Goal: Task Accomplishment & Management: Manage account settings

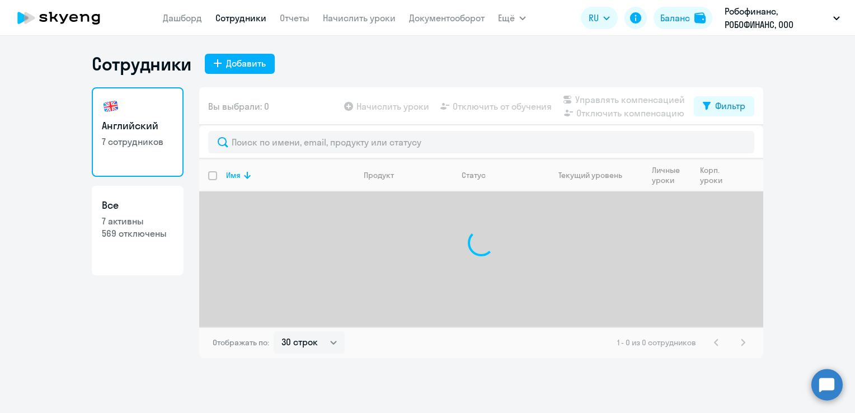
select select "30"
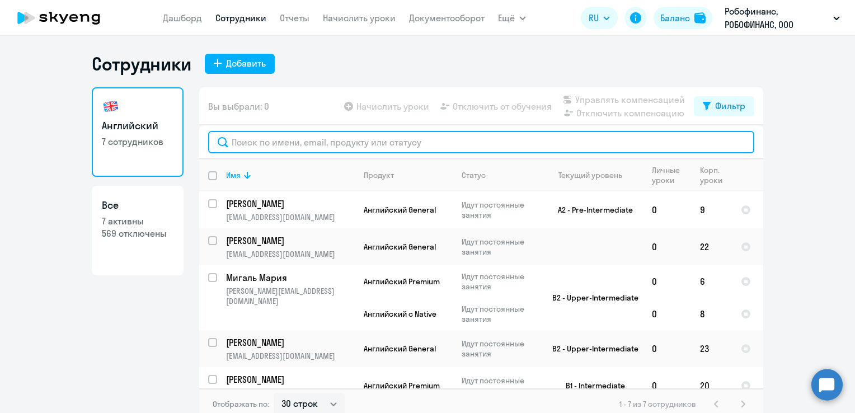
click at [301, 137] on input "text" at bounding box center [481, 142] width 546 height 22
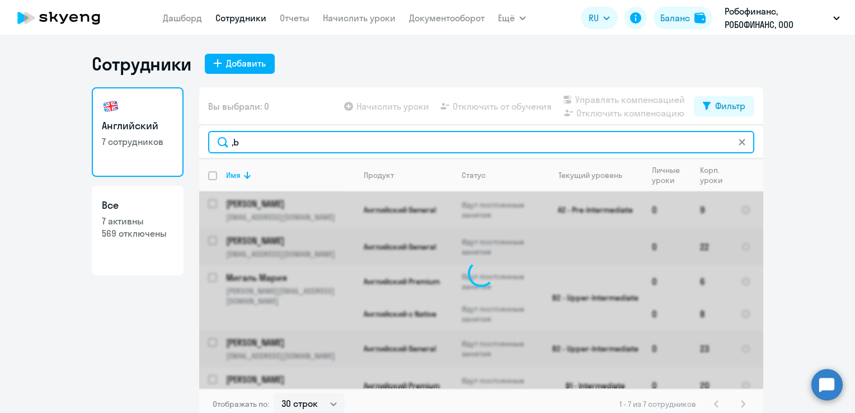
type input ","
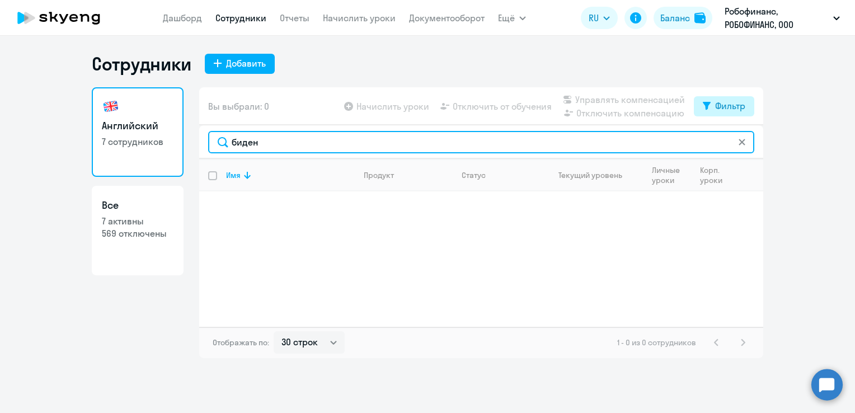
type input "биден"
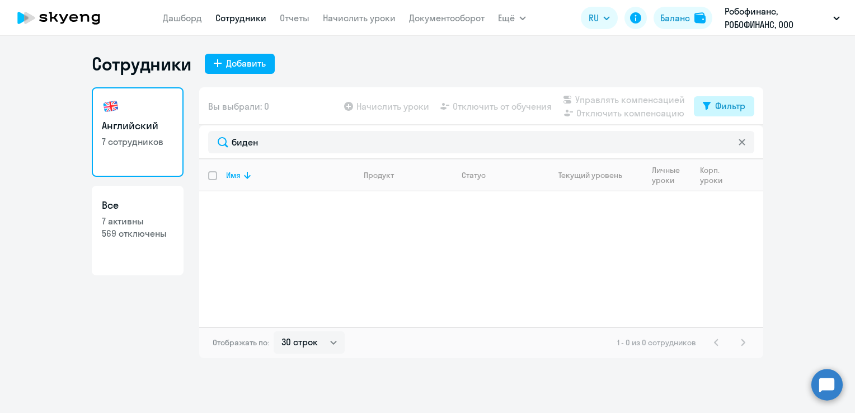
click at [724, 105] on div "Фильтр" at bounding box center [730, 105] width 30 height 13
click at [731, 146] on span at bounding box center [735, 142] width 19 height 11
click at [726, 143] on input "checkbox" at bounding box center [726, 142] width 1 height 1
checkbox input "true"
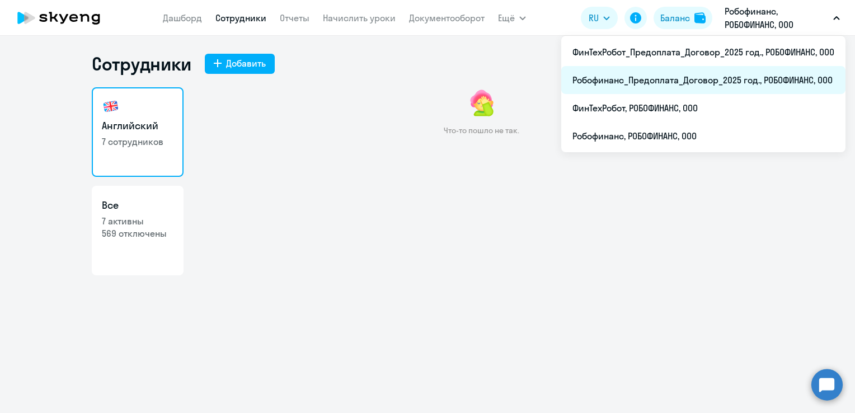
click at [734, 82] on li "Робофинанс_Предоплата_Договор_2025 год., РОБОФИНАНС, ООО" at bounding box center [703, 80] width 284 height 28
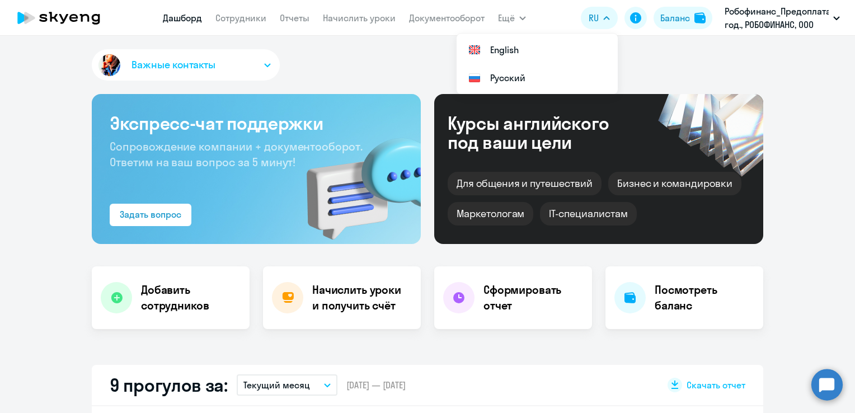
select select "30"
click at [270, 19] on nav "[PERSON_NAME] Отчеты Начислить уроки Документооборот" at bounding box center [324, 18] width 322 height 22
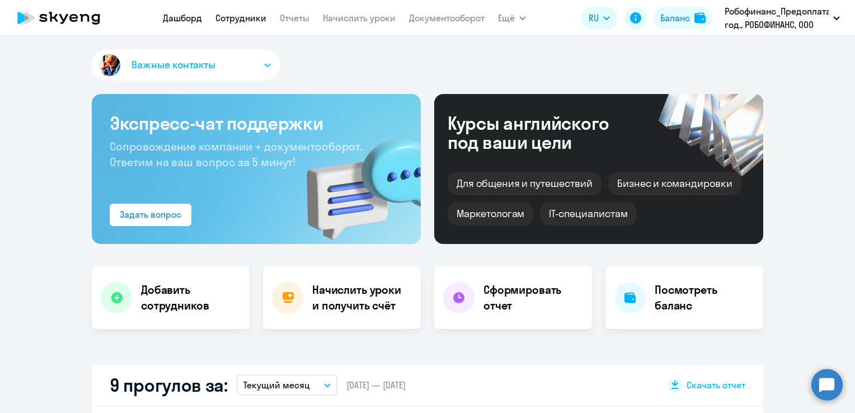
click at [251, 15] on link "Сотрудники" at bounding box center [240, 17] width 51 height 11
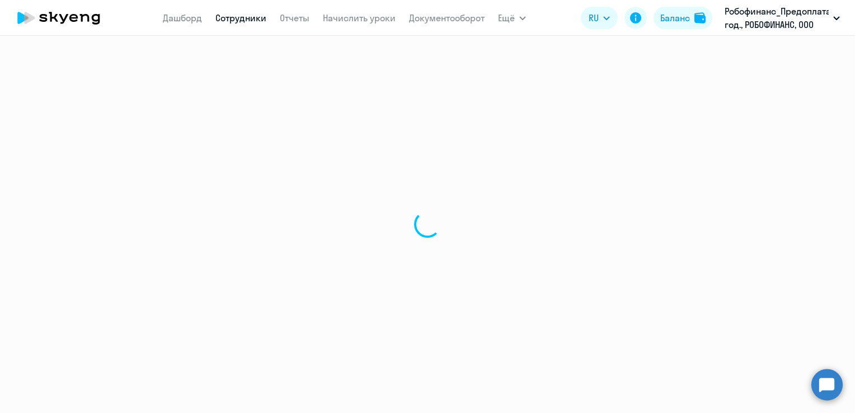
select select "30"
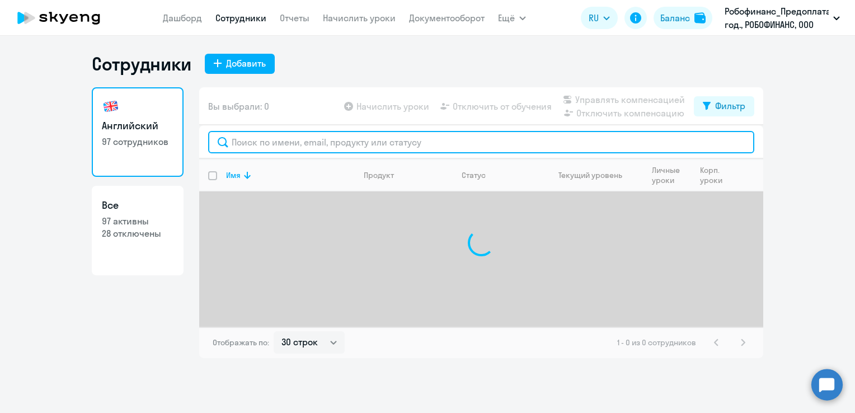
click at [572, 140] on input "text" at bounding box center [481, 142] width 546 height 22
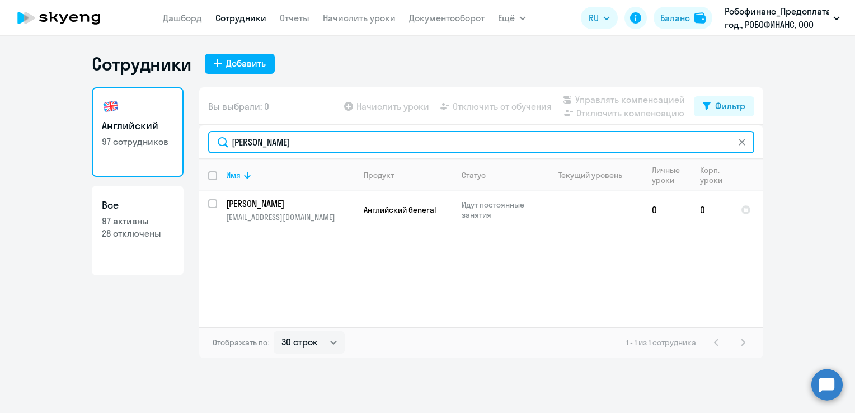
type input "[PERSON_NAME]"
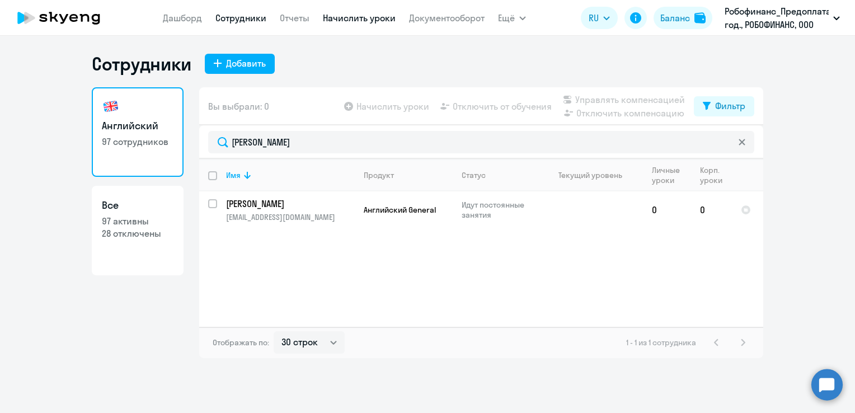
click at [353, 16] on link "Начислить уроки" at bounding box center [359, 17] width 73 height 11
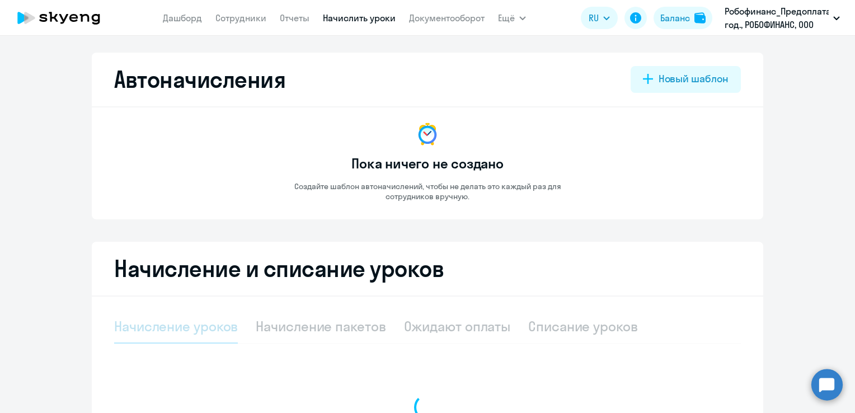
select select "10"
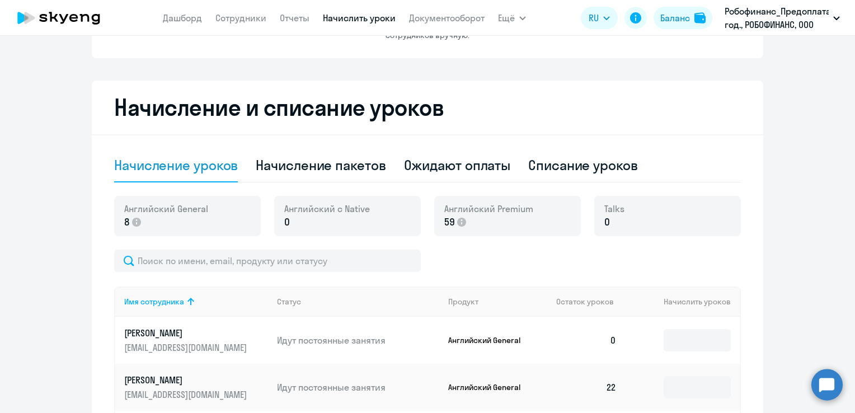
scroll to position [168, 0]
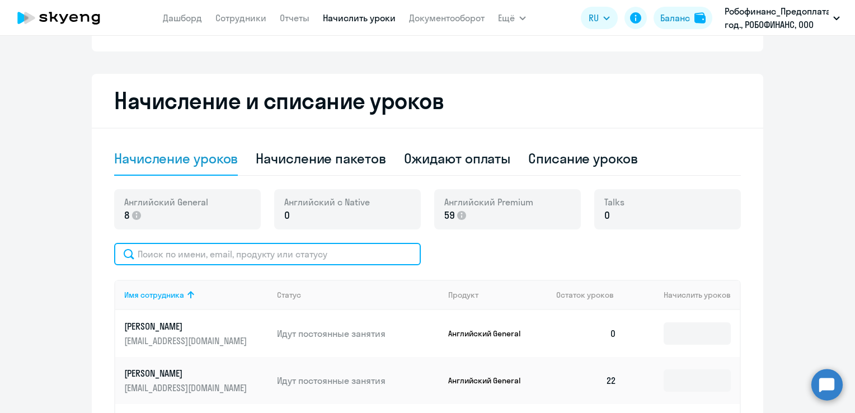
click at [216, 260] on input "text" at bounding box center [267, 254] width 307 height 22
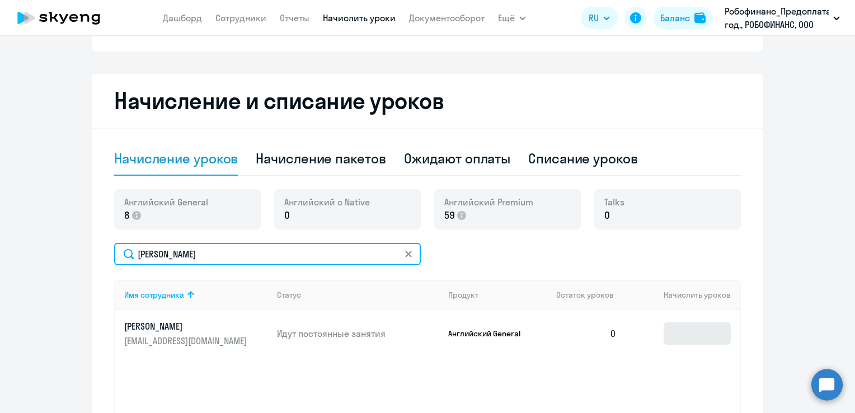
type input "[PERSON_NAME]"
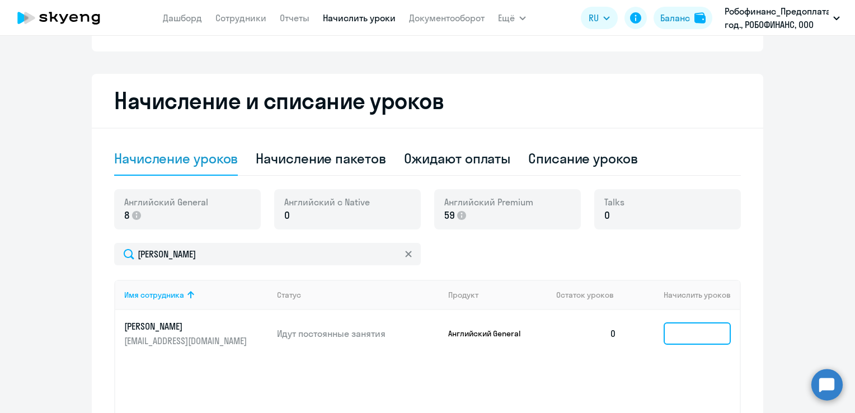
click at [667, 330] on input at bounding box center [697, 333] width 67 height 22
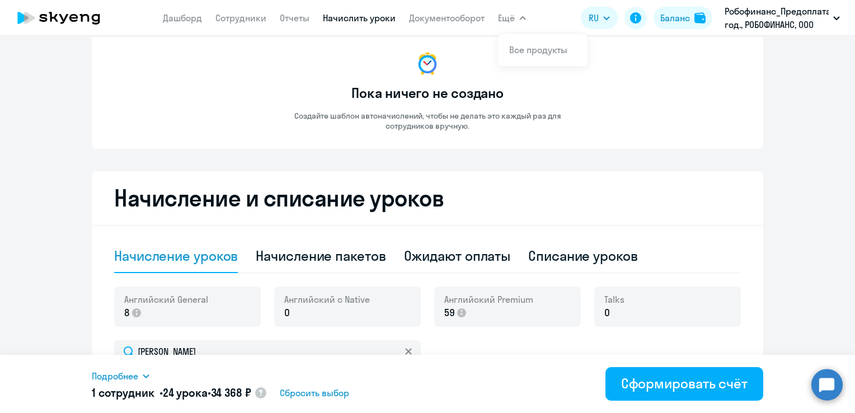
scroll to position [0, 0]
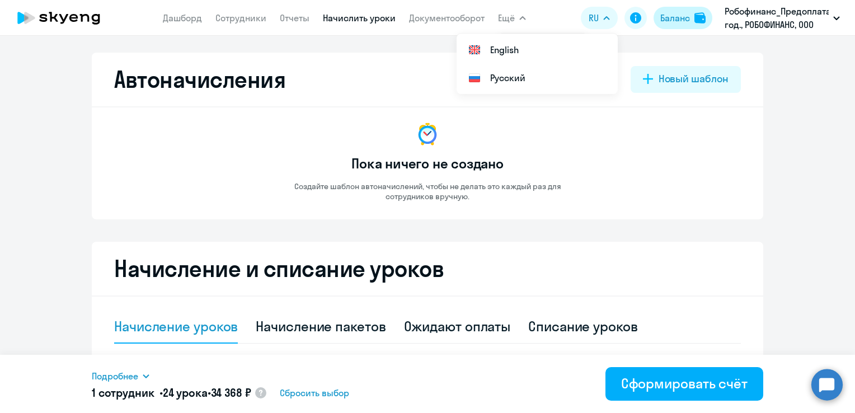
type input "24"
click at [685, 24] on div "Баланс" at bounding box center [675, 17] width 30 height 13
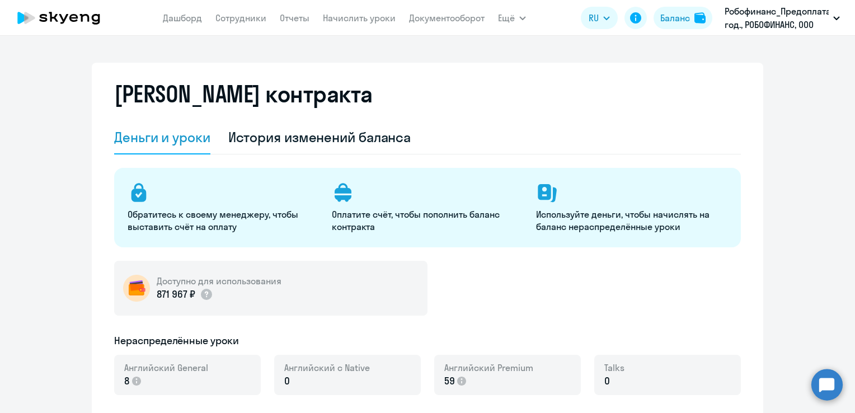
select select "english_adult_not_native_speaker"
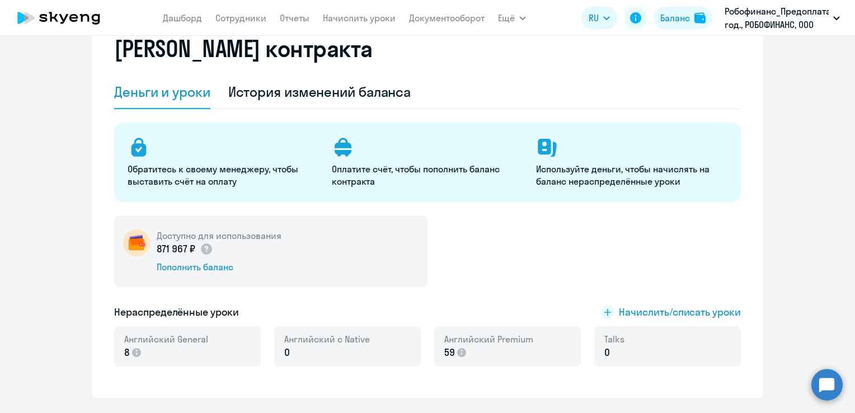
scroll to position [112, 0]
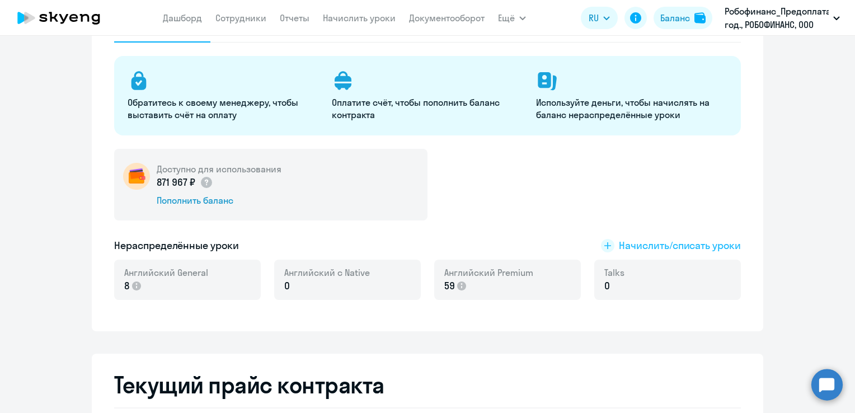
click at [702, 241] on span "Начислить/списать уроки" at bounding box center [680, 245] width 122 height 15
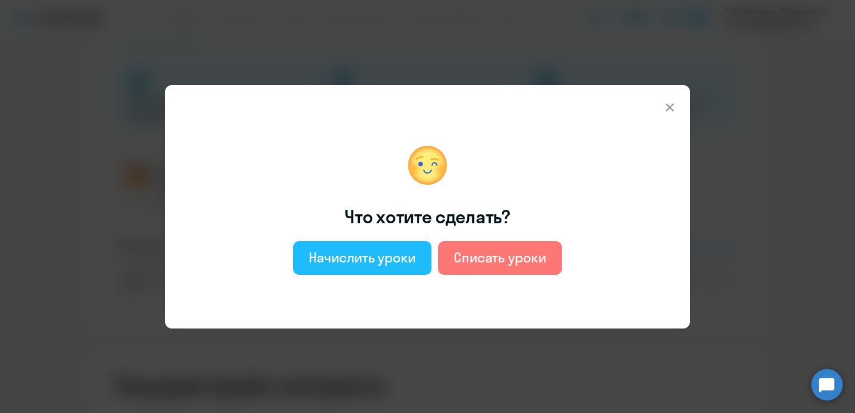
click at [424, 257] on button "Начислить уроки" at bounding box center [362, 258] width 138 height 34
select select "english_adult_not_native_speaker"
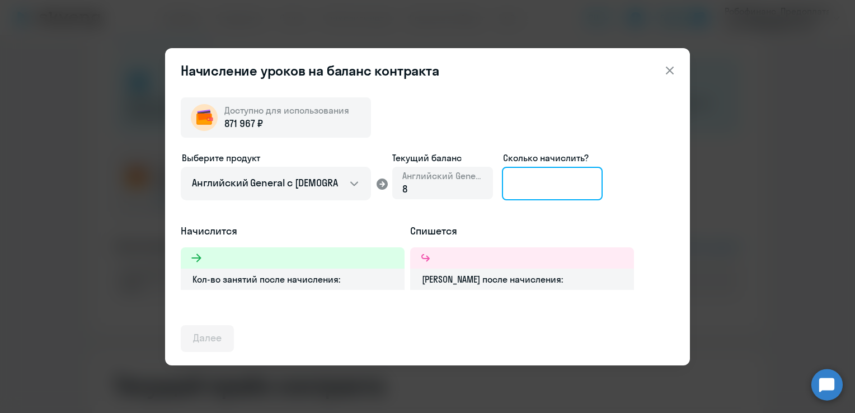
click at [543, 182] on input at bounding box center [552, 184] width 101 height 34
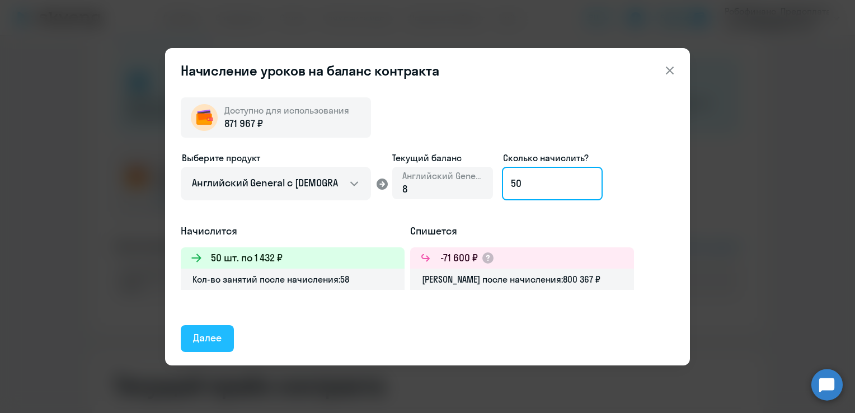
type input "50"
click at [207, 336] on div "Далее" at bounding box center [207, 338] width 29 height 15
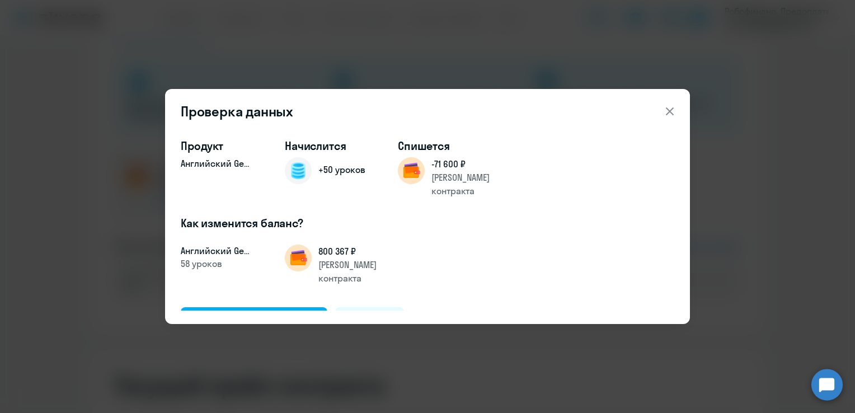
click at [670, 108] on icon at bounding box center [669, 111] width 13 height 13
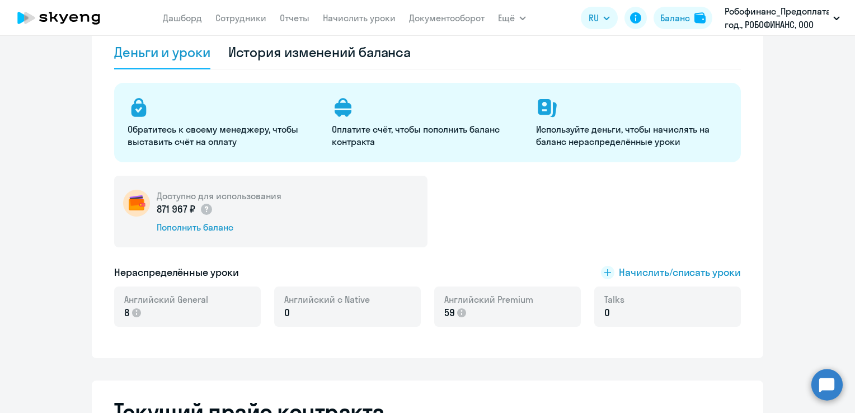
scroll to position [0, 0]
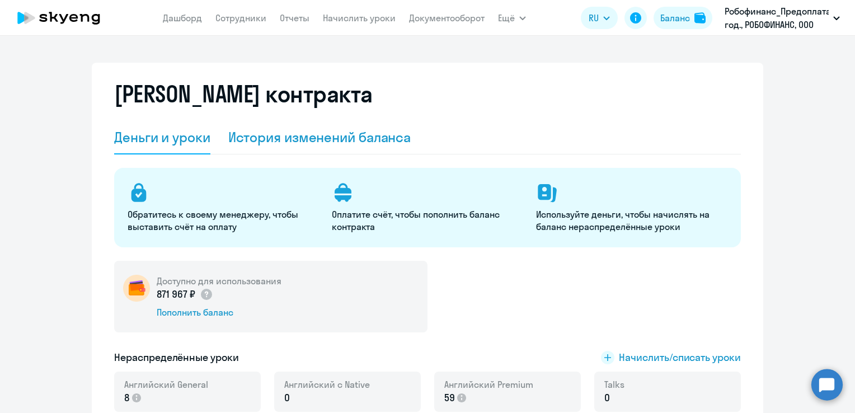
click at [375, 133] on div "История изменений баланса" at bounding box center [319, 137] width 183 height 18
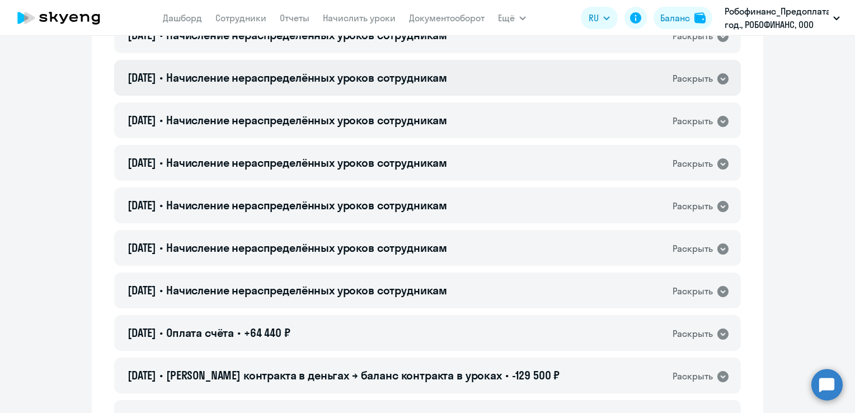
scroll to position [168, 0]
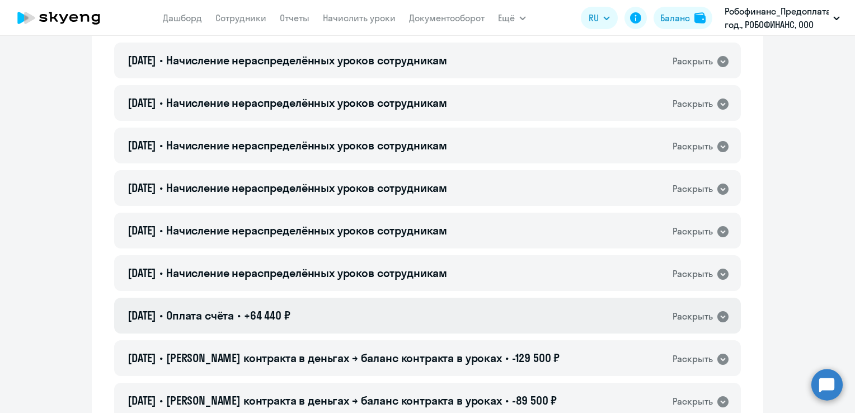
click at [713, 308] on div "06.10.2025 • Оплата счёта • +64 440 ₽ Раскрыть" at bounding box center [427, 316] width 627 height 36
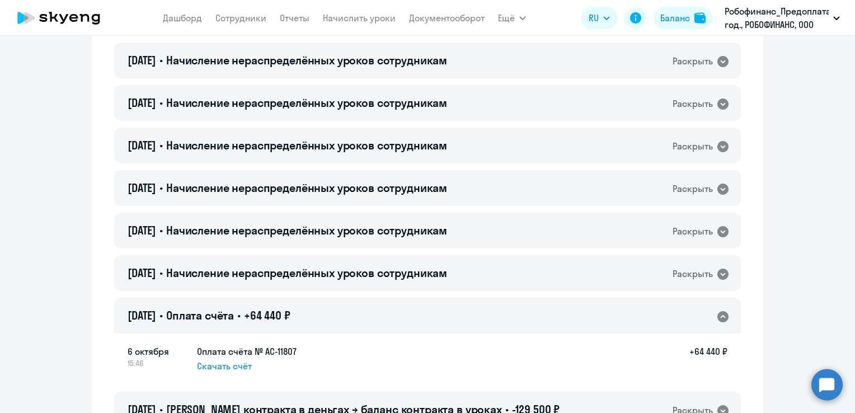
click at [716, 307] on div "06.10.2025 • Оплата счёта • +64 440 ₽ Раскрыть" at bounding box center [427, 316] width 627 height 36
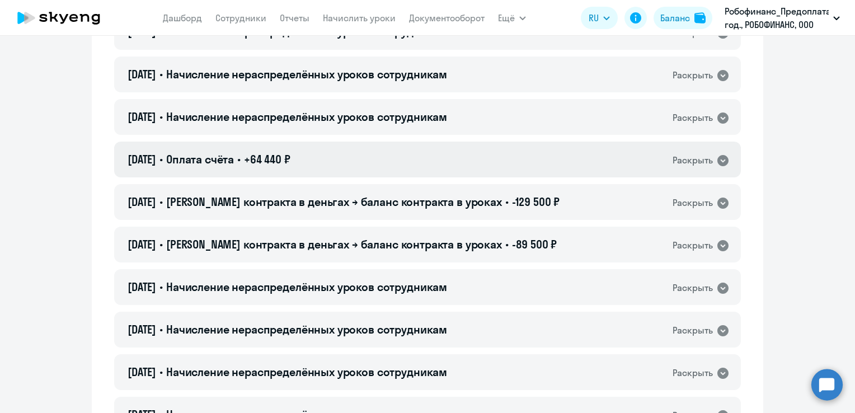
scroll to position [336, 0]
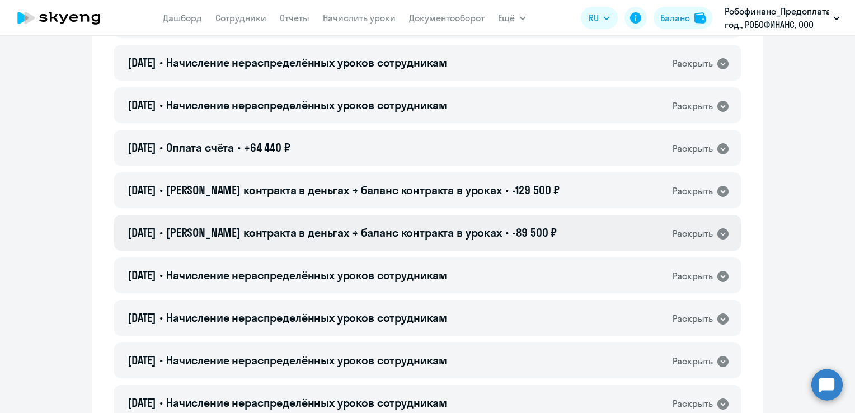
click at [719, 236] on icon at bounding box center [723, 233] width 11 height 11
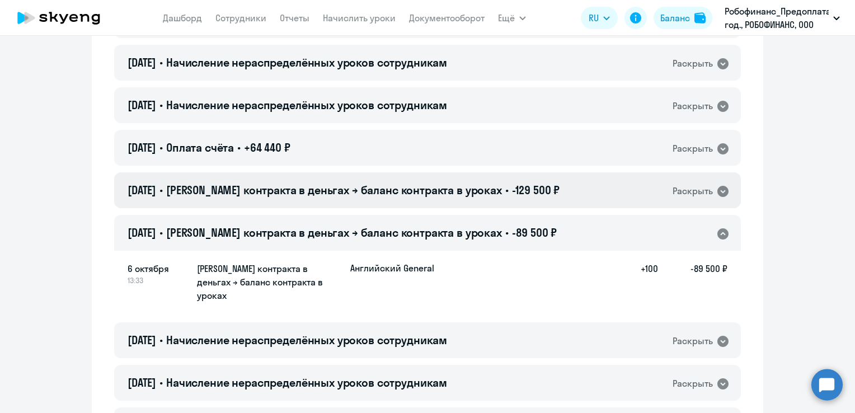
click at [716, 191] on icon at bounding box center [722, 191] width 13 height 13
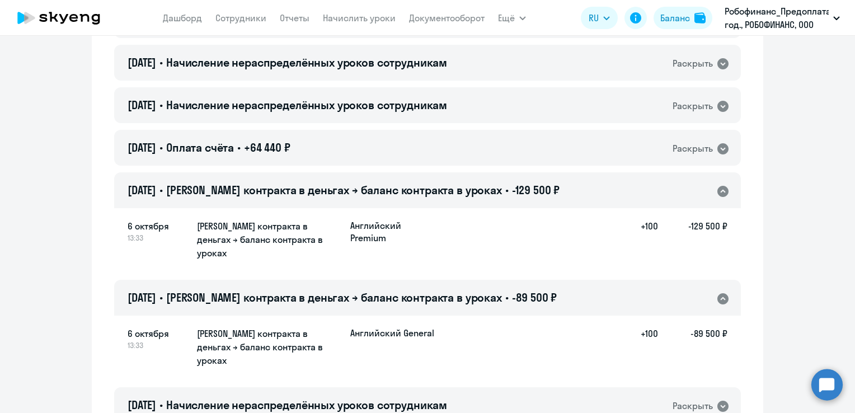
click at [720, 293] on icon at bounding box center [723, 298] width 11 height 11
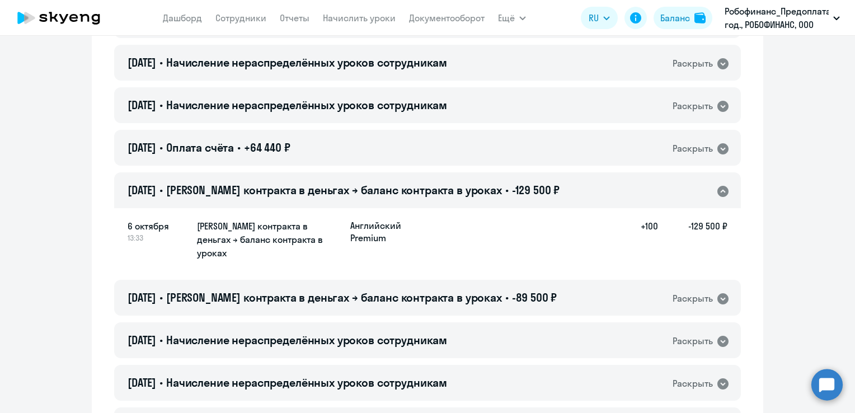
click at [722, 188] on icon at bounding box center [723, 191] width 11 height 11
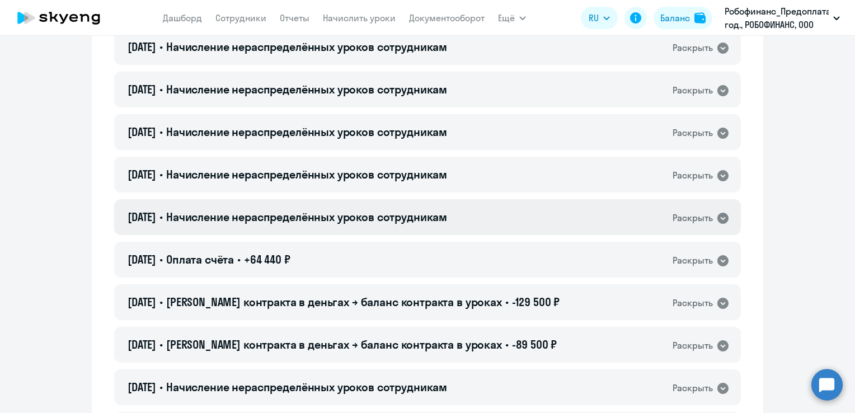
scroll to position [0, 0]
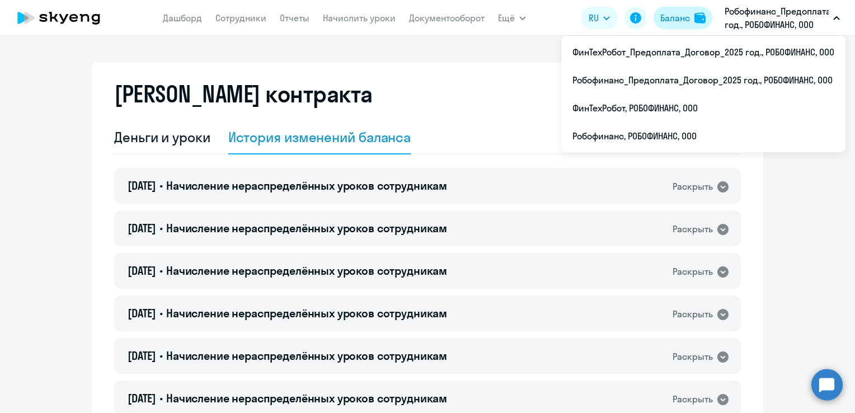
click at [685, 16] on div "Баланс" at bounding box center [675, 17] width 30 height 13
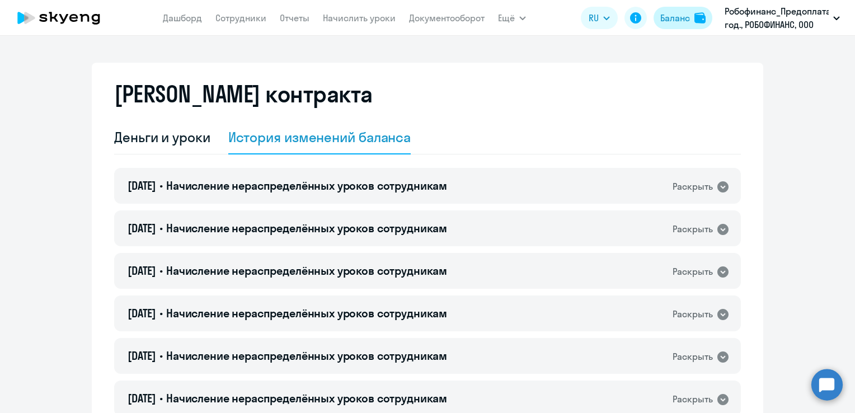
click at [679, 21] on div "Баланс" at bounding box center [675, 17] width 30 height 13
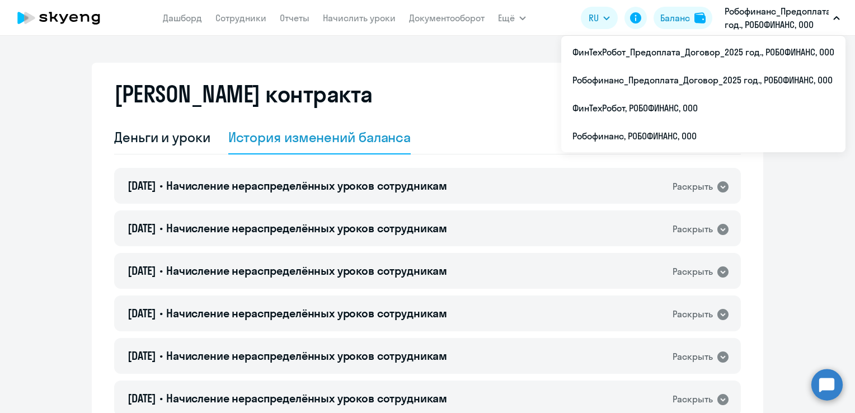
click at [776, 26] on p "Робофинанс_Предоплата_Договор_2025 год., РОБОФИНАНС, ООО" at bounding box center [777, 17] width 104 height 27
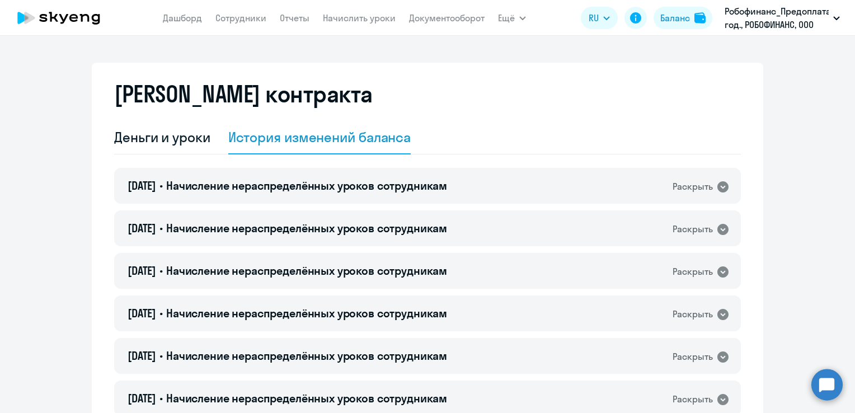
click at [776, 26] on p "Робофинанс_Предоплата_Договор_2025 год., РОБОФИНАНС, ООО" at bounding box center [777, 17] width 104 height 27
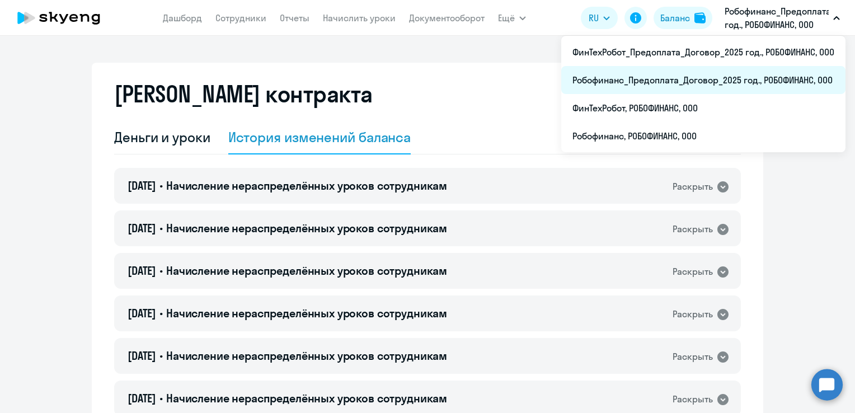
click at [744, 74] on li "Робофинанс_Предоплата_Договор_2025 год., РОБОФИНАНС, ООО" at bounding box center [703, 80] width 284 height 28
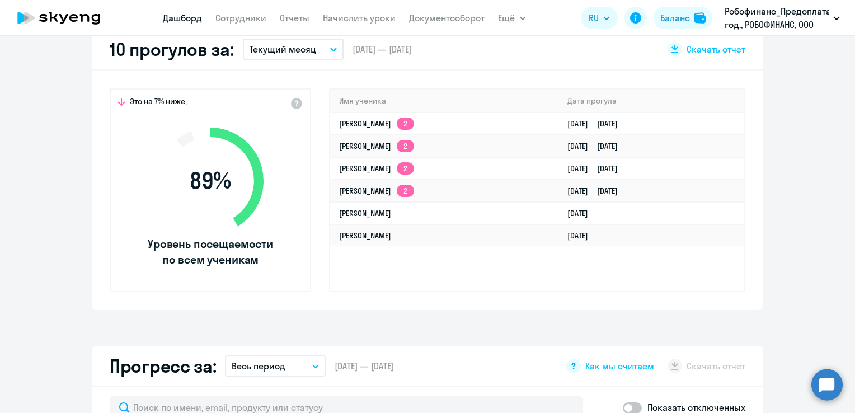
select select "30"
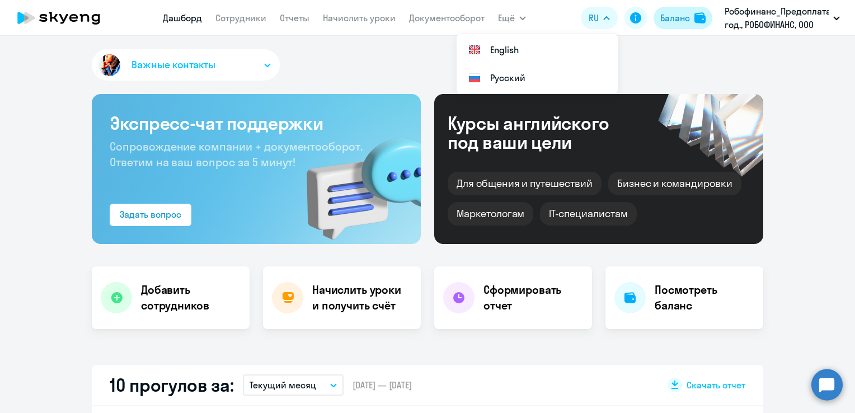
click at [678, 20] on div "Баланс" at bounding box center [675, 17] width 30 height 13
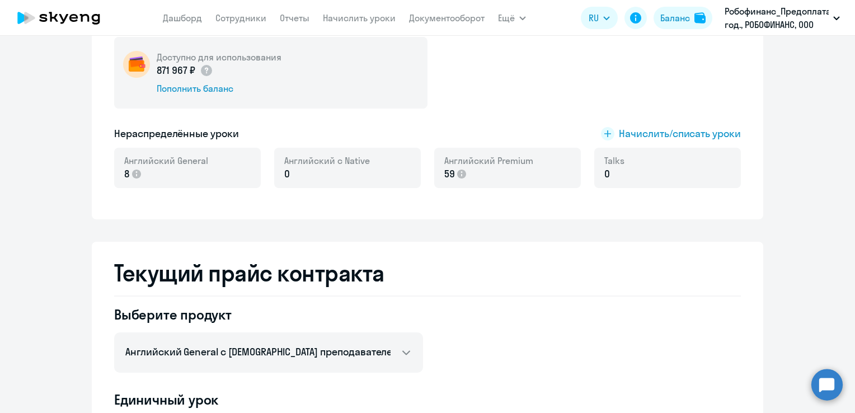
scroll to position [448, 0]
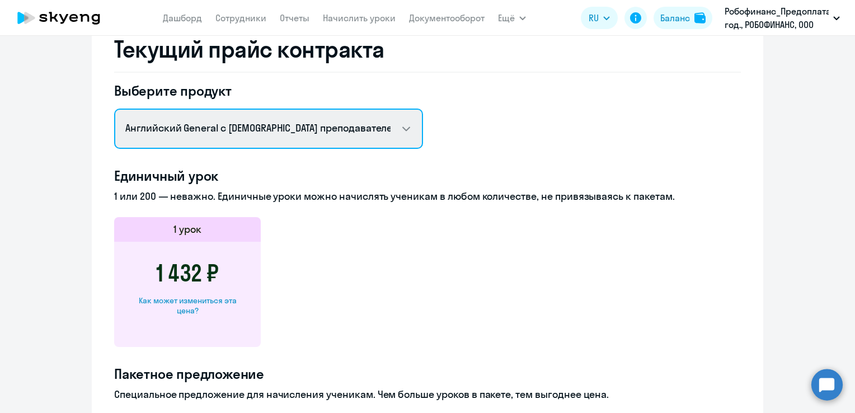
click at [345, 126] on select "Английский General с русскоговорящим преподавателем Английский General с [DEMOG…" at bounding box center [268, 129] width 309 height 40
click at [114, 109] on select "Английский General с русскоговорящим преподавателем Английский General с [DEMOG…" at bounding box center [268, 129] width 309 height 40
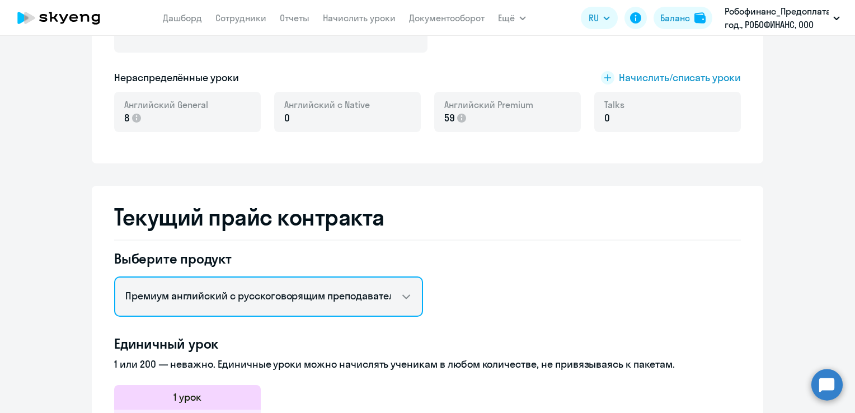
scroll to position [280, 0]
click at [328, 291] on select "Английский General с русскоговорящим преподавателем Английский General с [DEMOG…" at bounding box center [268, 296] width 309 height 40
select select "english_adult_not_native_speaker"
click at [114, 276] on select "Английский General с русскоговорящим преподавателем Английский General с [DEMOG…" at bounding box center [268, 296] width 309 height 40
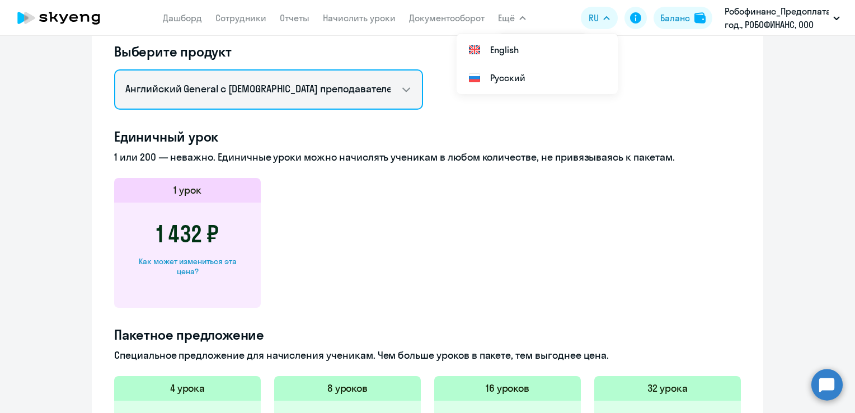
scroll to position [484, 0]
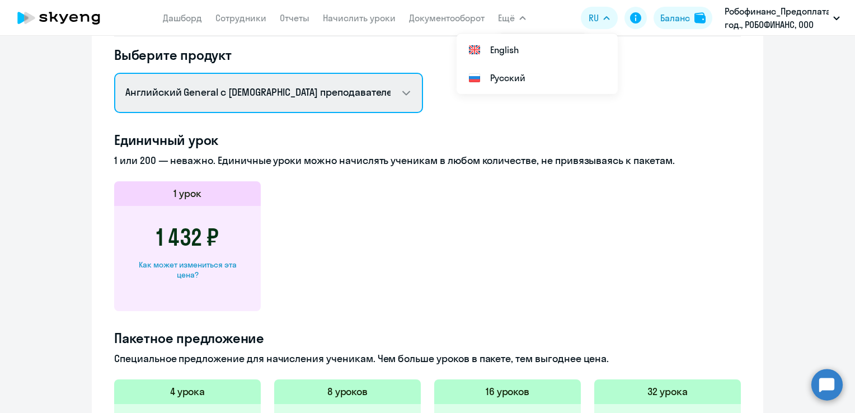
click at [157, 104] on select "Английский General с русскоговорящим преподавателем Английский General с [DEMOG…" at bounding box center [268, 93] width 309 height 40
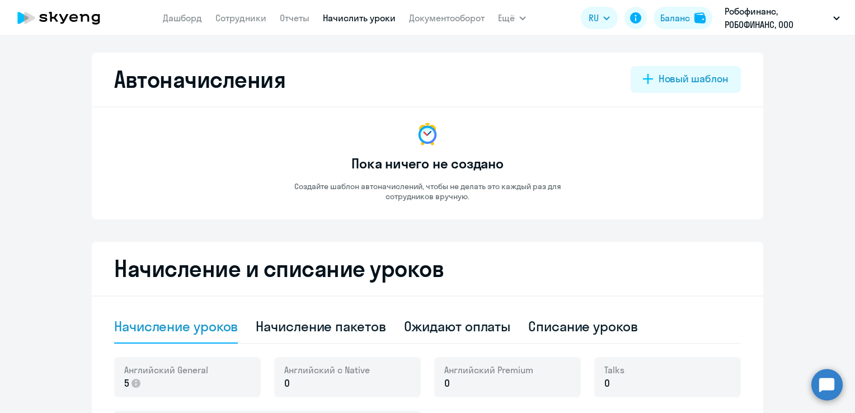
select select "10"
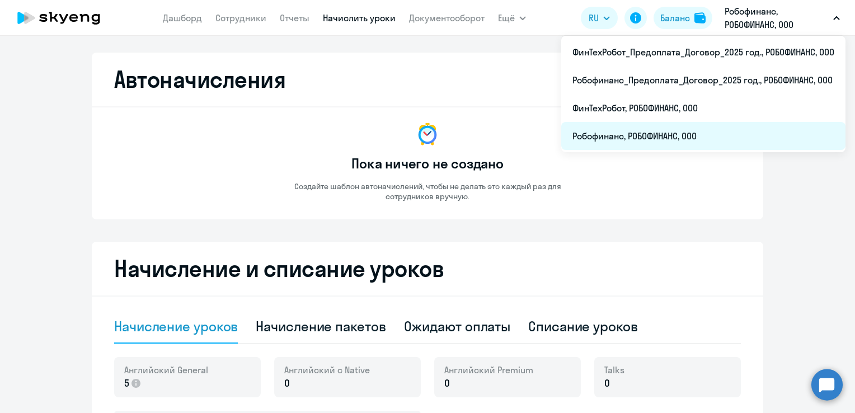
click at [683, 133] on li "Робофинанс, РОБОФИНАНС, ООО" at bounding box center [703, 136] width 284 height 28
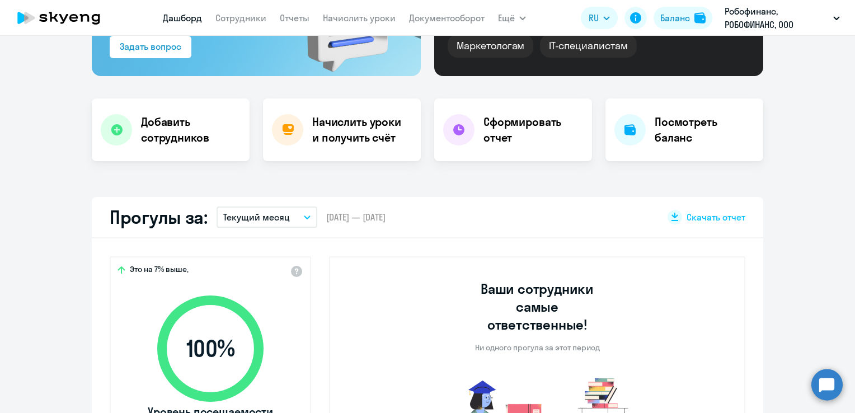
scroll to position [79, 0]
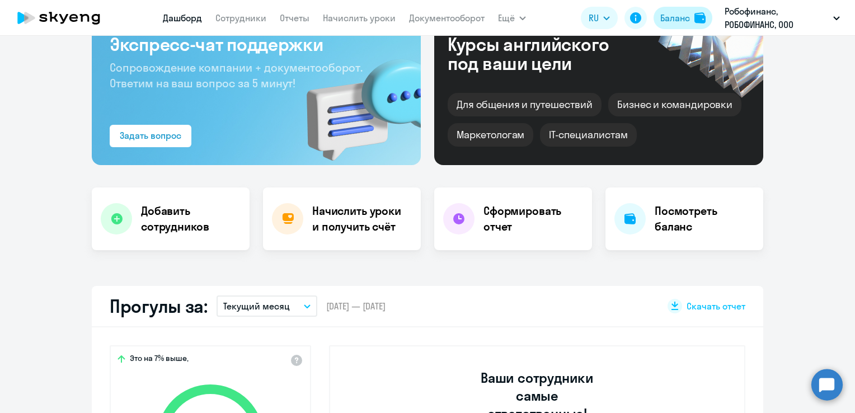
select select "30"
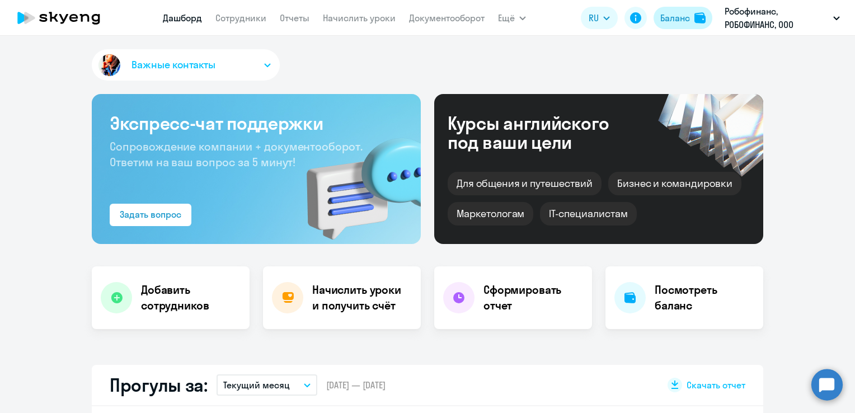
click at [666, 19] on div "Баланс" at bounding box center [675, 17] width 30 height 13
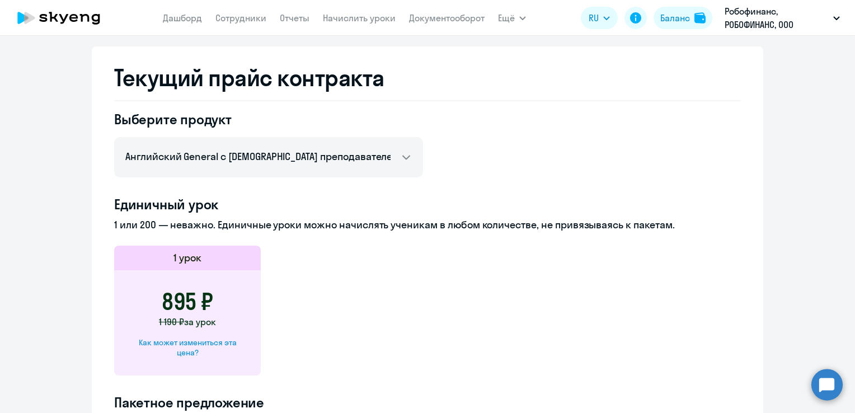
scroll to position [400, 0]
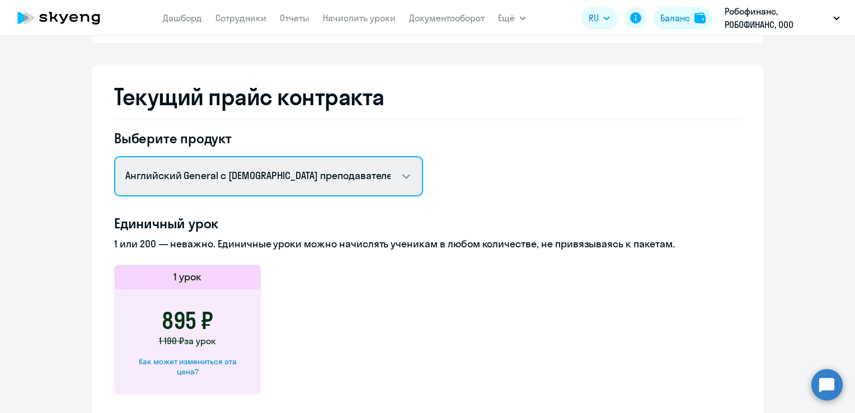
click at [315, 174] on select "Английский General с русскоговорящим преподавателем Английский General с англог…" at bounding box center [268, 176] width 309 height 40
select select "english_adult_not_native_speaker_premium"
click at [114, 156] on select "Английский General с русскоговорящим преподавателем Английский General с англог…" at bounding box center [268, 176] width 309 height 40
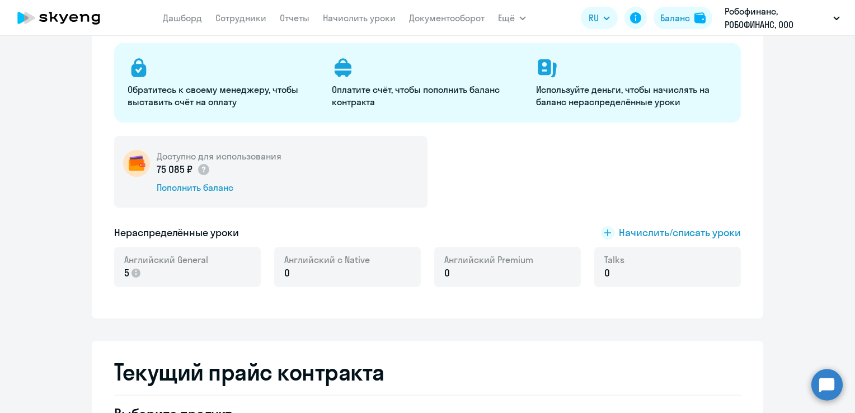
scroll to position [0, 0]
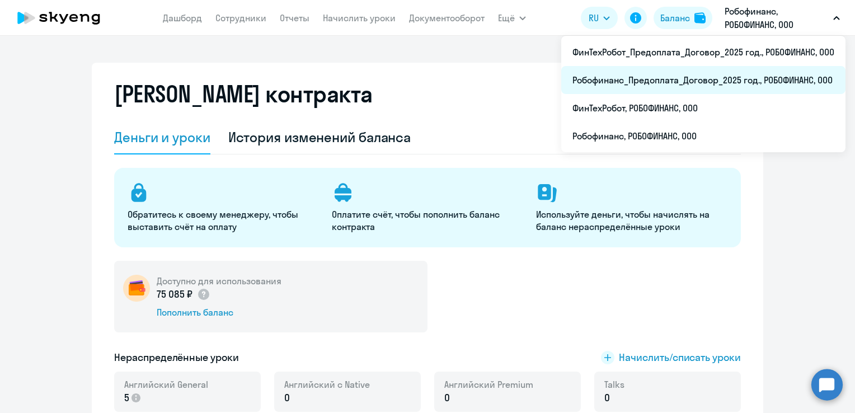
click at [782, 74] on li "Робофинанс_Предоплата_Договор_2025 год., РОБОФИНАНС, ООО" at bounding box center [703, 80] width 284 height 28
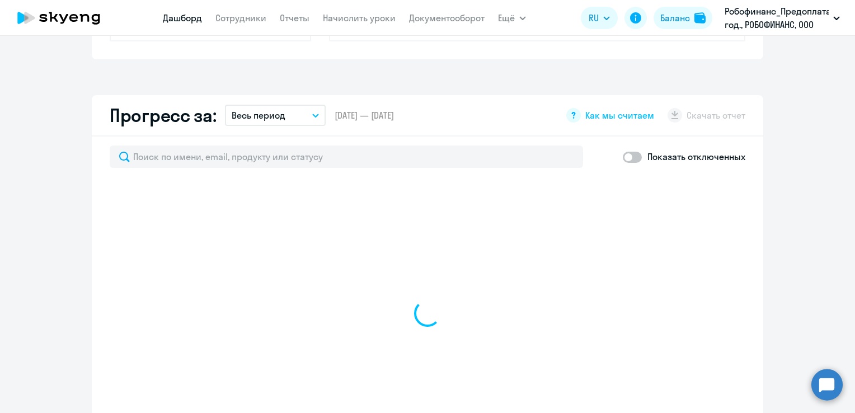
select select "30"
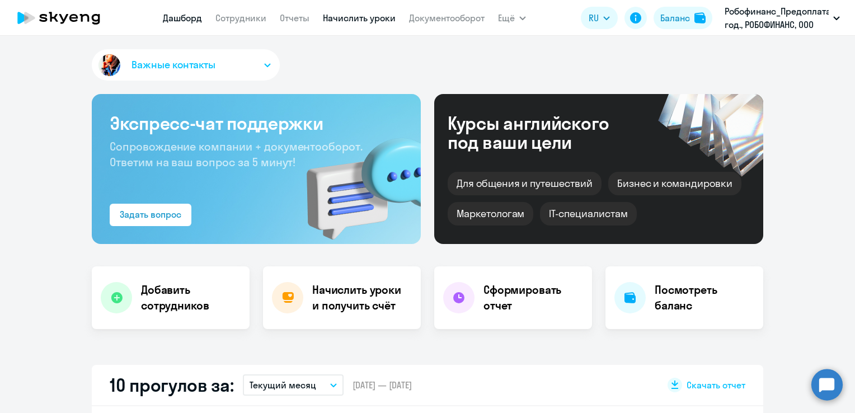
click at [364, 20] on link "Начислить уроки" at bounding box center [359, 17] width 73 height 11
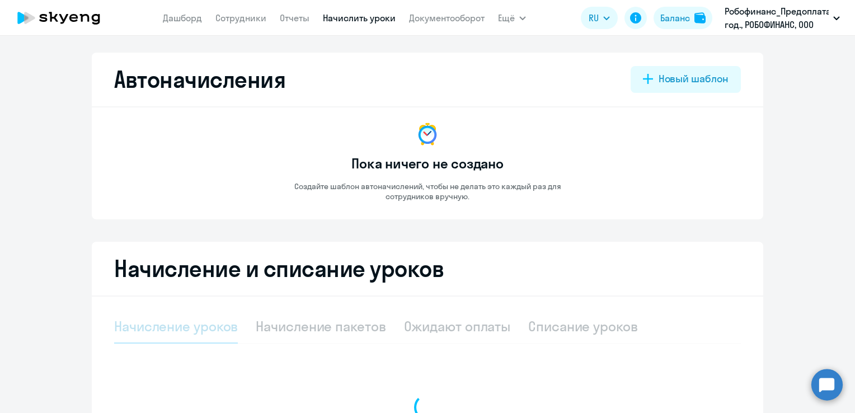
select select "10"
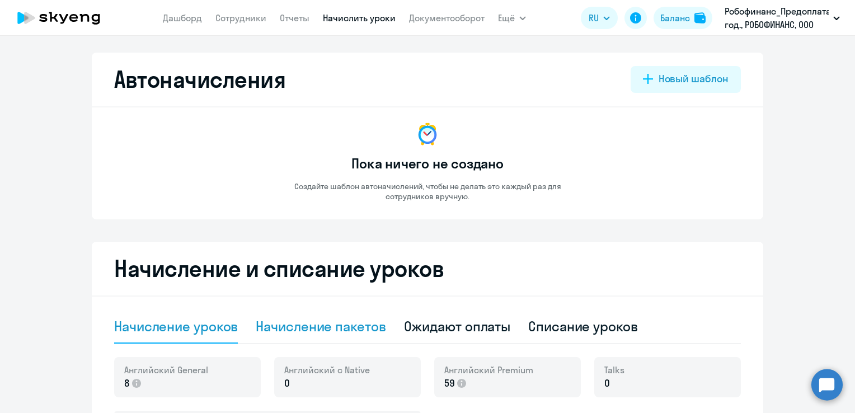
click at [340, 326] on div "Начисление пакетов" at bounding box center [321, 326] width 130 height 18
select select "10"
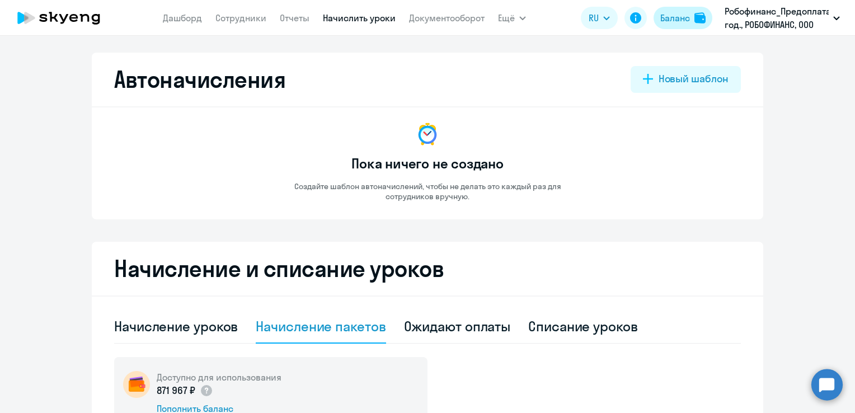
click at [682, 18] on div "Баланс" at bounding box center [675, 17] width 30 height 13
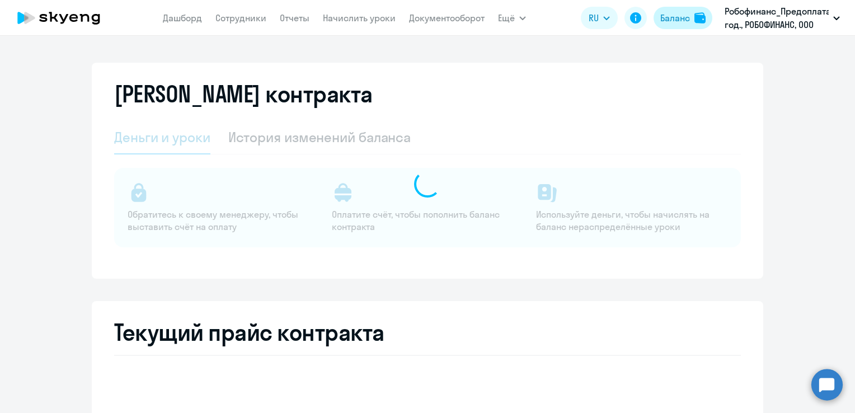
select select "english_adult_not_native_speaker"
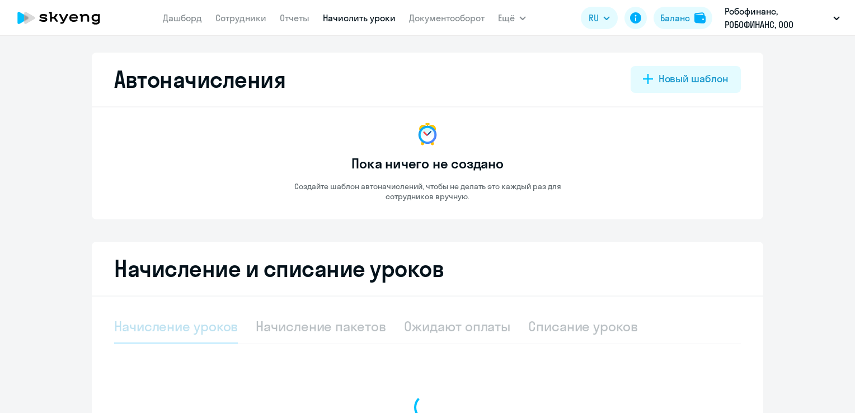
select select "10"
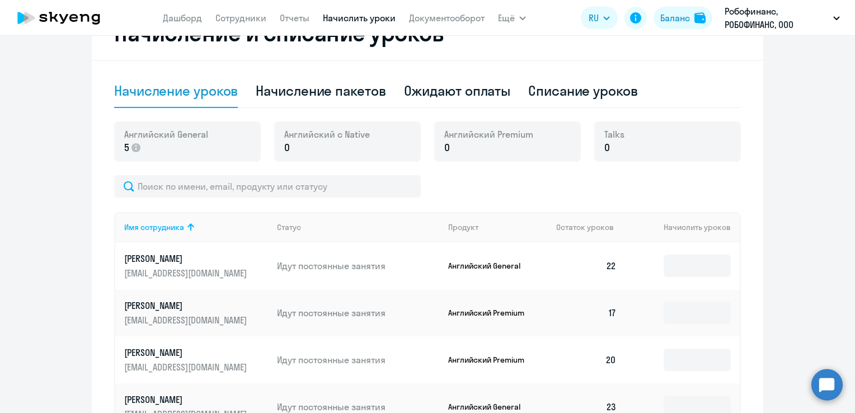
scroll to position [87, 0]
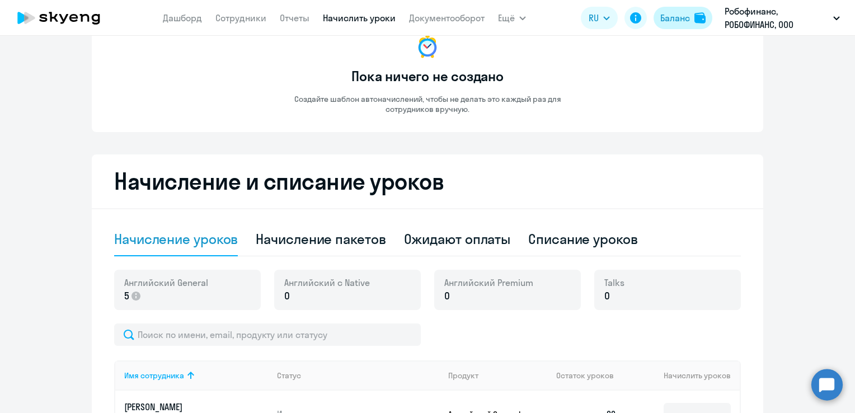
click at [676, 17] on div "Баланс" at bounding box center [675, 17] width 30 height 13
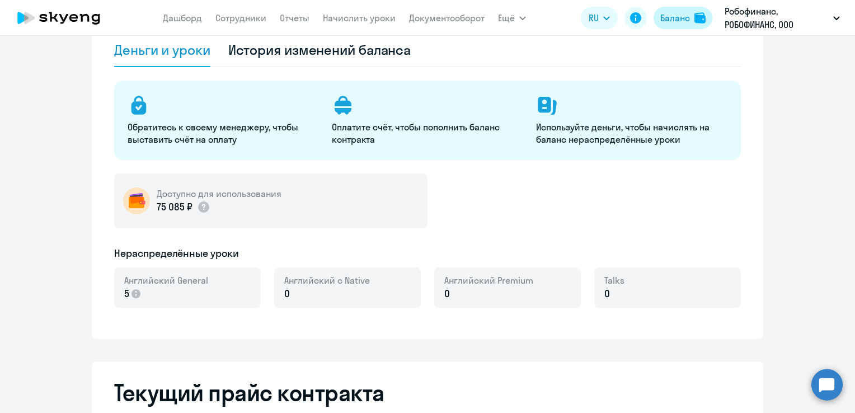
select select "english_adult_not_native_speaker"
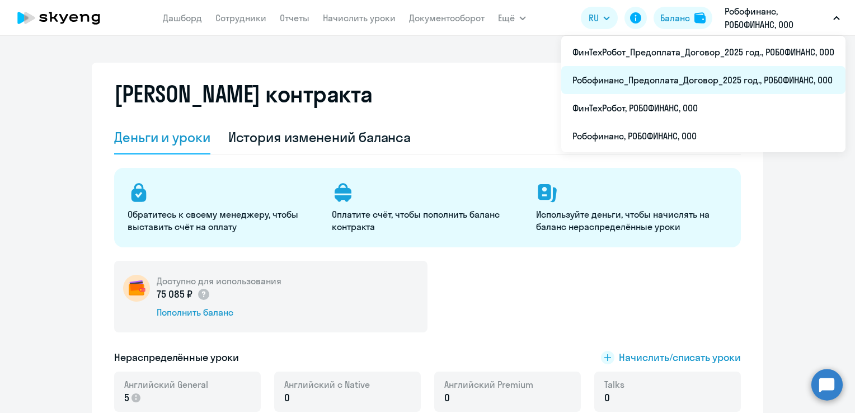
click at [700, 79] on li "Робофинанс_Предоплата_Договор_2025 год., РОБОФИНАНС, ООО" at bounding box center [703, 80] width 284 height 28
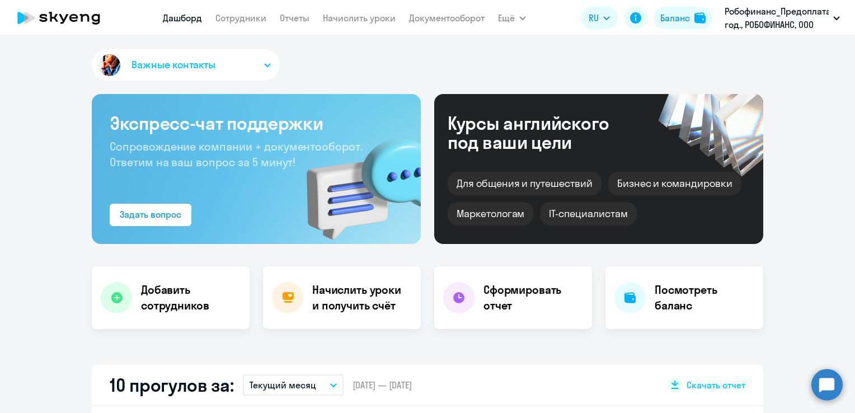
select select "30"
click at [340, 15] on link "Начислить уроки" at bounding box center [359, 17] width 73 height 11
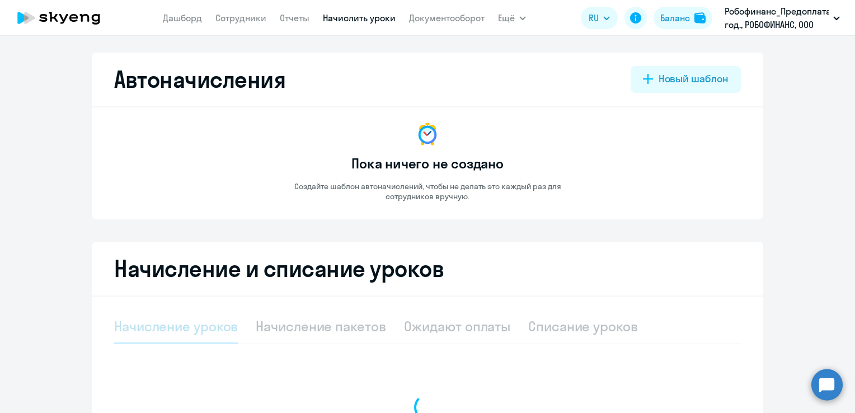
select select "10"
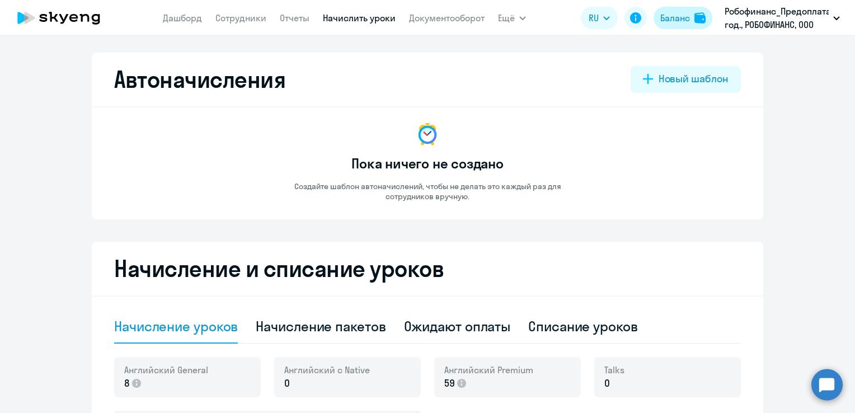
click at [671, 22] on div "Баланс" at bounding box center [675, 17] width 30 height 13
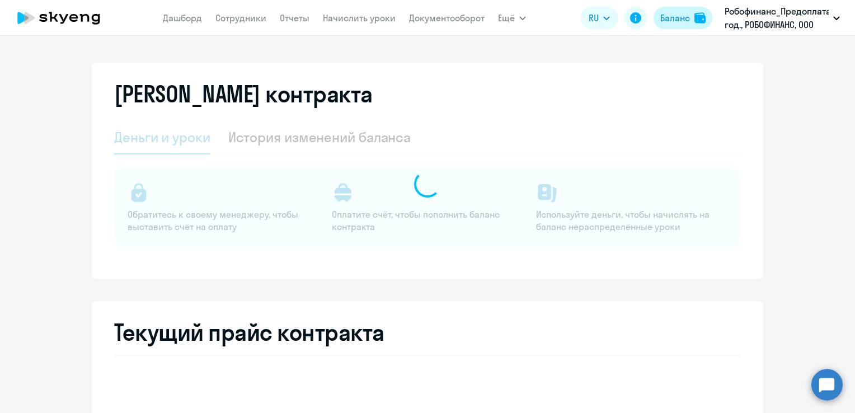
select select "english_adult_not_native_speaker"
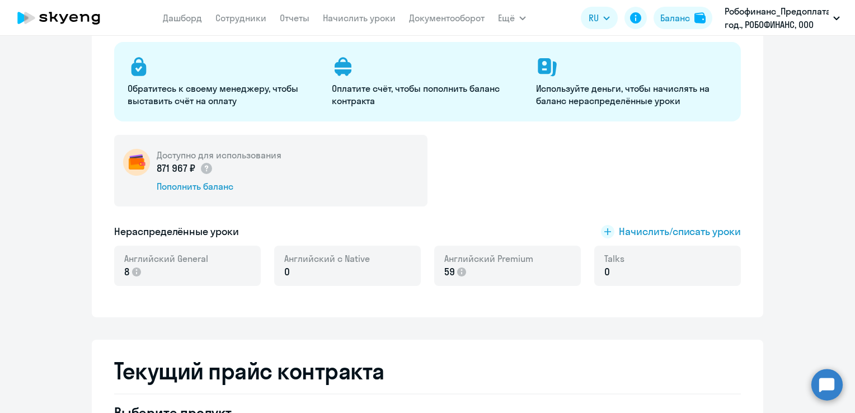
scroll to position [120, 0]
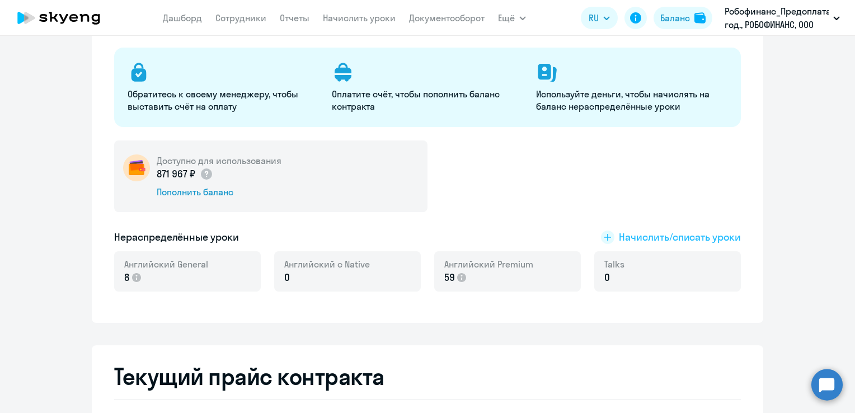
click at [637, 239] on span "Начислить/списать уроки" at bounding box center [680, 237] width 122 height 15
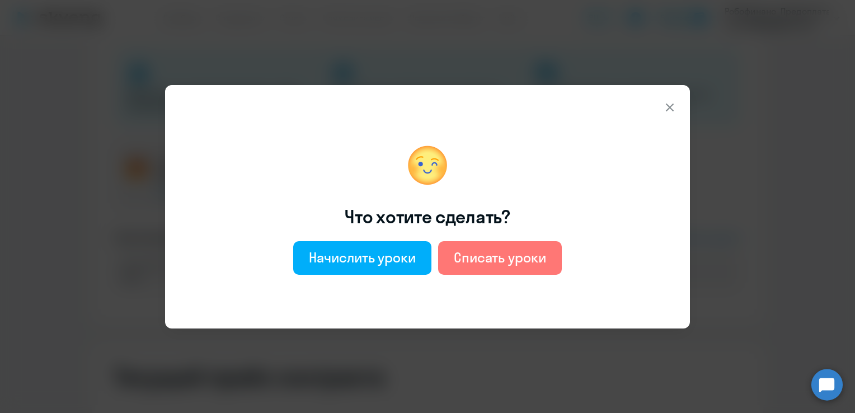
click at [667, 108] on icon at bounding box center [669, 107] width 13 height 13
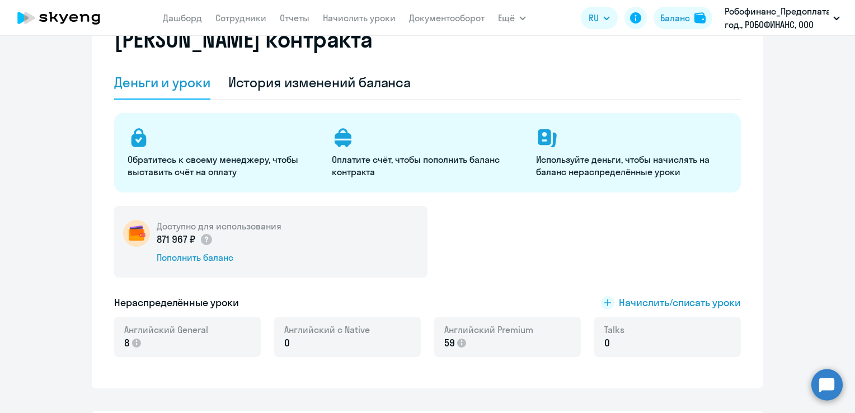
scroll to position [0, 0]
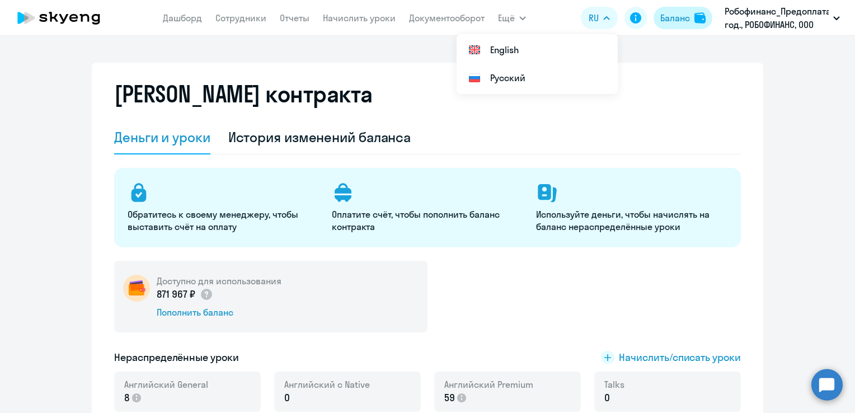
click at [681, 20] on div "Баланс" at bounding box center [675, 17] width 30 height 13
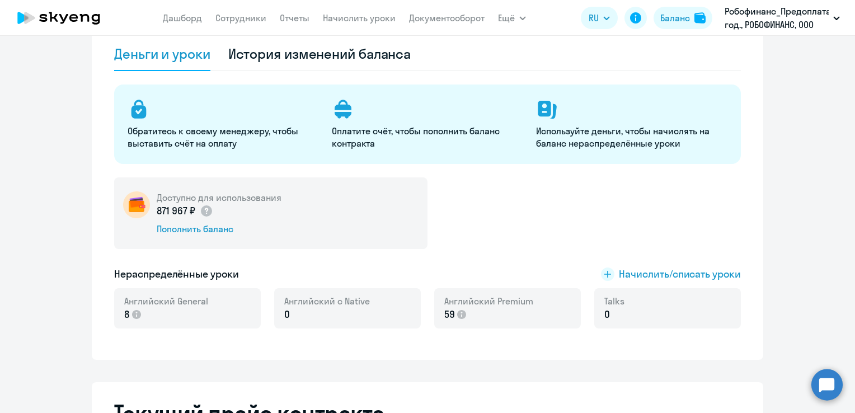
scroll to position [112, 0]
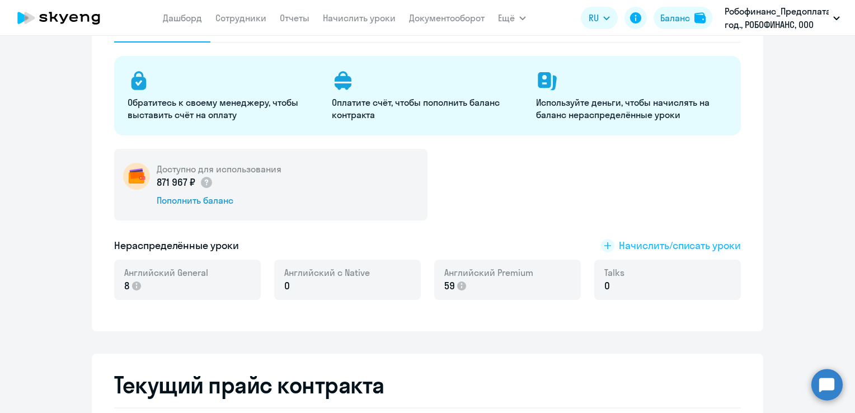
click at [673, 247] on span "Начислить/списать уроки" at bounding box center [680, 245] width 122 height 15
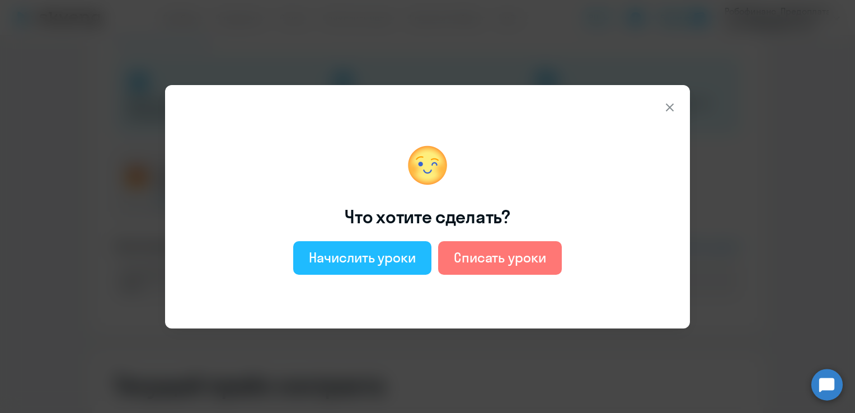
click at [394, 259] on div "Начислить уроки" at bounding box center [362, 258] width 107 height 18
select select "english_adult_not_native_speaker"
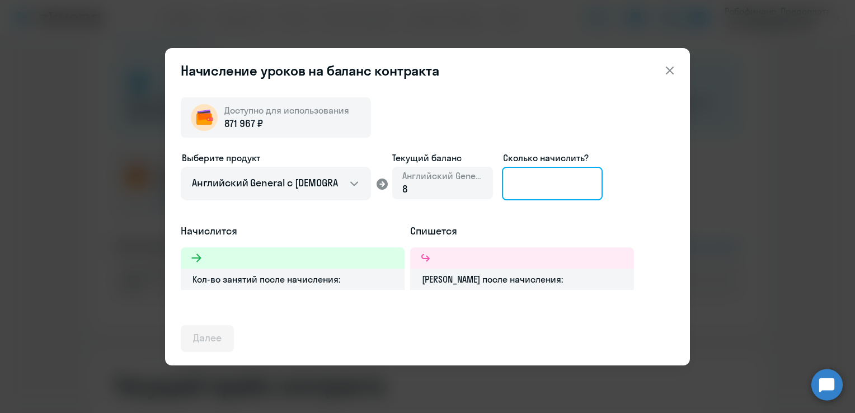
click at [587, 192] on input at bounding box center [552, 184] width 101 height 34
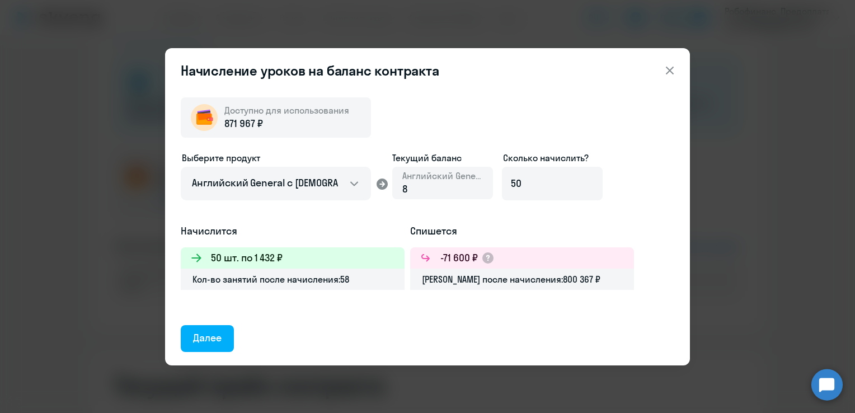
click at [372, 182] on div "Выберите продукт Английский General с русскоговорящим преподавателем Английский…" at bounding box center [428, 187] width 494 height 73
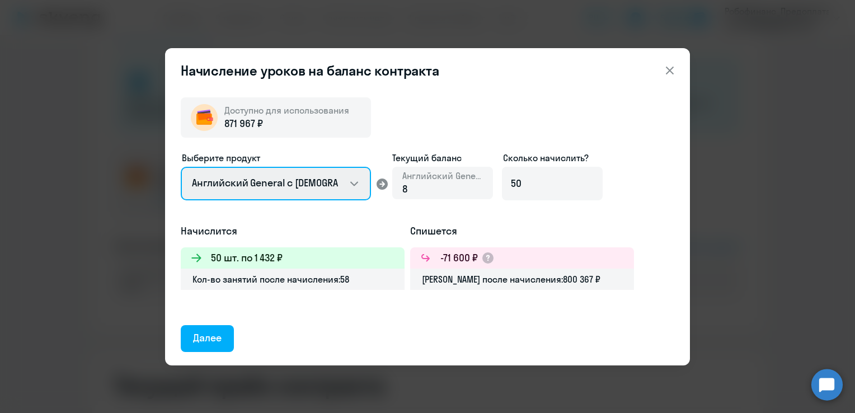
click at [358, 180] on select "Английский General с [DEMOGRAPHIC_DATA] преподавателем Английский General с [DE…" at bounding box center [276, 184] width 190 height 34
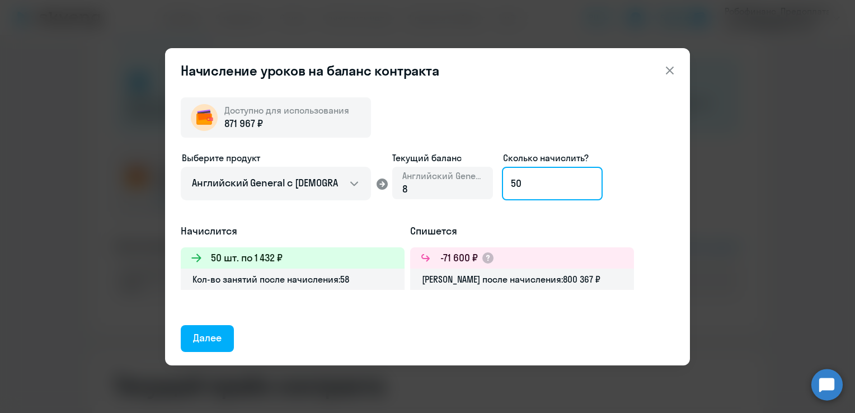
click at [552, 185] on input "50" at bounding box center [552, 184] width 101 height 34
drag, startPoint x: 573, startPoint y: 181, endPoint x: 504, endPoint y: 174, distance: 69.2
click at [504, 174] on input "50" at bounding box center [552, 184] width 101 height 34
type input "100"
click at [672, 71] on icon at bounding box center [669, 70] width 13 height 13
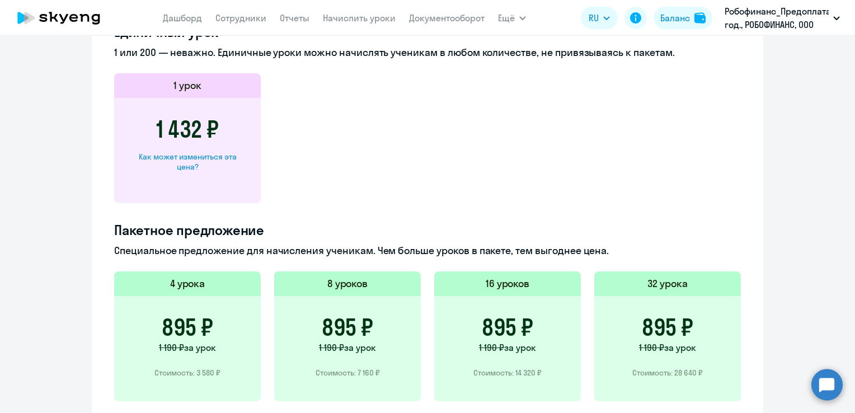
scroll to position [728, 0]
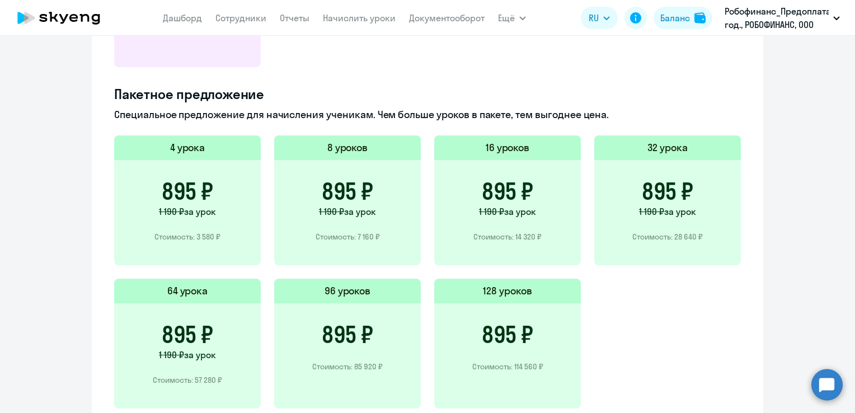
click at [198, 149] on h5 "4 урока" at bounding box center [187, 147] width 35 height 15
click at [335, 201] on h3 "895 ₽" at bounding box center [347, 191] width 51 height 27
click at [496, 229] on div "895 ₽ 1 190 ₽ за урок Стоимость: 14 320 ₽" at bounding box center [507, 212] width 147 height 105
click at [635, 241] on p "Стоимость: 28 640 ₽" at bounding box center [667, 237] width 71 height 10
click at [191, 332] on h3 "895 ₽" at bounding box center [187, 334] width 51 height 27
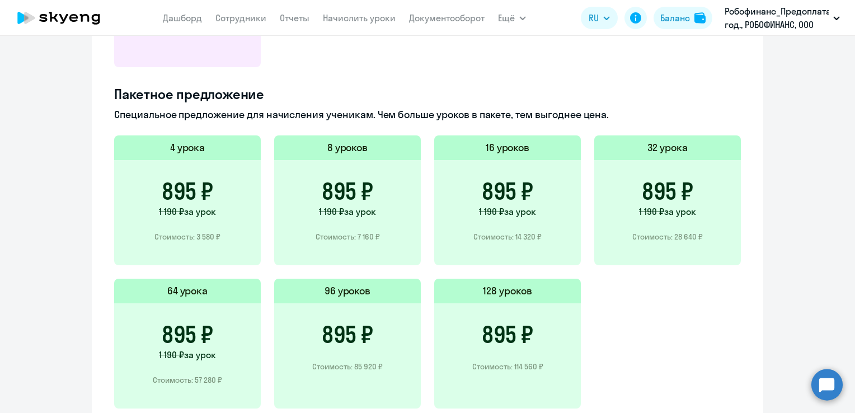
click at [367, 343] on h3 "895 ₽" at bounding box center [347, 334] width 51 height 27
click at [449, 375] on div "895 ₽ Стоимость: 114 560 ₽" at bounding box center [507, 355] width 147 height 105
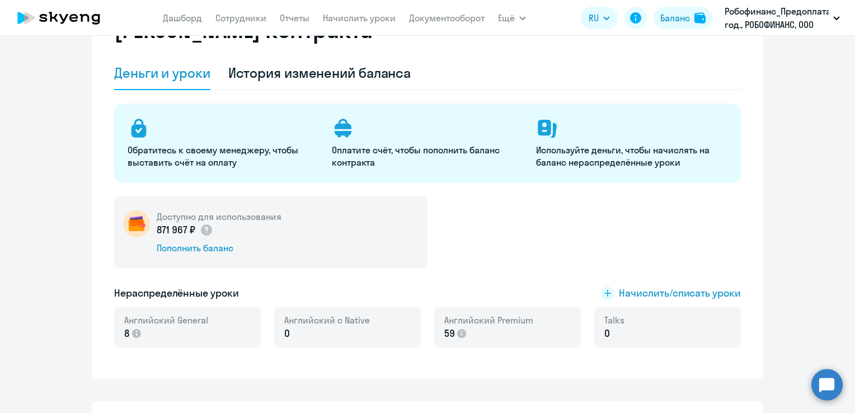
scroll to position [0, 0]
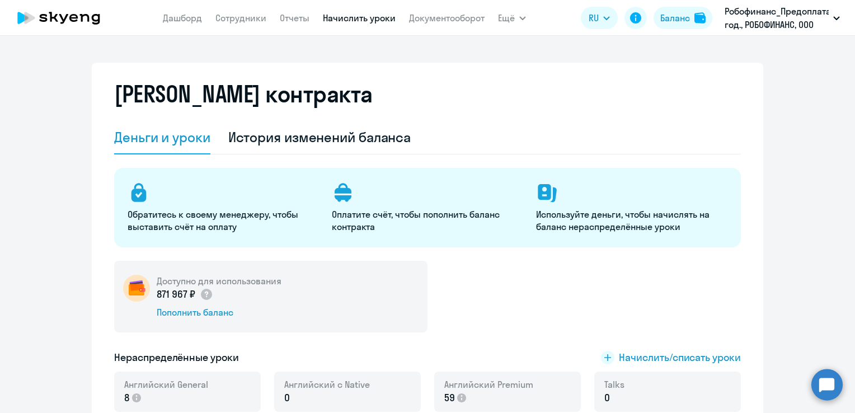
click at [346, 18] on link "Начислить уроки" at bounding box center [359, 17] width 73 height 11
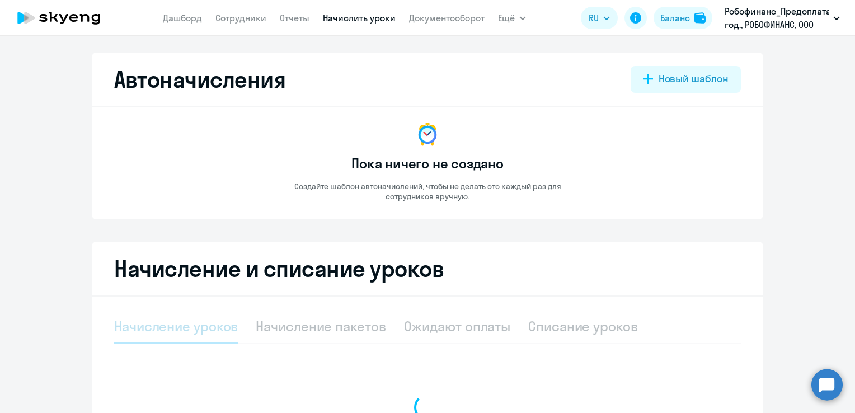
select select "10"
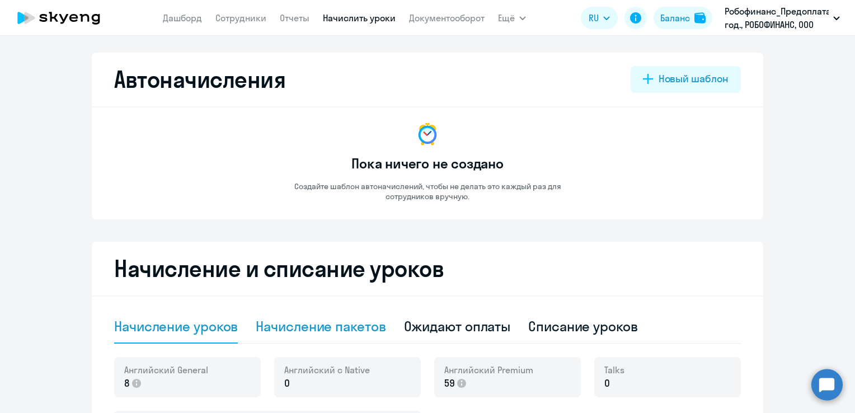
click at [373, 325] on div "Начисление пакетов" at bounding box center [321, 326] width 130 height 18
select select "10"
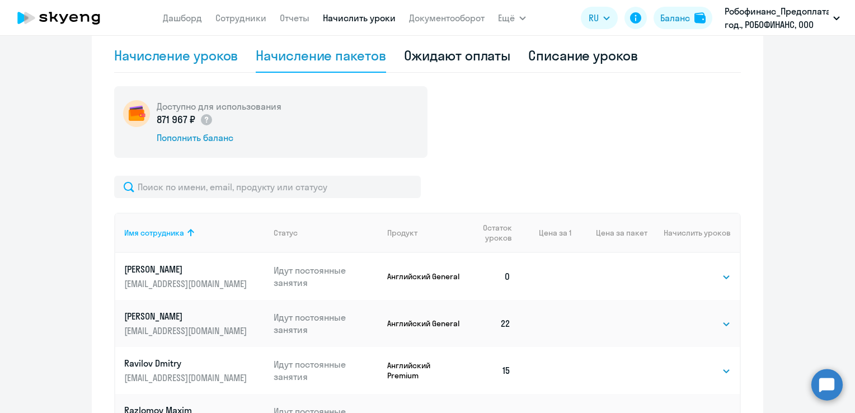
scroll to position [336, 0]
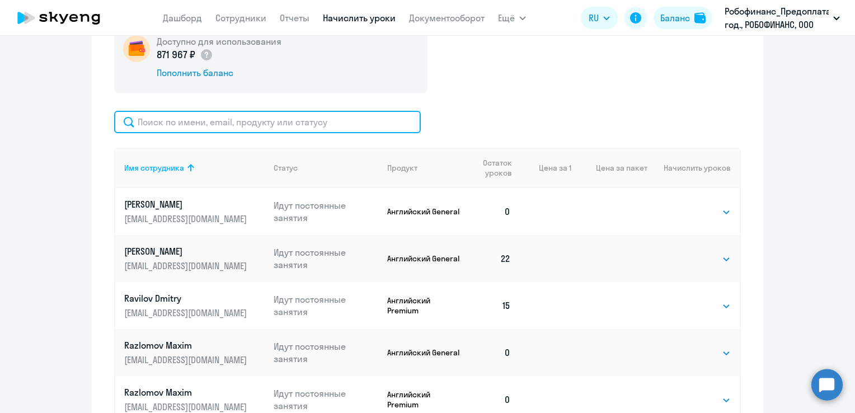
click at [317, 130] on input "text" at bounding box center [267, 122] width 307 height 22
type input "["
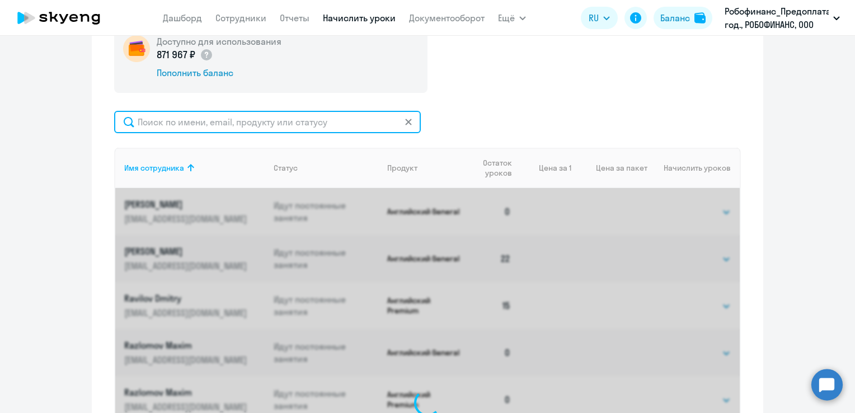
scroll to position [332, 0]
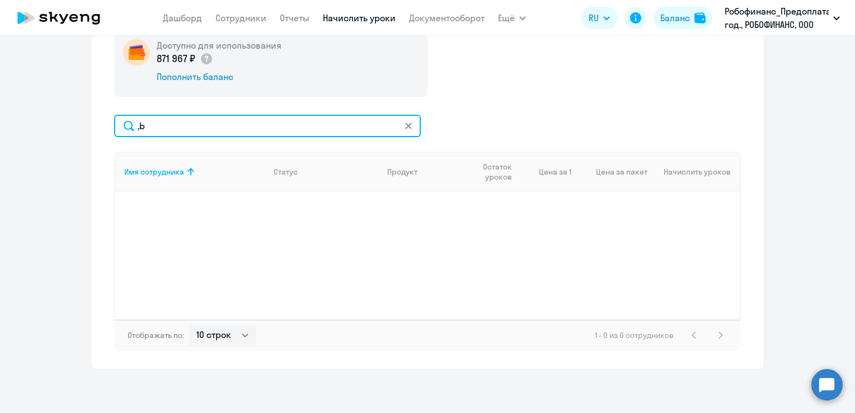
type input ","
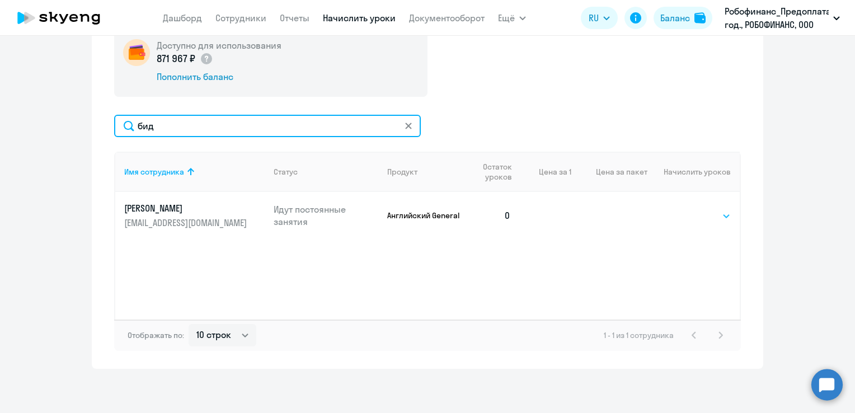
type input "бид"
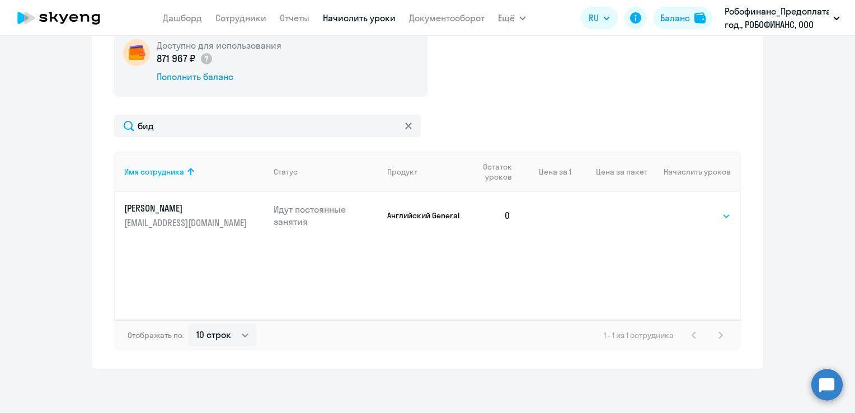
click at [701, 217] on select "Выбрать 4 8 16 32 64 96 128" at bounding box center [708, 215] width 46 height 13
click at [685, 209] on select "Выбрать 4 8 16 32 64 96 128" at bounding box center [708, 215] width 46 height 13
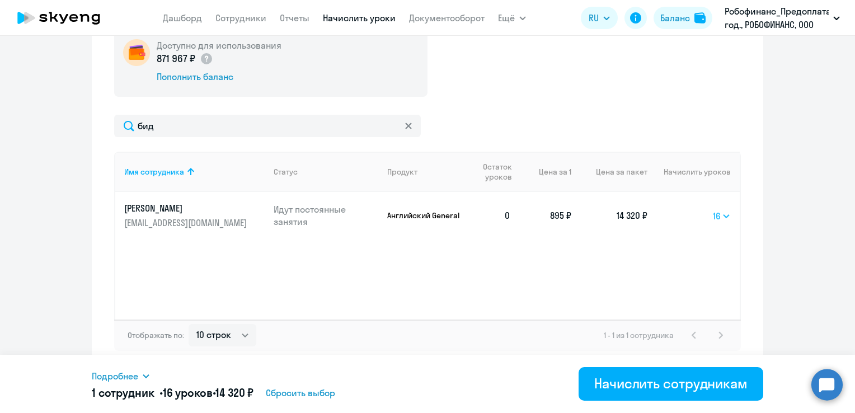
click at [721, 215] on select "Выбрать 4 8 16 32 64 96 128" at bounding box center [722, 215] width 18 height 13
click at [713, 209] on select "Выбрать 4 8 16 32 64 96 128" at bounding box center [722, 215] width 18 height 13
click at [723, 216] on select "Выбрать 4 8 16 32 64 96 128" at bounding box center [723, 215] width 15 height 13
click at [716, 209] on select "Выбрать 4 8 16 32 64 96 128" at bounding box center [723, 215] width 15 height 13
click at [725, 214] on select "Выбрать 4 8 16 32 64 96 128" at bounding box center [722, 215] width 18 height 13
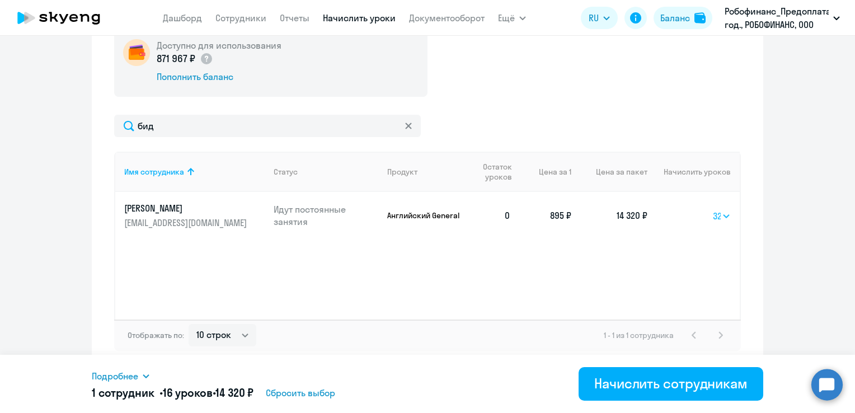
click at [713, 209] on select "Выбрать 4 8 16 32 64 96 128" at bounding box center [722, 215] width 18 height 13
click at [717, 212] on select "Выбрать 4 8 16 32 64 96 128" at bounding box center [721, 215] width 19 height 13
select select "16"
click at [712, 209] on select "Выбрать 4 8 16 32 64 96 128" at bounding box center [721, 215] width 19 height 13
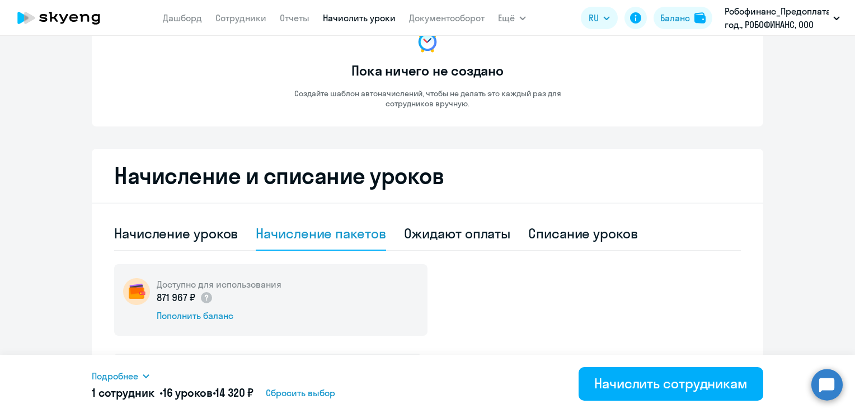
scroll to position [0, 0]
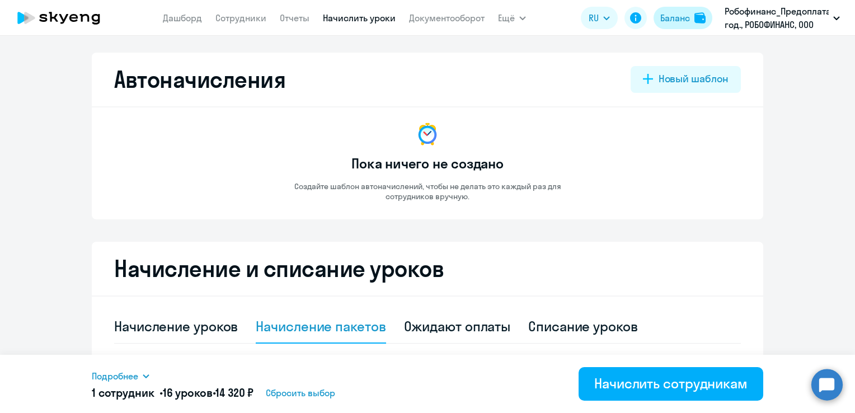
click at [688, 22] on div "Баланс" at bounding box center [675, 17] width 30 height 13
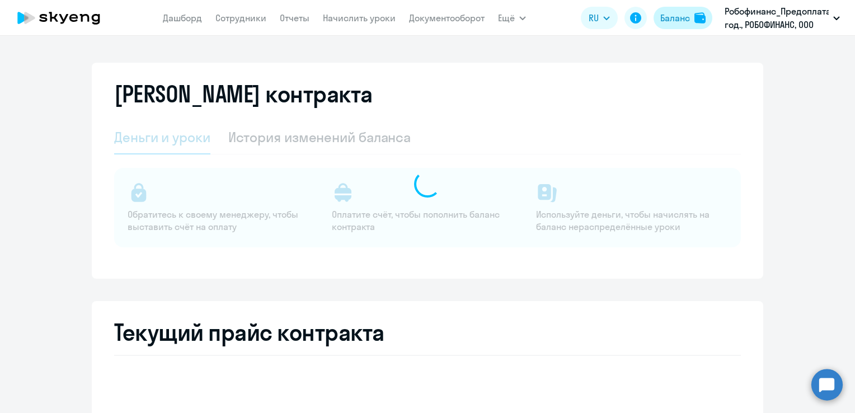
select select "english_adult_not_native_speaker"
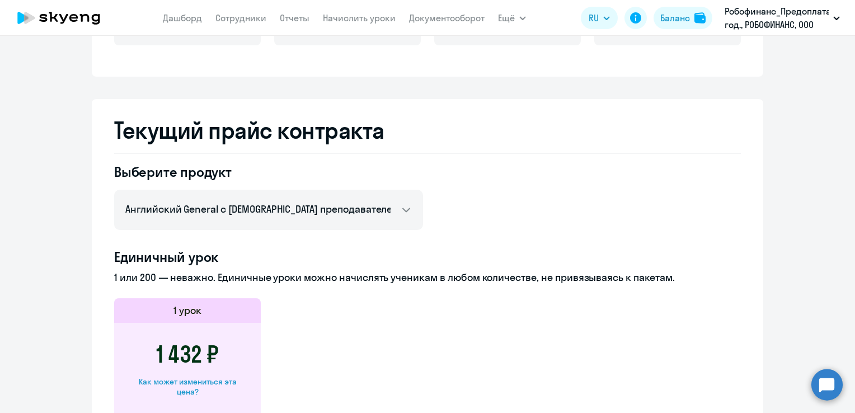
scroll to position [336, 0]
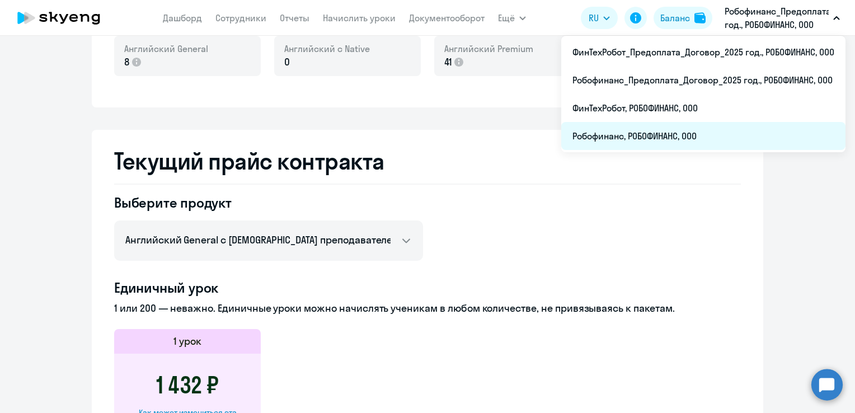
click at [678, 131] on li "Робофинанс, РОБОФИНАНС, ООО" at bounding box center [703, 136] width 284 height 28
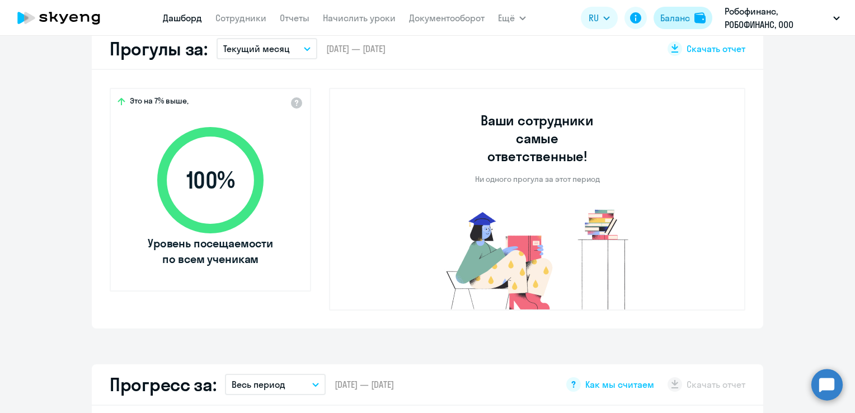
click at [678, 19] on div "Баланс" at bounding box center [675, 17] width 30 height 13
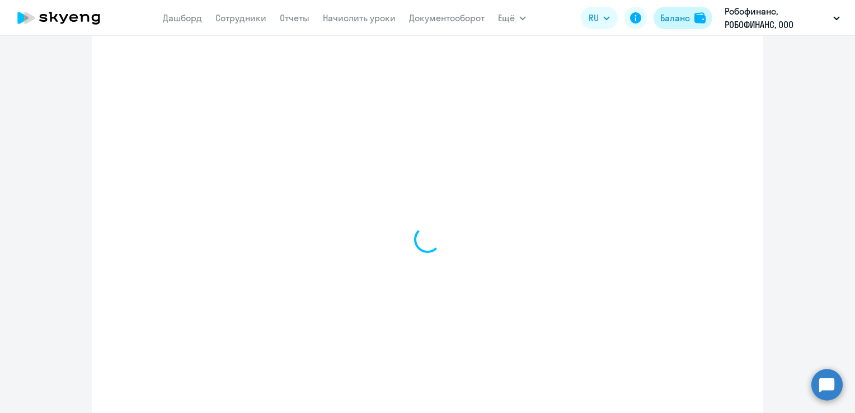
scroll to position [374, 0]
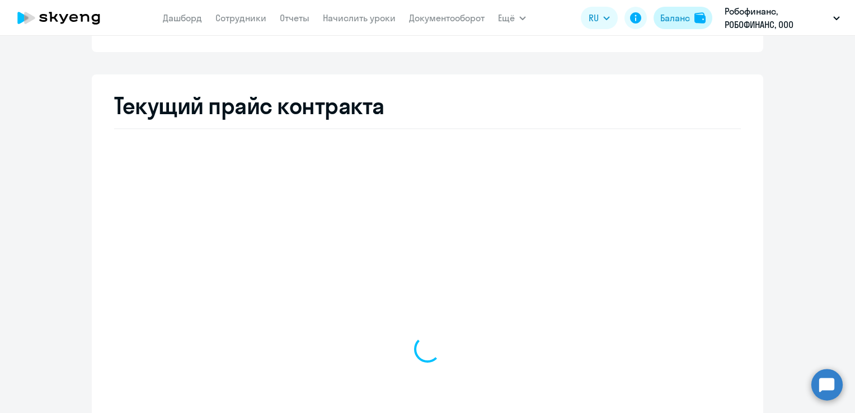
select select "english_adult_not_native_speaker"
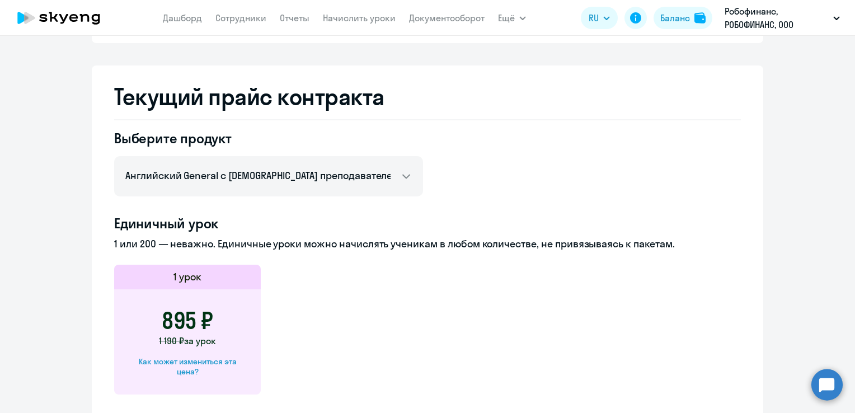
scroll to position [64, 0]
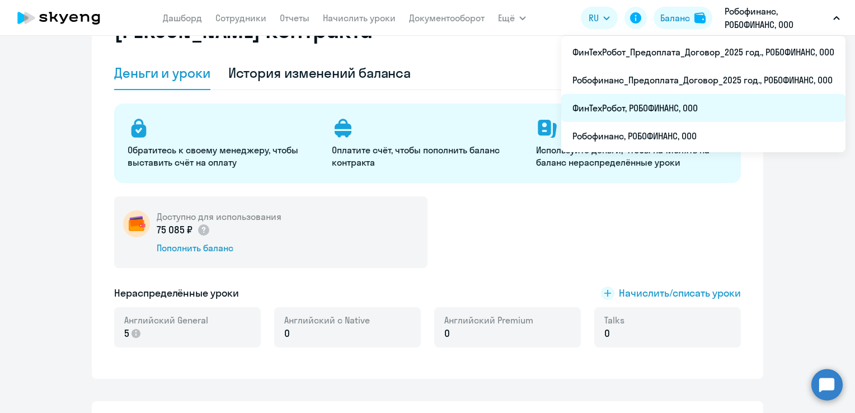
click at [692, 105] on li "ФинТехРобот, РОБОФИНАНС, ООО" at bounding box center [703, 108] width 284 height 28
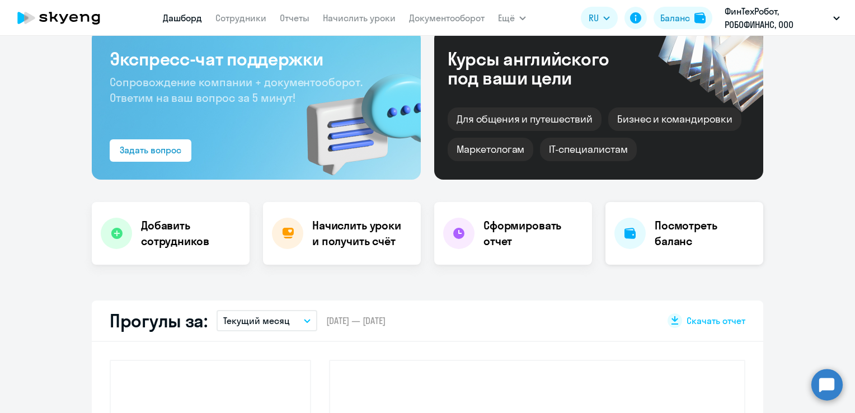
scroll to position [165, 0]
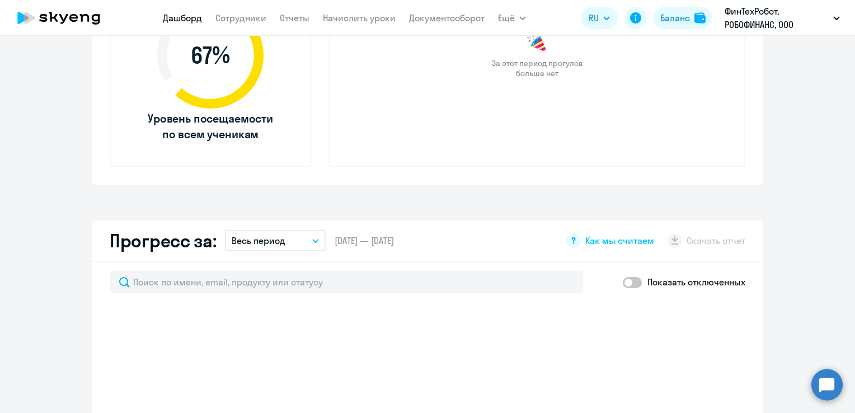
select select "30"
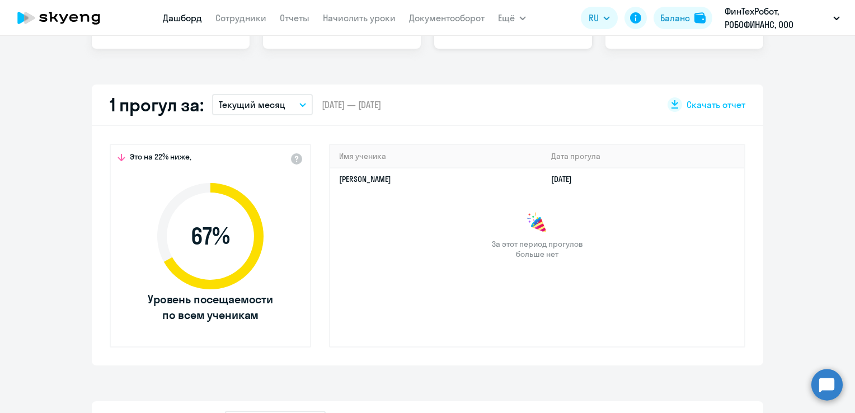
scroll to position [277, 0]
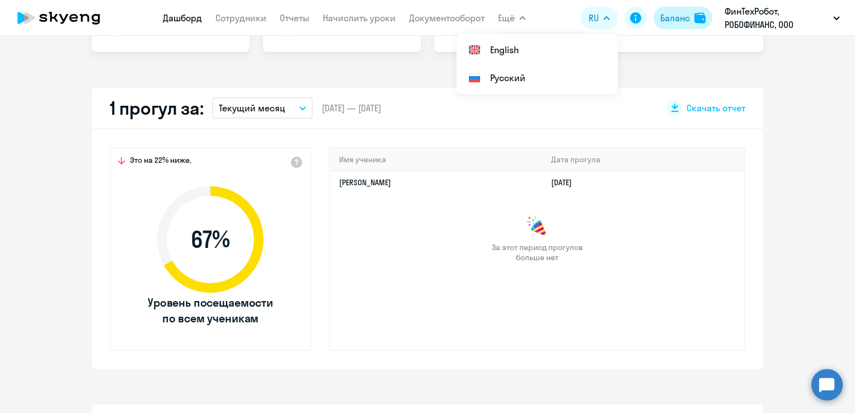
click at [678, 17] on div "Баланс" at bounding box center [675, 17] width 30 height 13
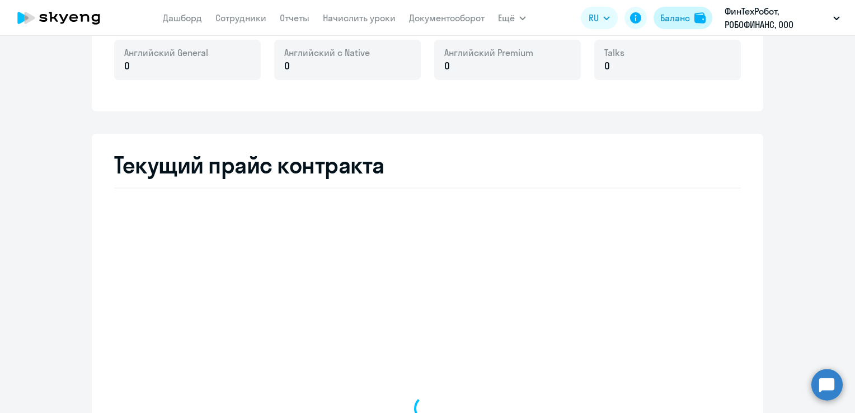
scroll to position [479, 0]
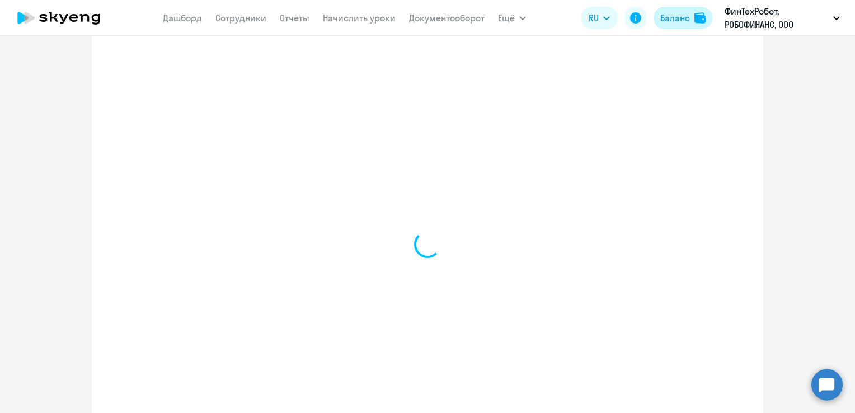
select select "english_adult_not_native_speaker"
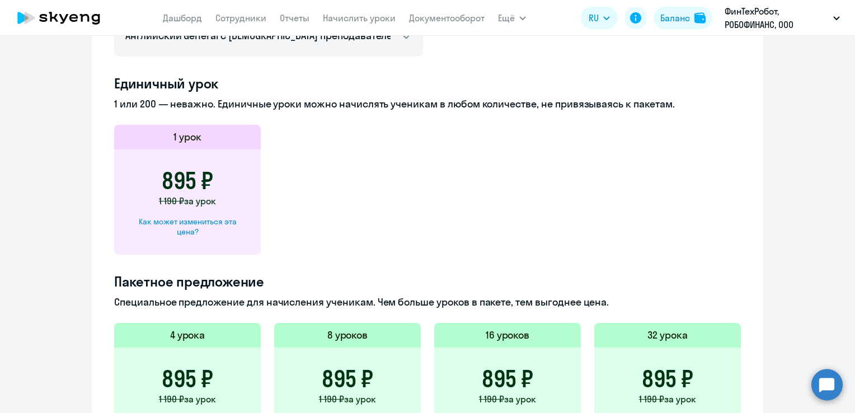
scroll to position [759, 0]
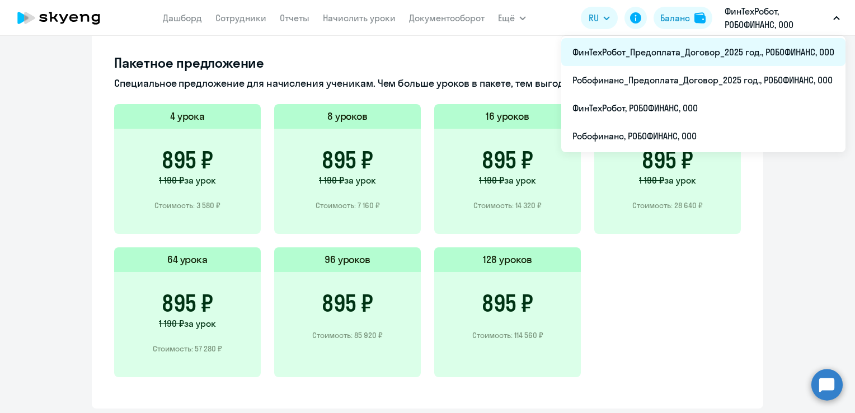
click at [685, 53] on li "ФинТехРобот_Предоплата_Договор_2025 год., РОБОФИНАНС, ООО" at bounding box center [703, 52] width 284 height 28
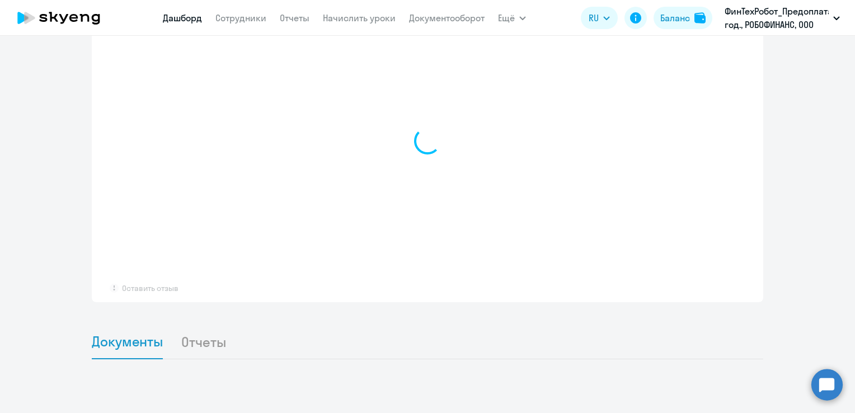
scroll to position [830, 0]
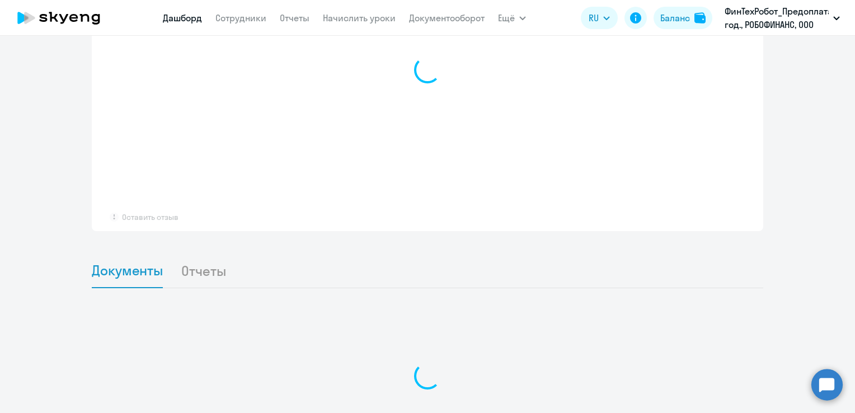
select select "30"
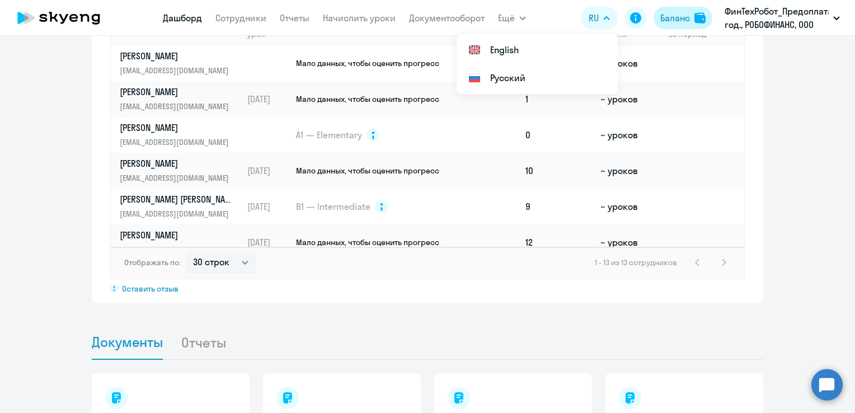
click at [656, 16] on button "Баланс" at bounding box center [683, 18] width 59 height 22
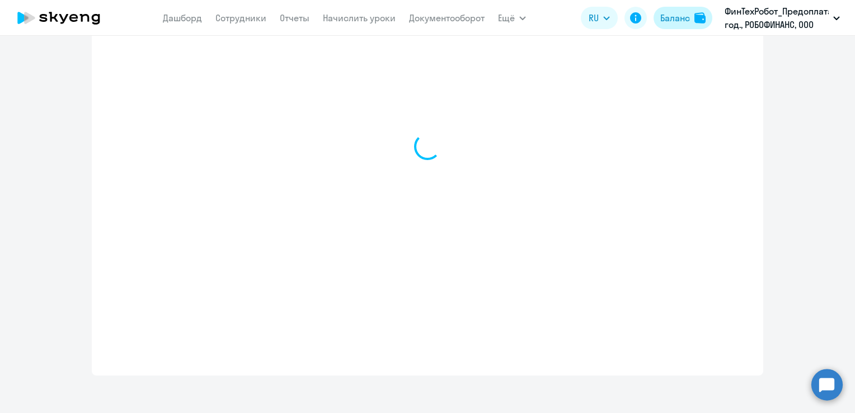
select select "english_adult_not_native_speaker"
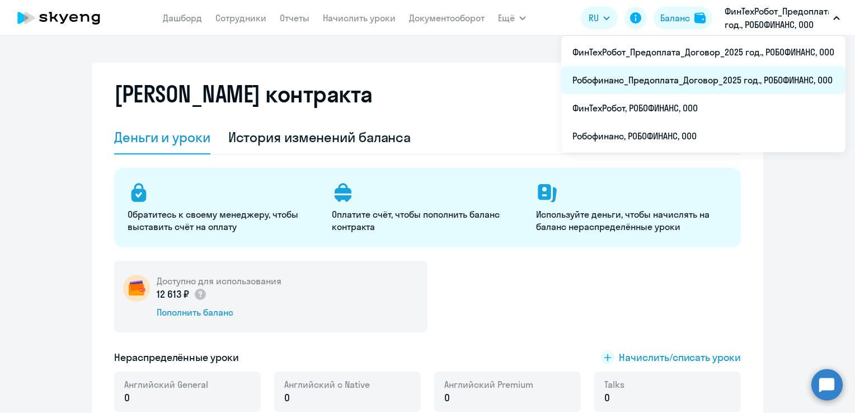
click at [741, 79] on li "Робофинанс_Предоплата_Договор_2025 год., РОБОФИНАНС, ООО" at bounding box center [703, 80] width 284 height 28
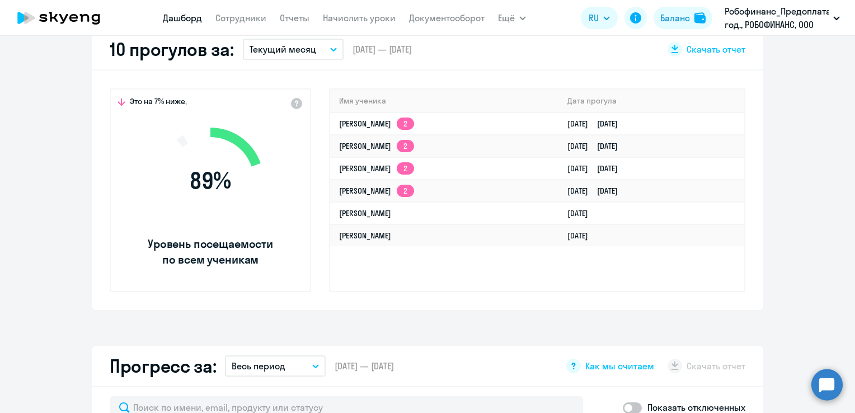
select select "30"
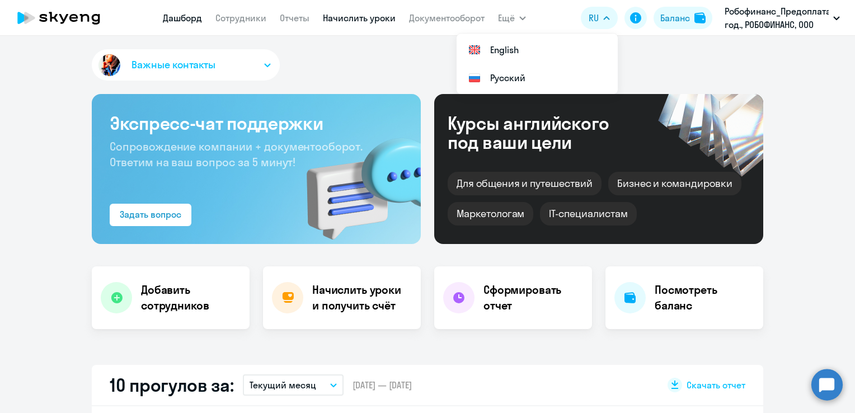
click at [349, 19] on link "Начислить уроки" at bounding box center [359, 17] width 73 height 11
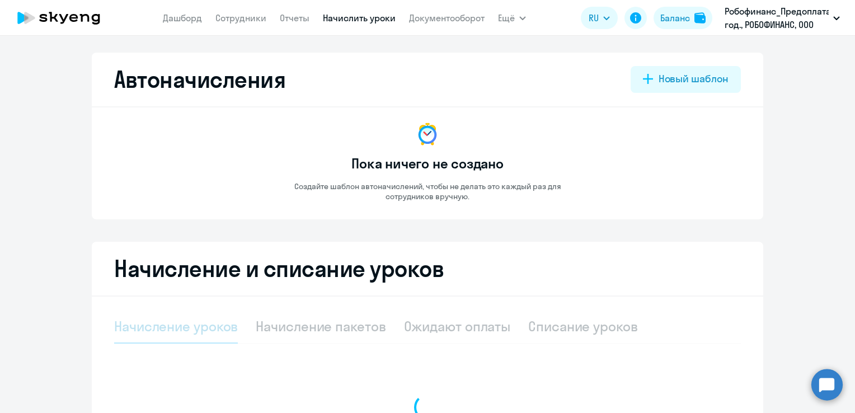
select select "10"
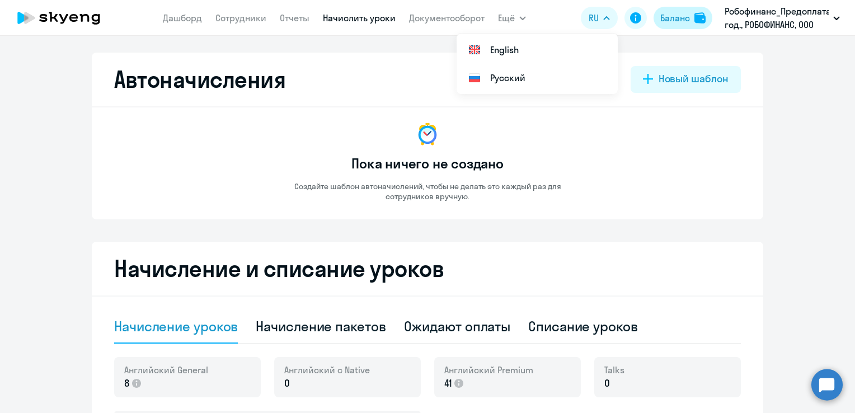
click at [690, 17] on button "Баланс" at bounding box center [683, 18] width 59 height 22
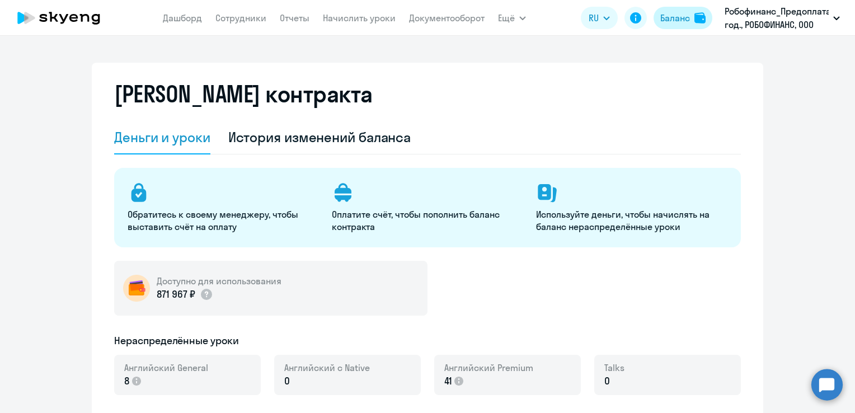
select select "english_adult_not_native_speaker"
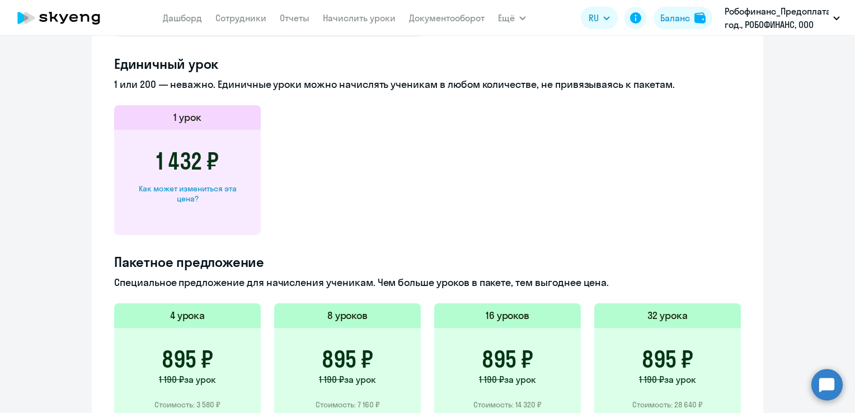
scroll to position [792, 0]
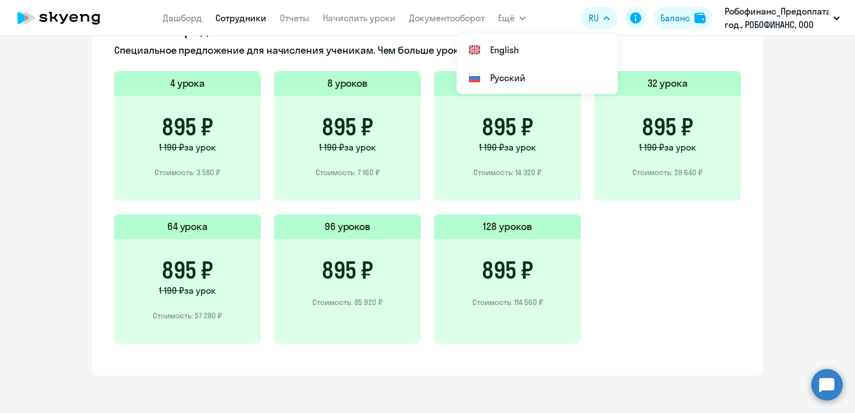
click at [247, 19] on link "Сотрудники" at bounding box center [240, 17] width 51 height 11
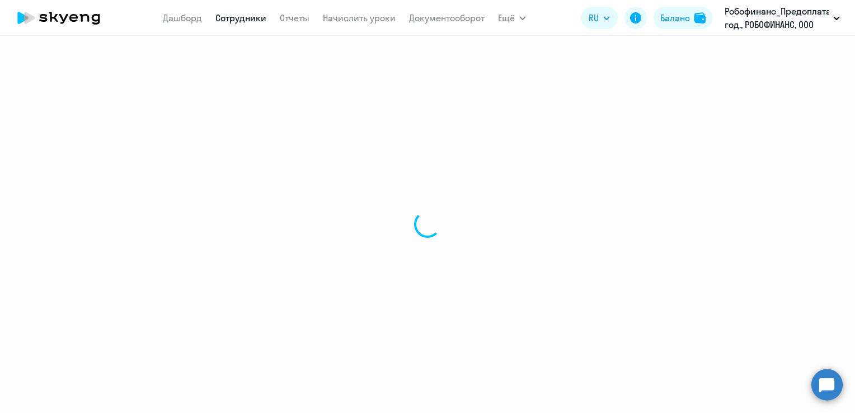
select select "30"
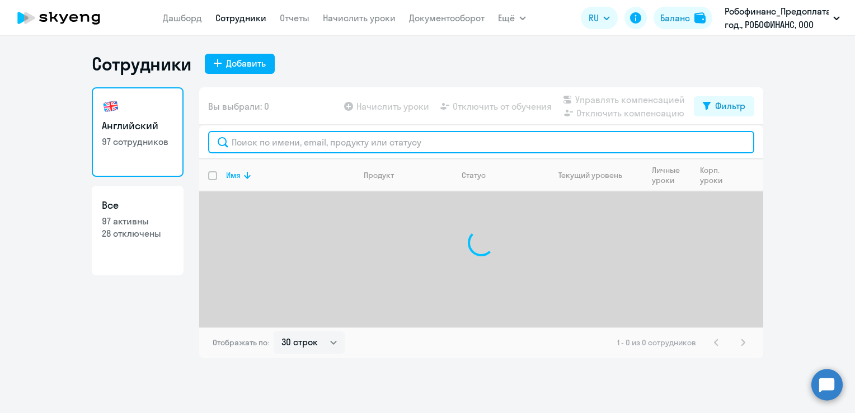
click at [486, 143] on input "text" at bounding box center [481, 142] width 546 height 22
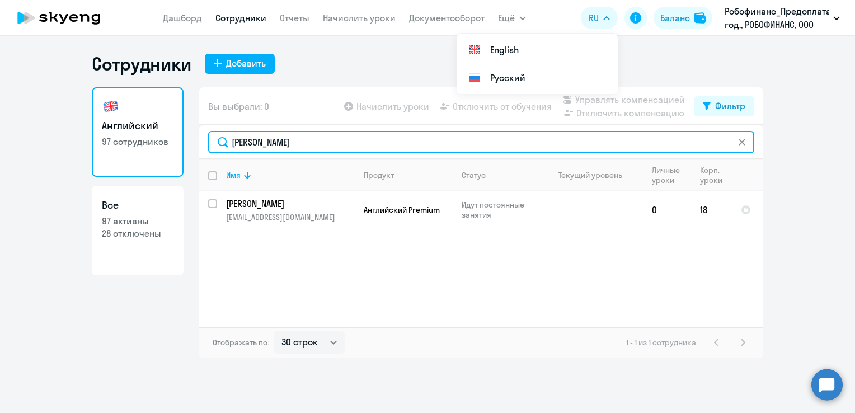
type input "[PERSON_NAME]"
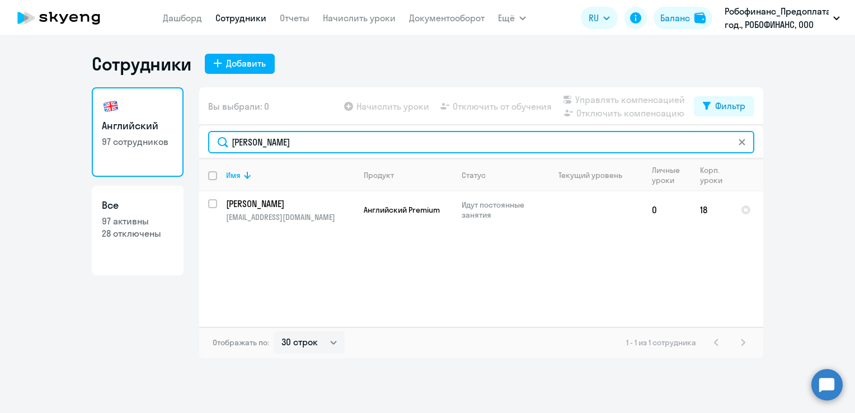
drag, startPoint x: 430, startPoint y: 142, endPoint x: 193, endPoint y: 139, distance: 237.3
click at [193, 139] on div "Английский 97 сотрудников Все 97 активны 28 отключены Вы выбрали: 0 Начислить у…" at bounding box center [428, 222] width 672 height 271
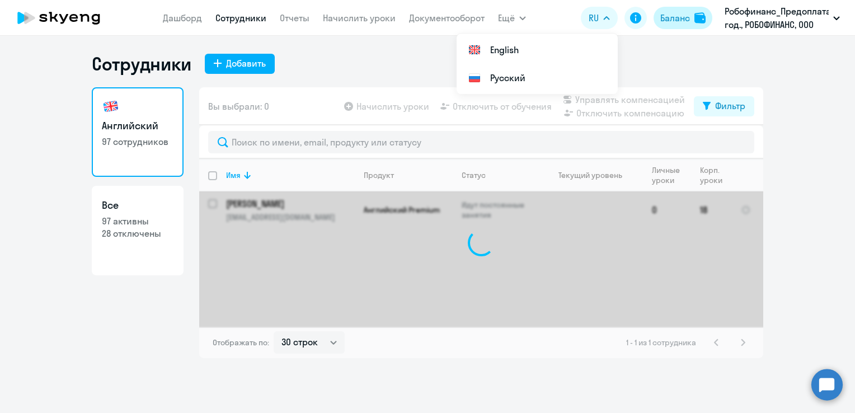
click at [671, 17] on div "Баланс" at bounding box center [675, 17] width 30 height 13
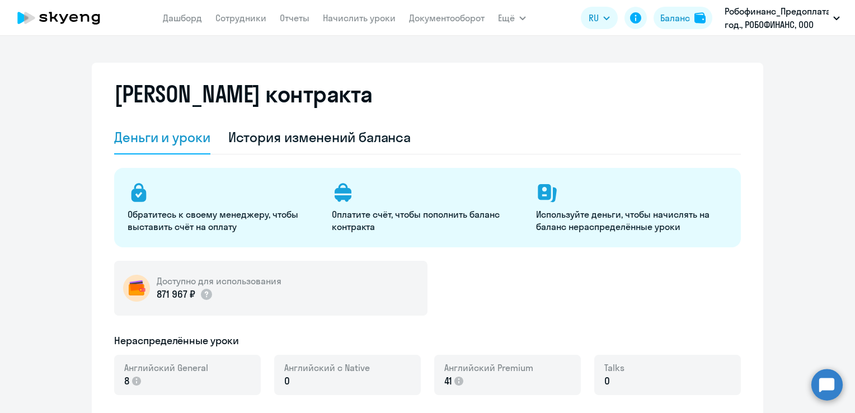
select select "english_adult_not_native_speaker"
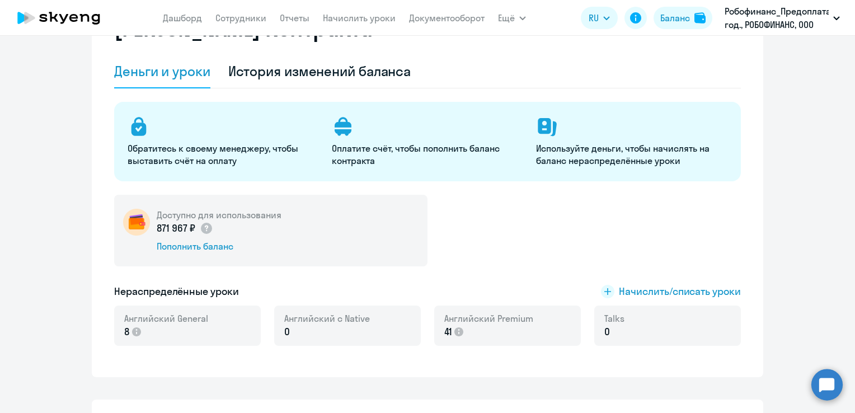
scroll to position [224, 0]
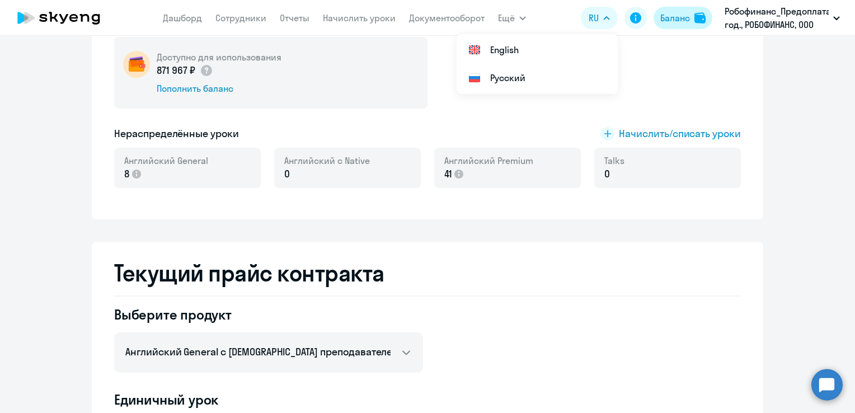
click at [669, 20] on div "Баланс" at bounding box center [675, 17] width 30 height 13
click at [692, 12] on button "Баланс" at bounding box center [683, 18] width 59 height 22
click at [685, 19] on div "Баланс" at bounding box center [675, 17] width 30 height 13
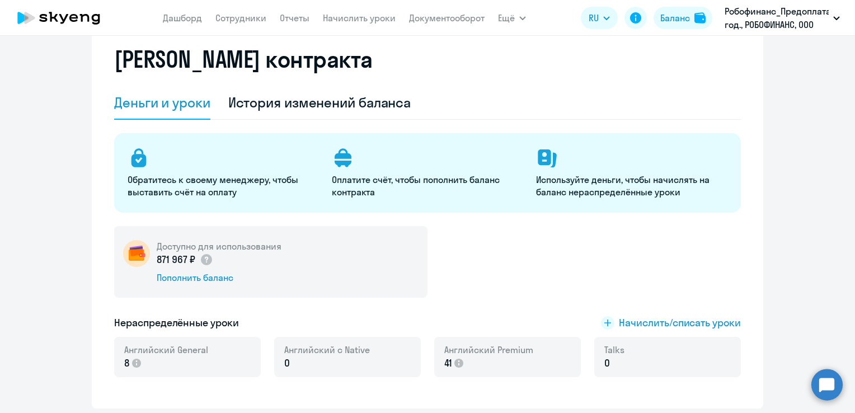
scroll to position [0, 0]
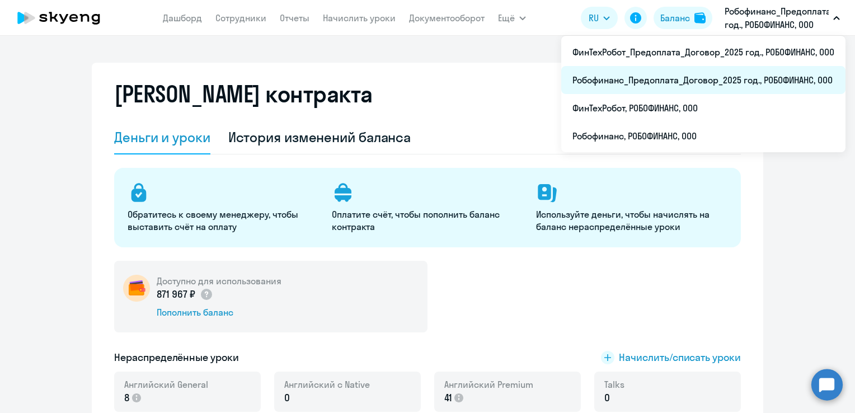
click at [784, 76] on li "Робофинанс_Предоплата_Договор_2025 год., РОБОФИНАНС, ООО" at bounding box center [703, 80] width 284 height 28
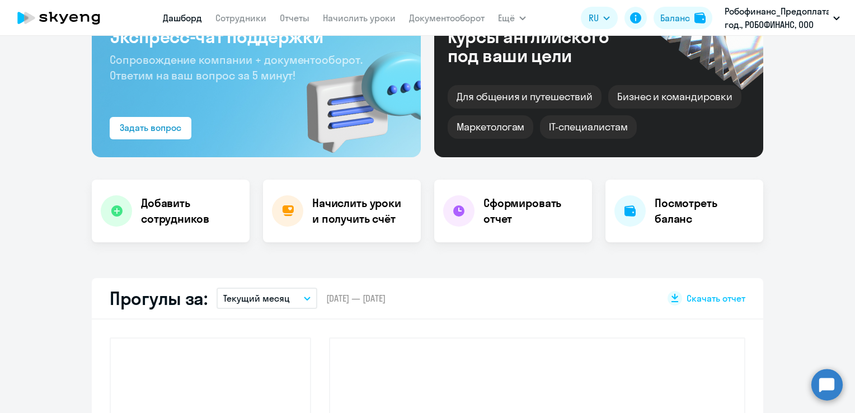
scroll to position [336, 0]
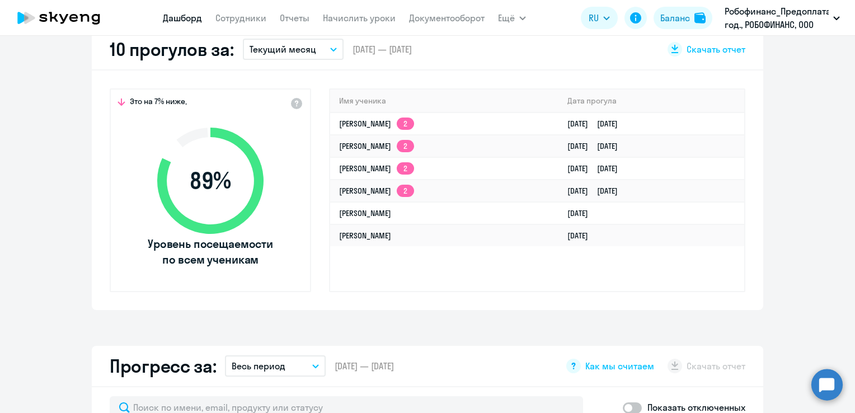
select select "30"
click at [353, 24] on nav "[PERSON_NAME] Отчеты Начислить уроки Документооборот" at bounding box center [324, 18] width 322 height 22
click at [350, 20] on link "Начислить уроки" at bounding box center [359, 17] width 73 height 11
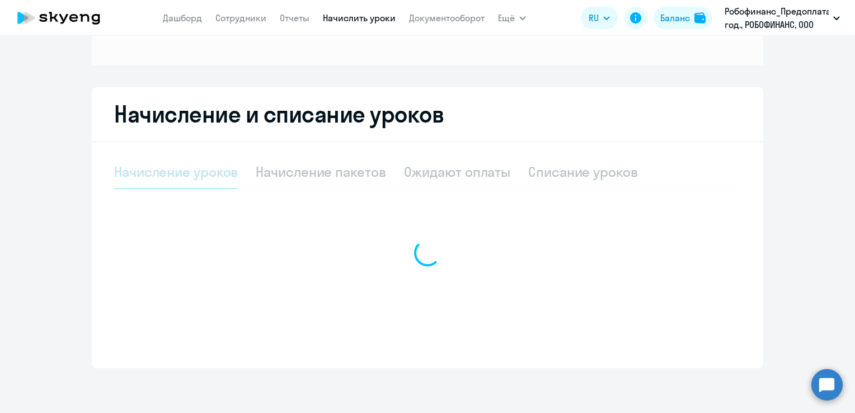
scroll to position [148, 0]
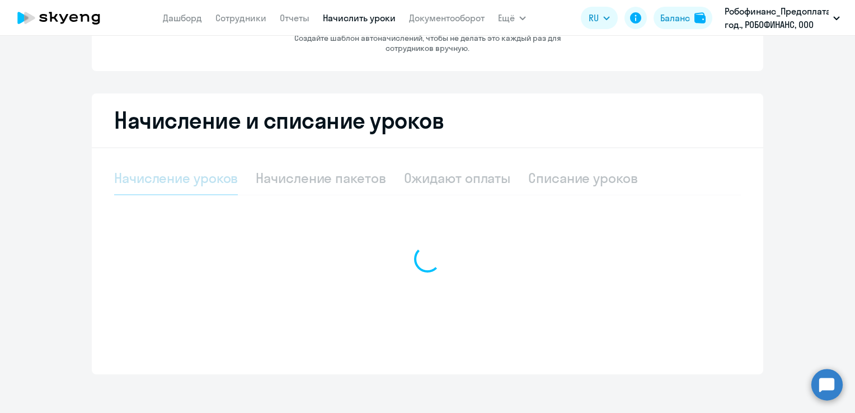
select select "10"
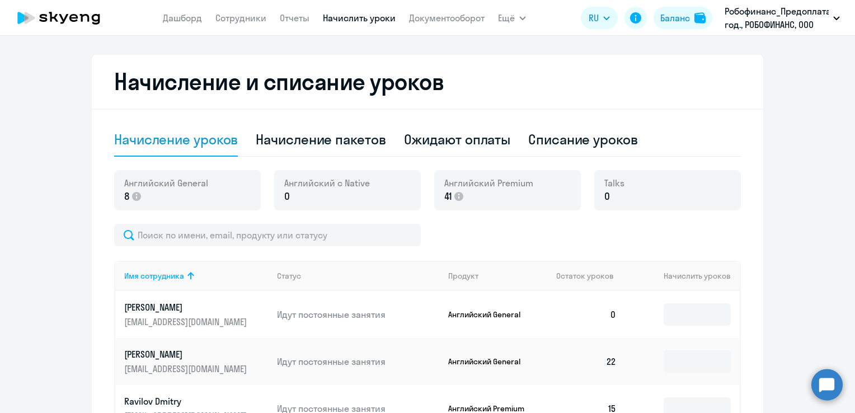
scroll to position [0, 0]
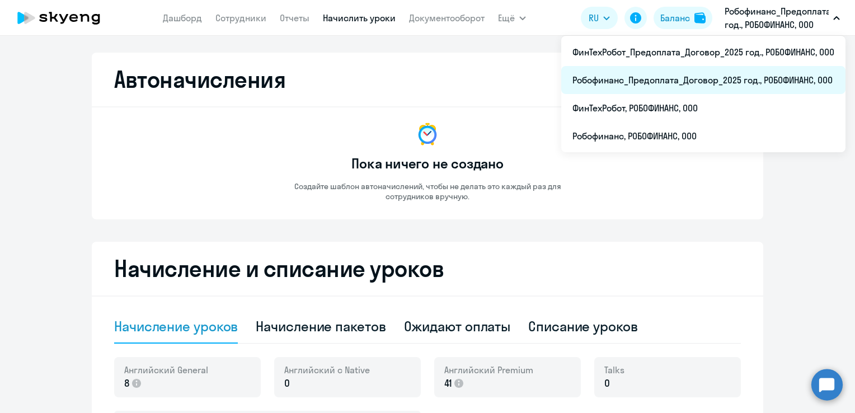
click at [647, 79] on li "Робофинанс_Предоплата_Договор_2025 год., РОБОФИНАНС, ООО" at bounding box center [703, 80] width 284 height 28
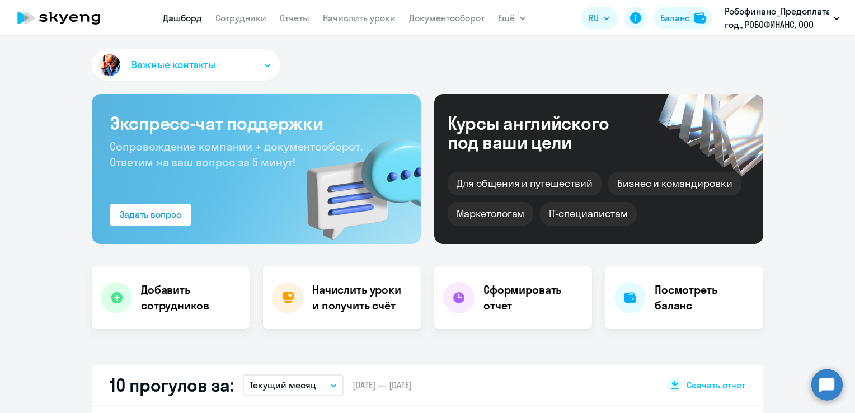
select select "30"
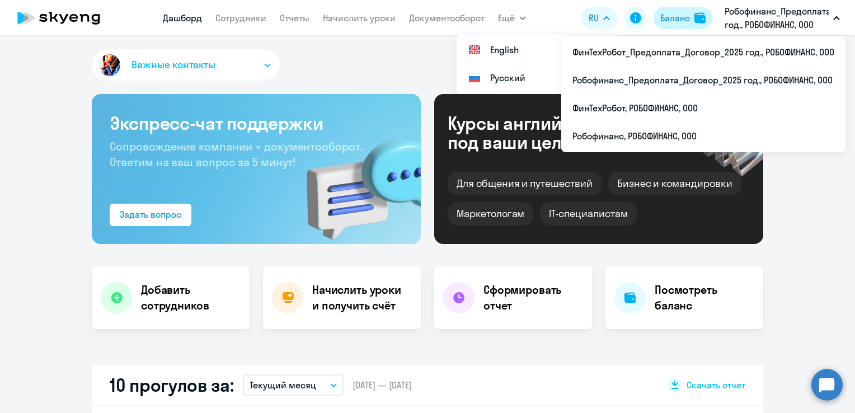
click at [678, 18] on div "Баланс" at bounding box center [675, 17] width 30 height 13
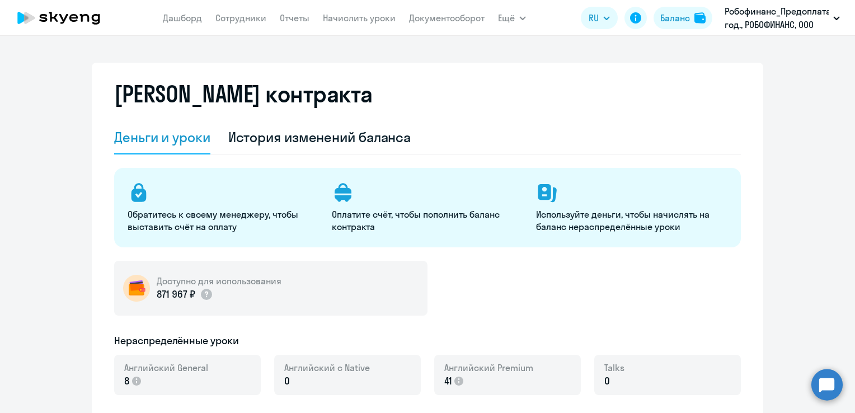
select select "english_adult_not_native_speaker"
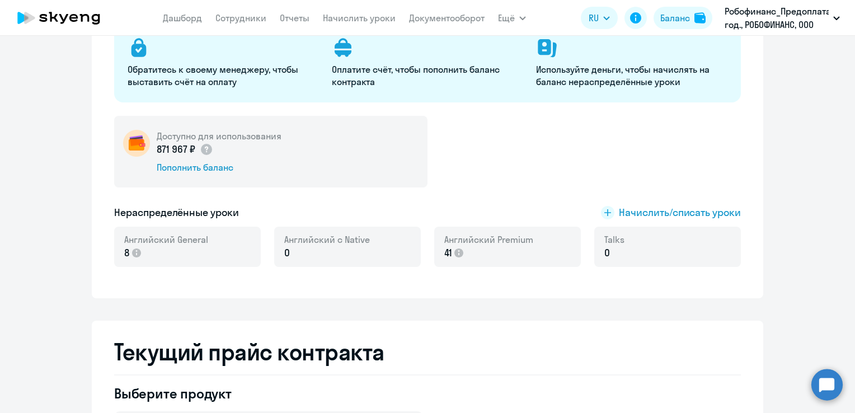
scroll to position [120, 0]
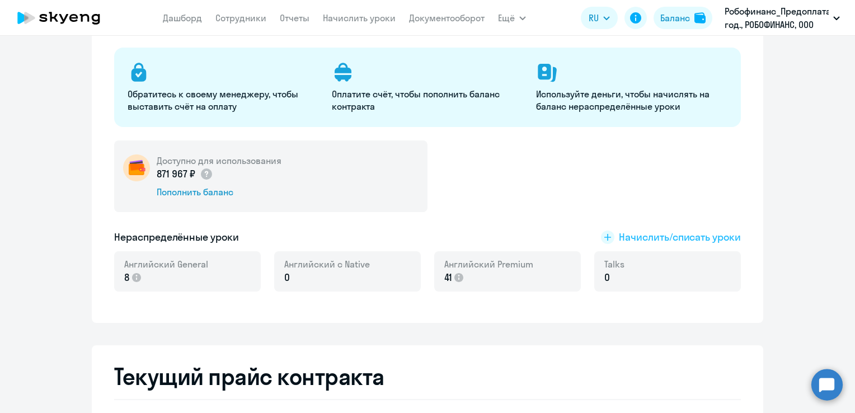
click at [712, 232] on span "Начислить/списать уроки" at bounding box center [680, 237] width 122 height 15
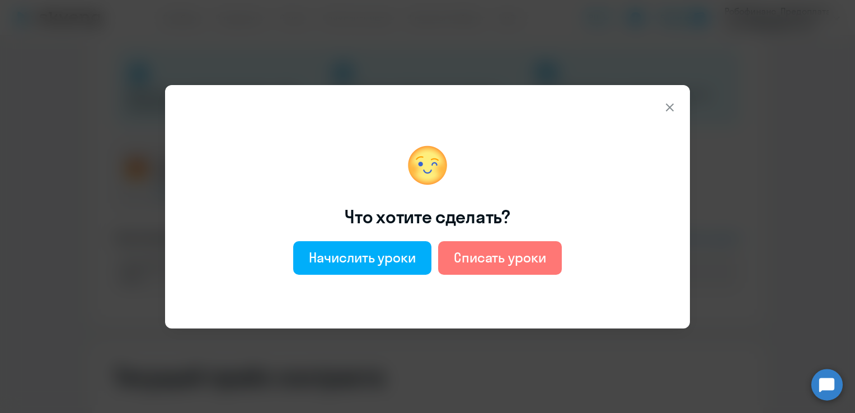
click at [676, 107] on icon at bounding box center [669, 107] width 13 height 13
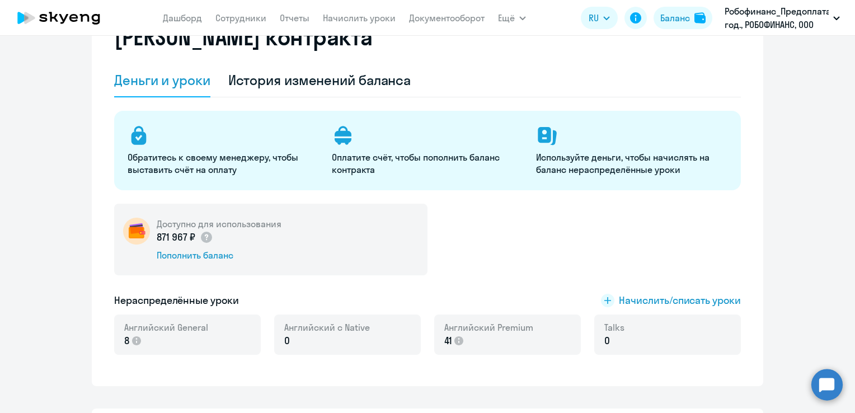
scroll to position [56, 0]
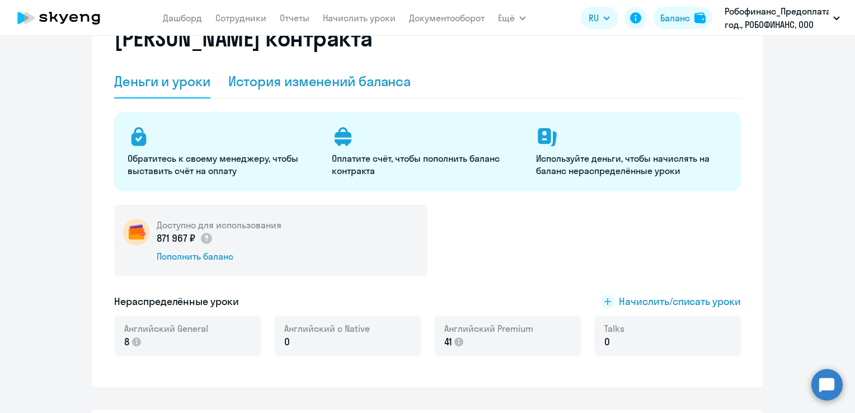
click at [325, 84] on div "История изменений баланса" at bounding box center [319, 81] width 183 height 18
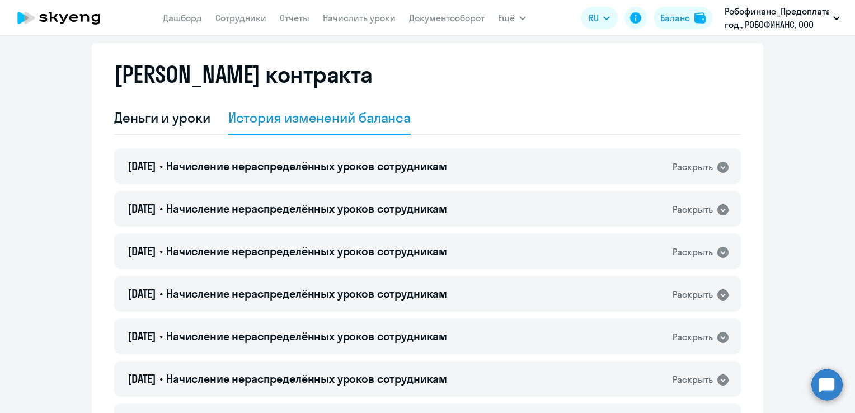
scroll to position [0, 0]
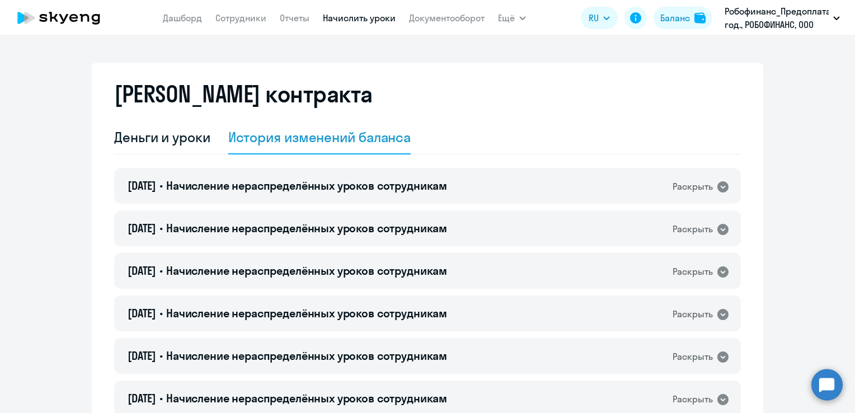
click at [365, 14] on link "Начислить уроки" at bounding box center [359, 17] width 73 height 11
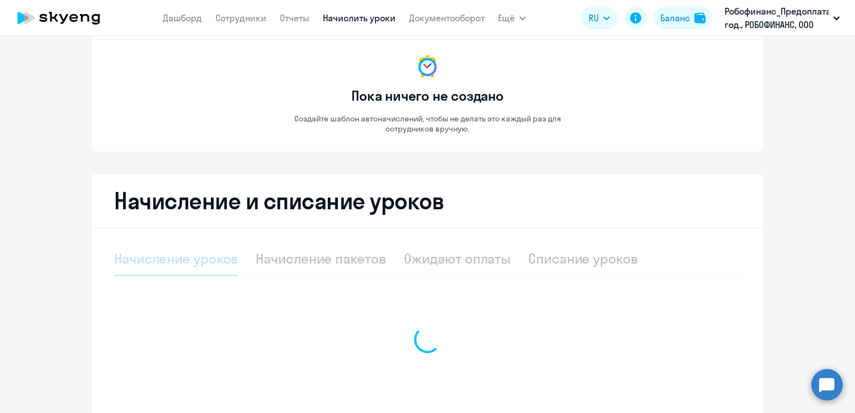
select select "10"
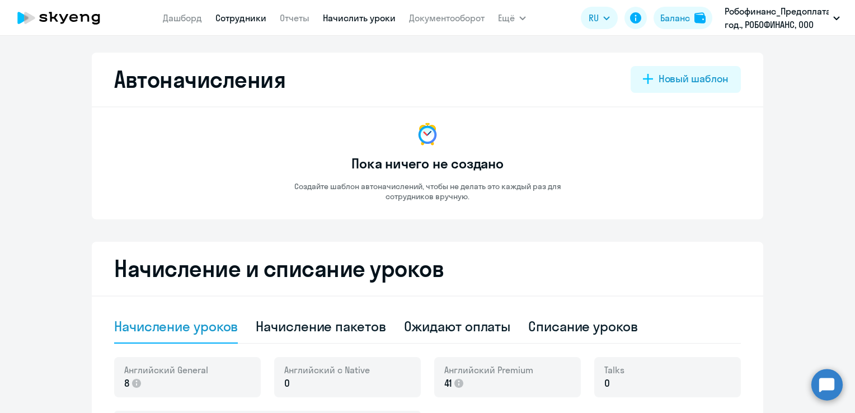
click at [253, 16] on link "Сотрудники" at bounding box center [240, 17] width 51 height 11
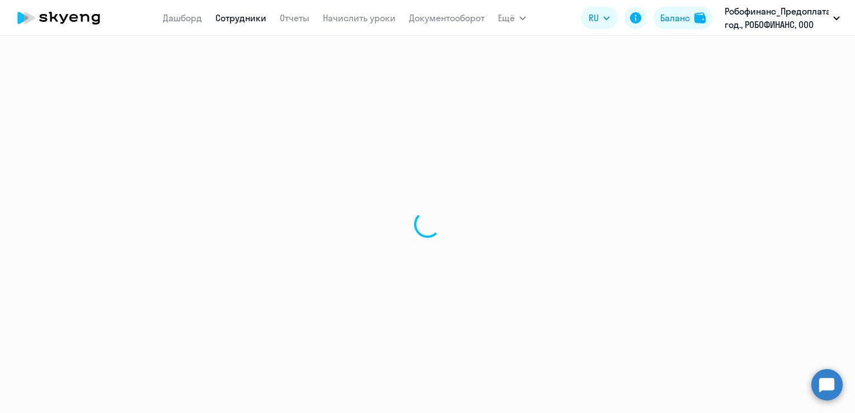
select select "30"
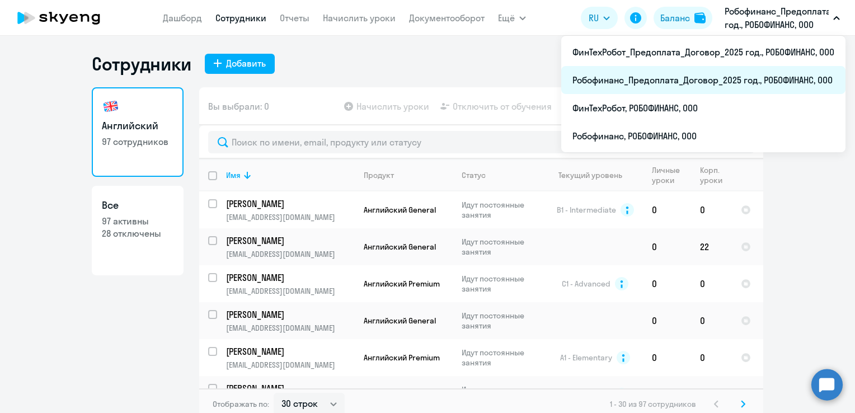
click at [710, 73] on li "Робофинанс_Предоплата_Договор_2025 год., РОБОФИНАНС, ООО" at bounding box center [703, 80] width 284 height 28
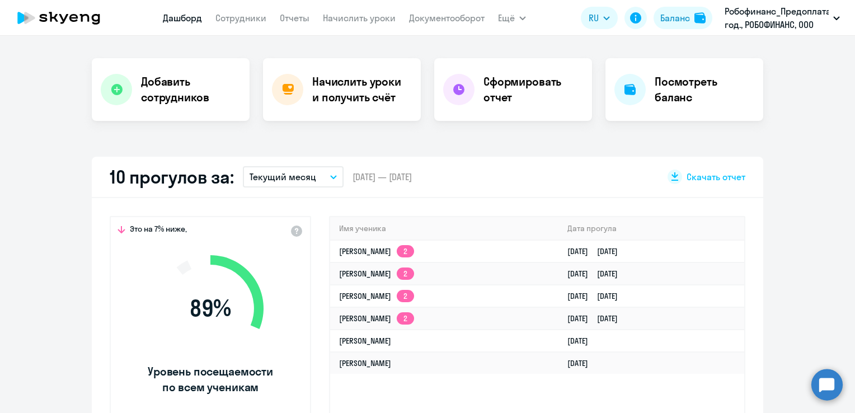
scroll to position [224, 0]
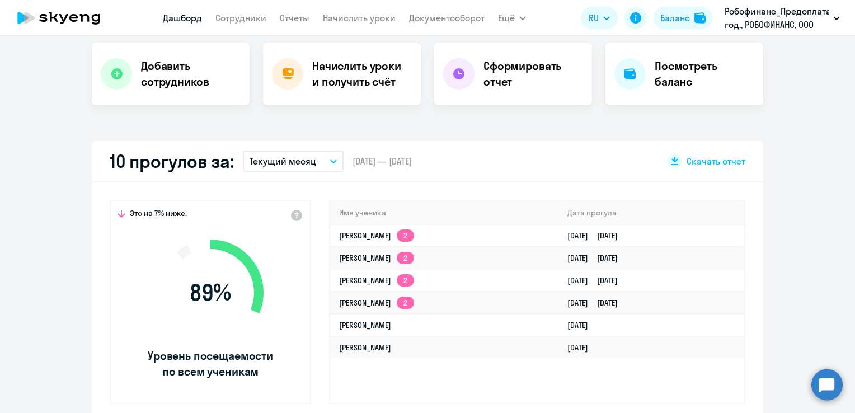
select select "30"
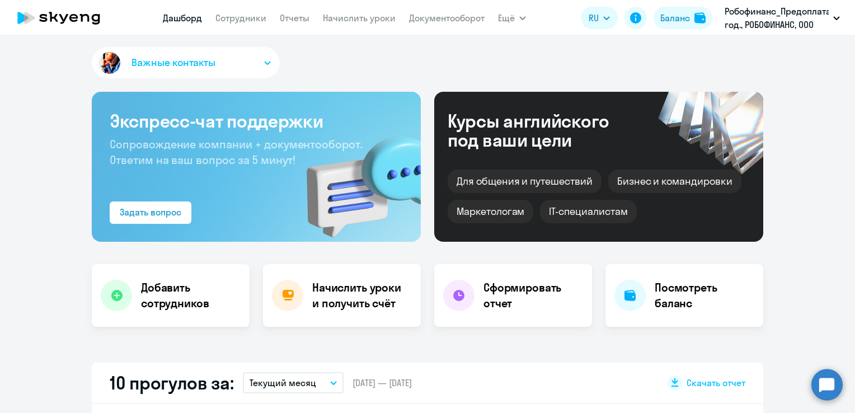
scroll to position [0, 0]
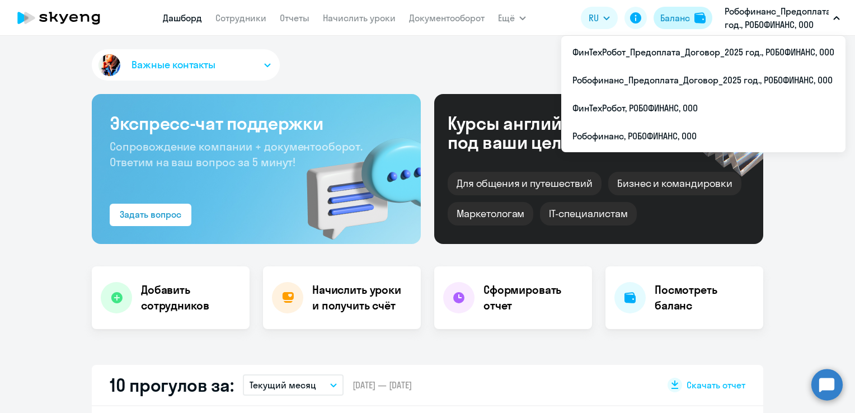
click at [676, 17] on div "Баланс" at bounding box center [675, 17] width 30 height 13
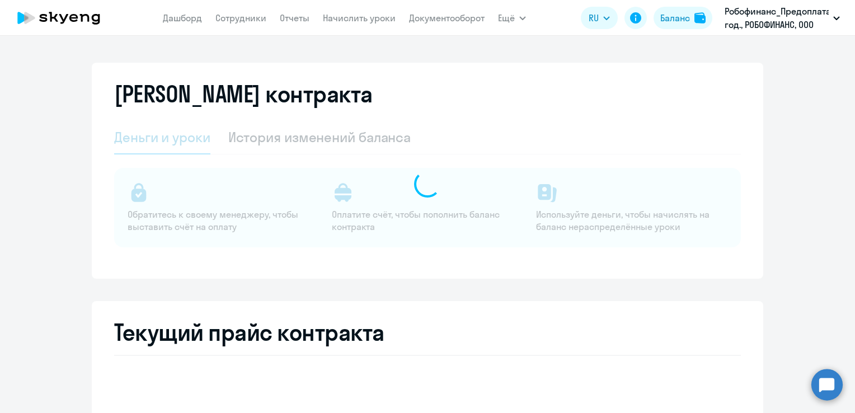
select select "english_adult_not_native_speaker"
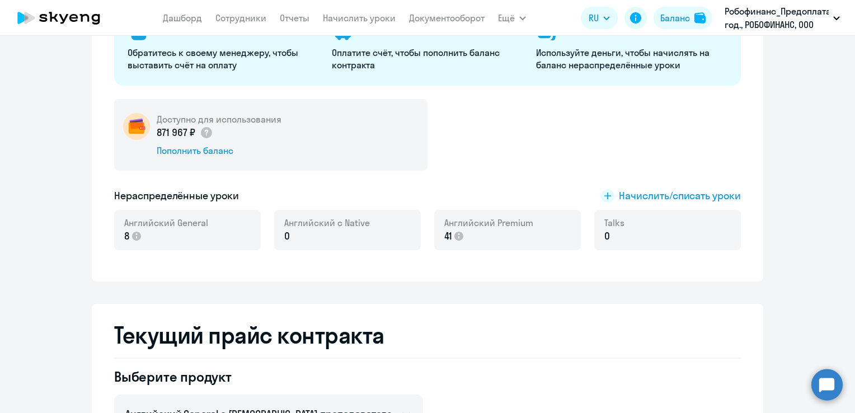
scroll to position [168, 0]
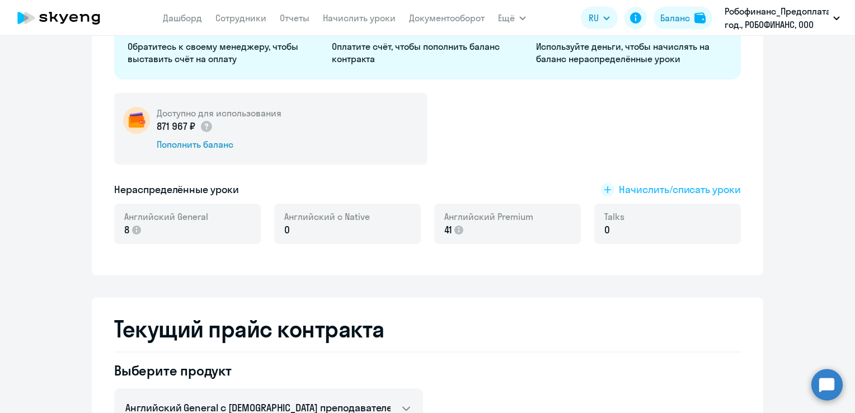
click at [685, 189] on span "Начислить/списать уроки" at bounding box center [680, 189] width 122 height 15
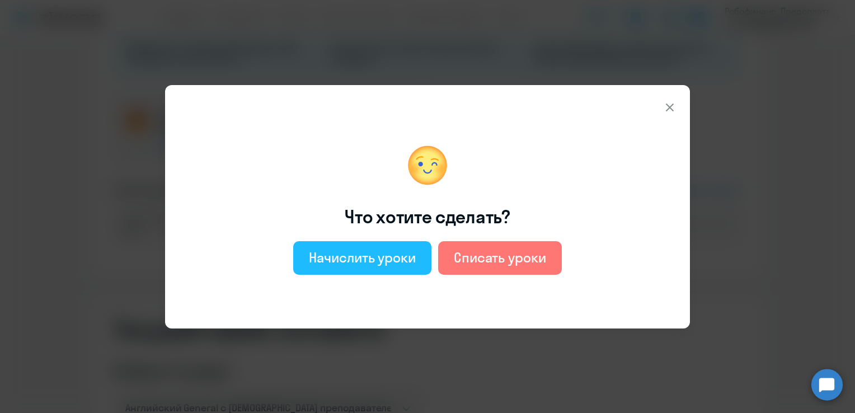
click at [385, 254] on div "Начислить уроки" at bounding box center [362, 258] width 107 height 18
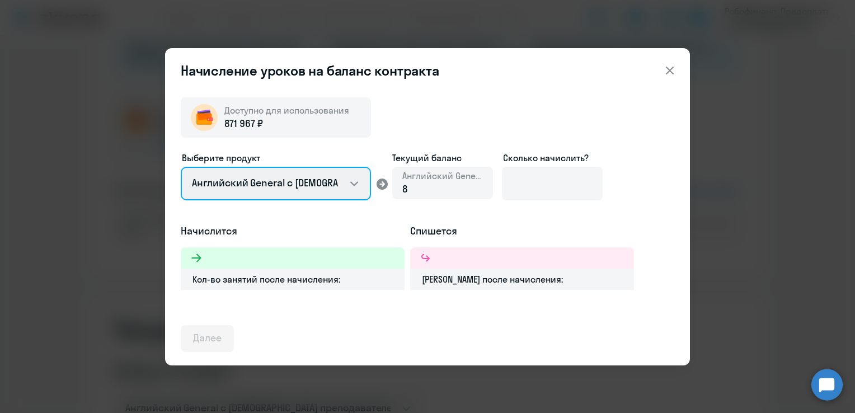
click at [300, 180] on select "Английский General с [DEMOGRAPHIC_DATA] преподавателем Английский General с [DE…" at bounding box center [276, 184] width 190 height 34
select select "english_adult_not_native_speaker_premium"
click at [181, 167] on select "Английский General с [DEMOGRAPHIC_DATA] преподавателем Английский General с [DE…" at bounding box center [276, 184] width 190 height 34
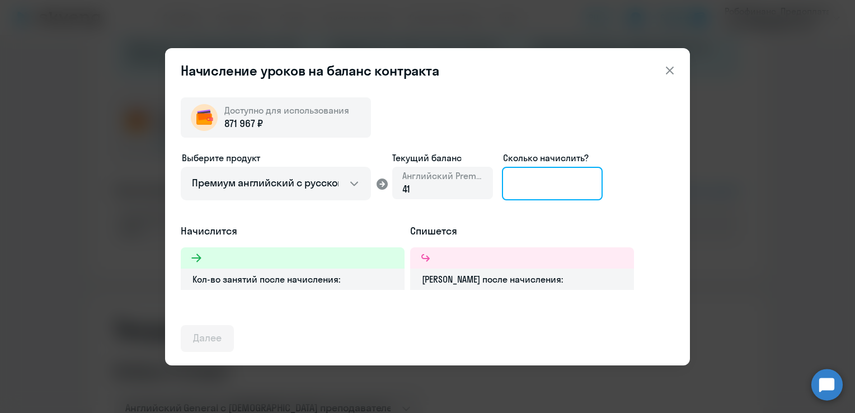
click at [582, 181] on input at bounding box center [552, 184] width 101 height 34
type input "1"
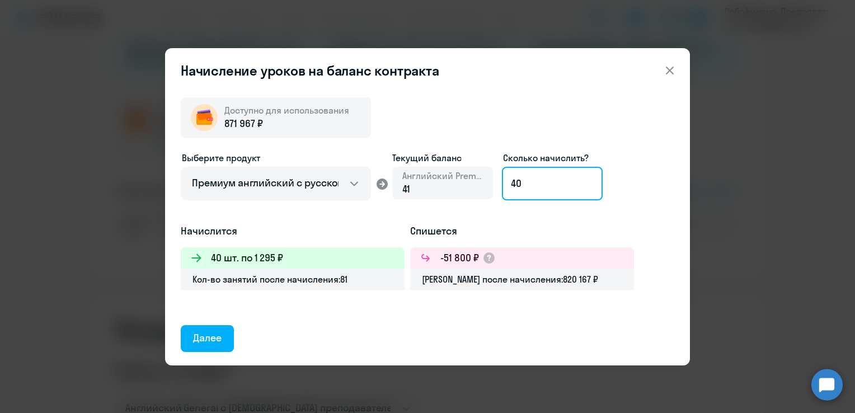
drag, startPoint x: 543, startPoint y: 169, endPoint x: 496, endPoint y: 178, distance: 48.4
click at [496, 178] on div "Выберите продукт Английский General с русскоговорящим преподавателем Английский…" at bounding box center [428, 187] width 494 height 73
type input "40"
click at [671, 69] on icon at bounding box center [669, 70] width 13 height 13
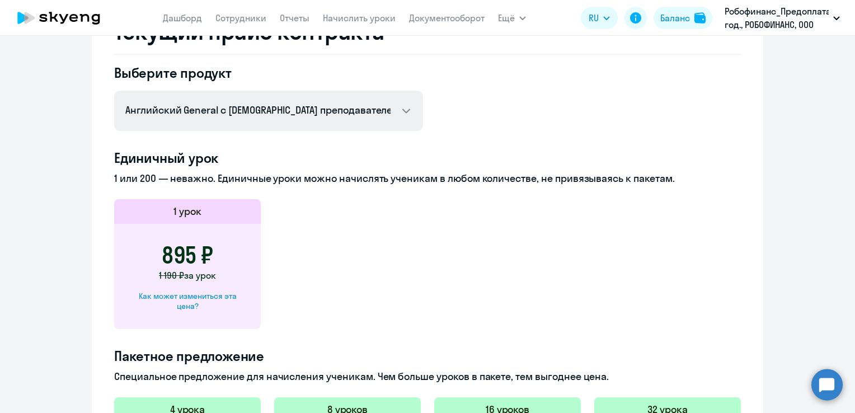
scroll to position [448, 0]
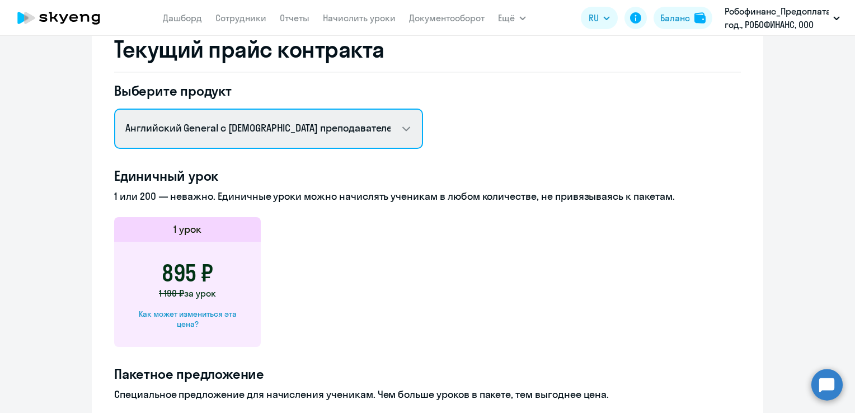
click at [356, 129] on select "Английский General с русскоговорящим преподавателем Английский General с [DEMOG…" at bounding box center [268, 129] width 309 height 40
select select "english_adult_not_native_speaker_premium"
click at [114, 109] on select "Английский General с русскоговорящим преподавателем Английский General с [DEMOG…" at bounding box center [268, 129] width 309 height 40
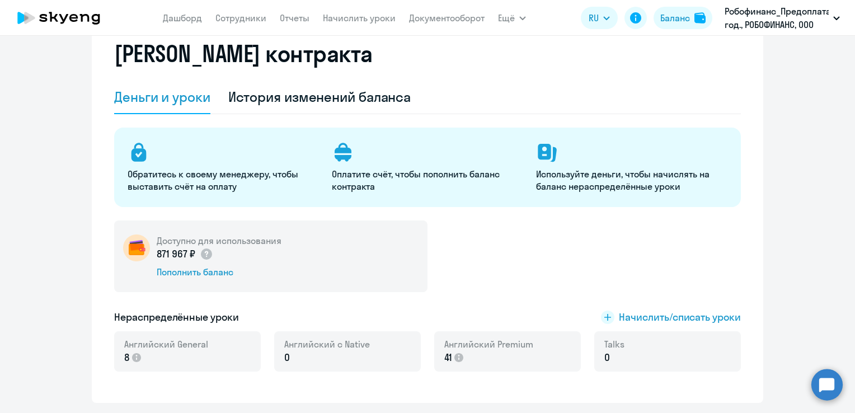
scroll to position [0, 0]
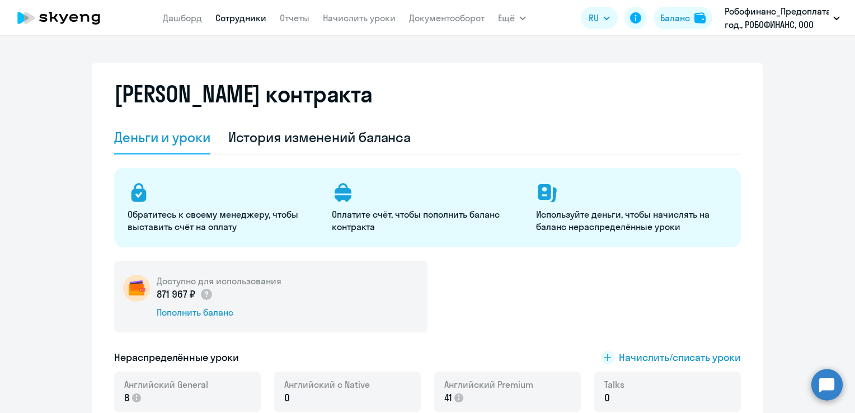
click at [255, 18] on link "Сотрудники" at bounding box center [240, 17] width 51 height 11
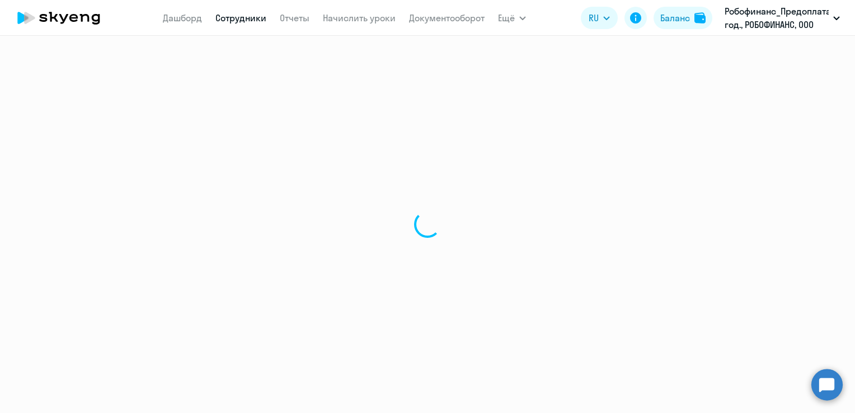
select select "30"
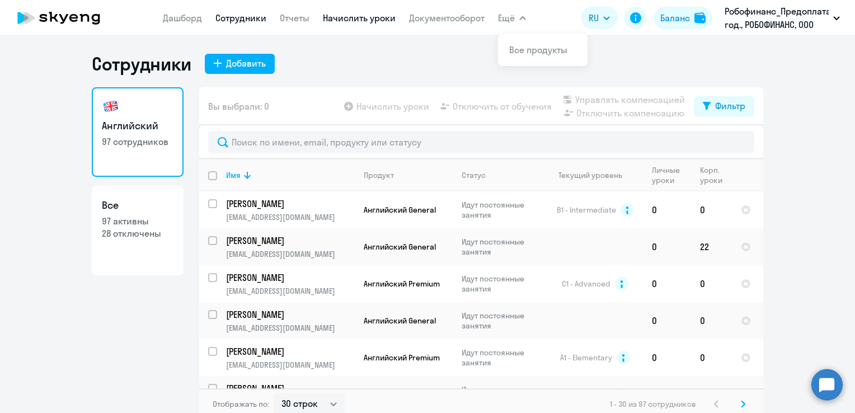
click at [351, 20] on link "Начислить уроки" at bounding box center [359, 17] width 73 height 11
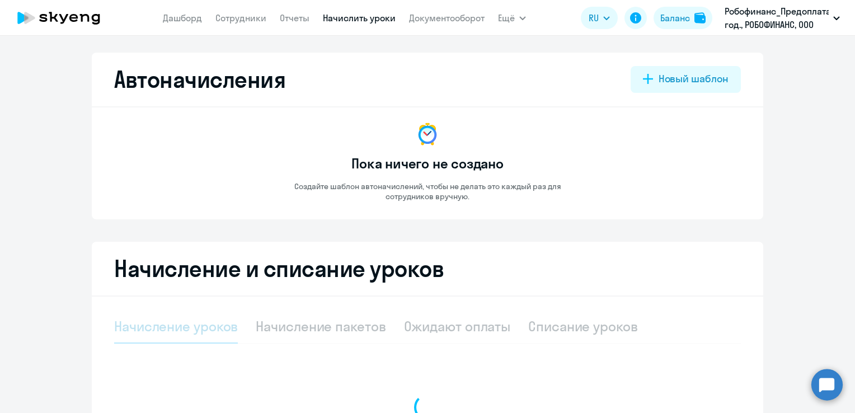
select select "10"
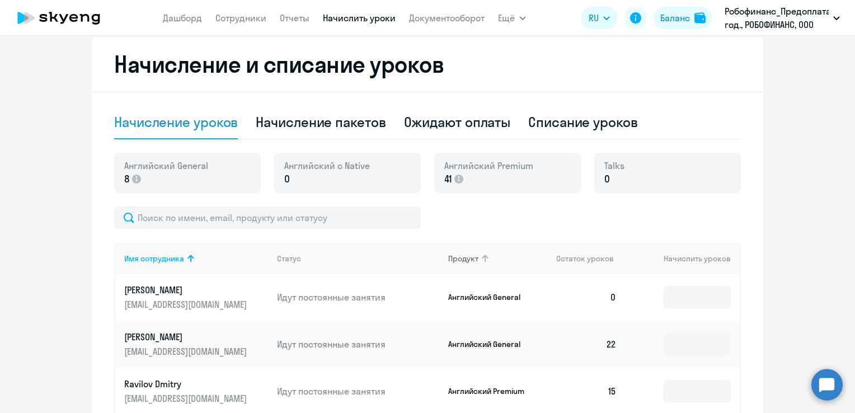
scroll to position [224, 0]
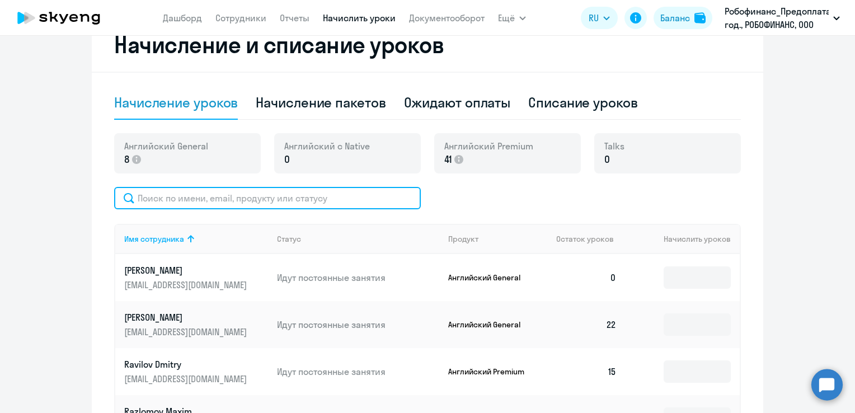
click at [347, 203] on input "text" at bounding box center [267, 198] width 307 height 22
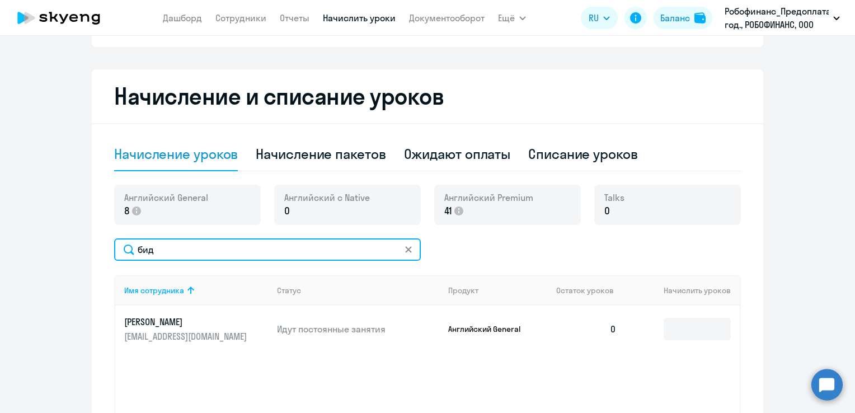
scroll to position [112, 0]
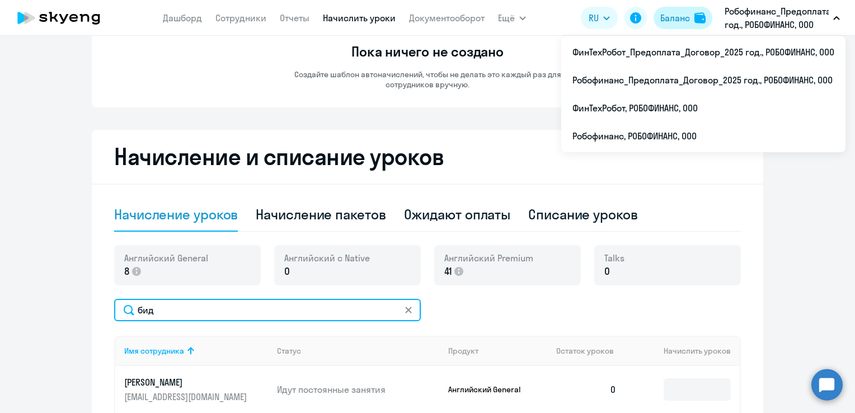
type input "бид"
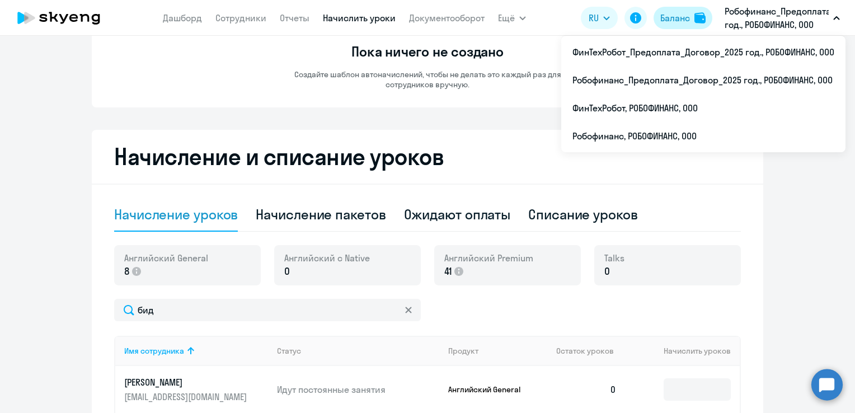
click at [693, 20] on button "Баланс" at bounding box center [683, 18] width 59 height 22
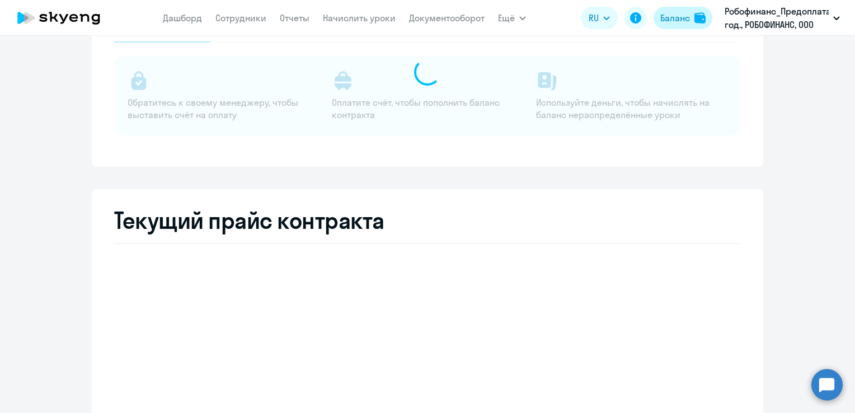
select select "english_adult_not_native_speaker"
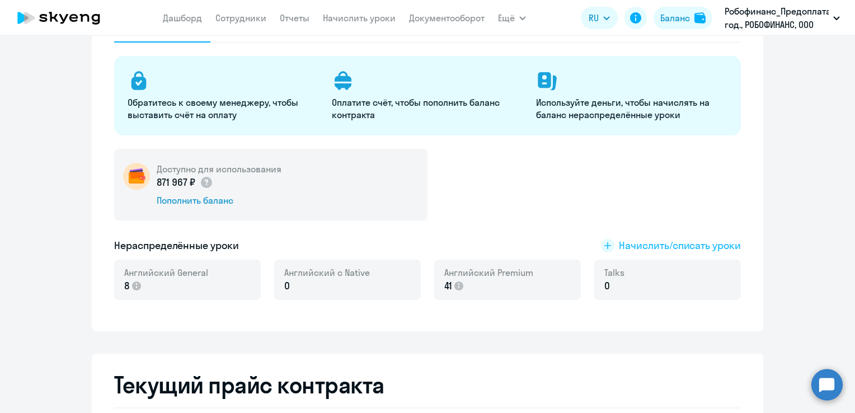
click at [723, 249] on span "Начислить/списать уроки" at bounding box center [680, 245] width 122 height 15
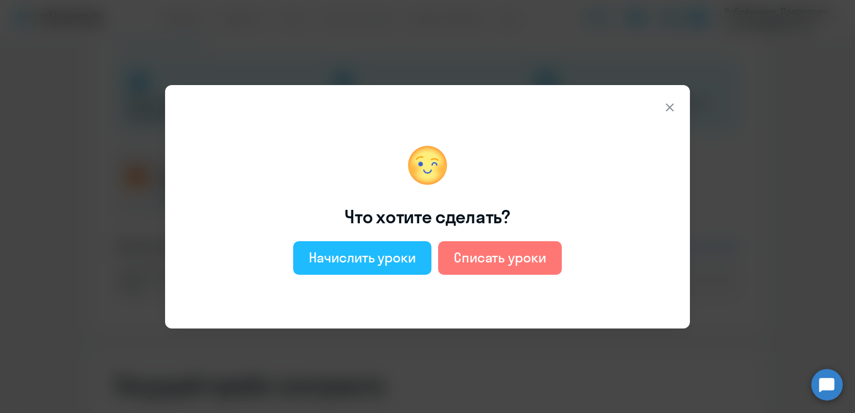
click at [413, 257] on div "Начислить уроки" at bounding box center [362, 258] width 107 height 18
select select "english_adult_not_native_speaker"
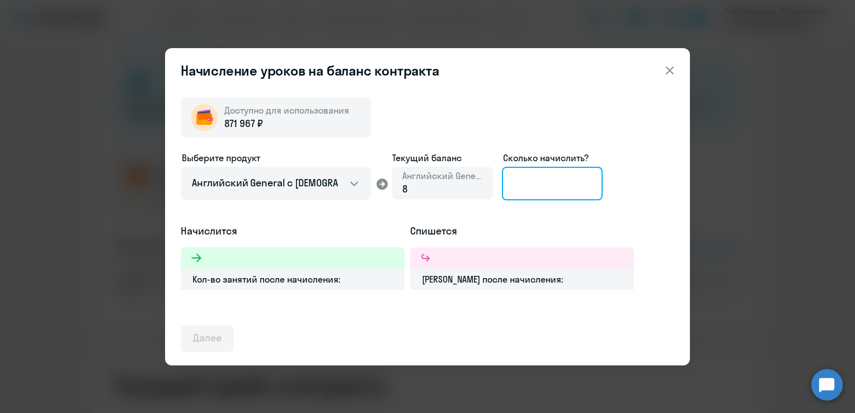
click at [567, 183] on input at bounding box center [552, 184] width 101 height 34
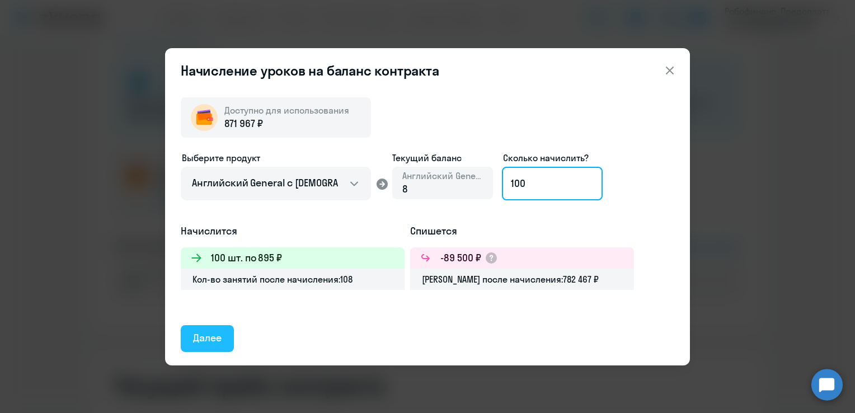
type input "100"
click at [220, 331] on div "Далее" at bounding box center [207, 338] width 29 height 15
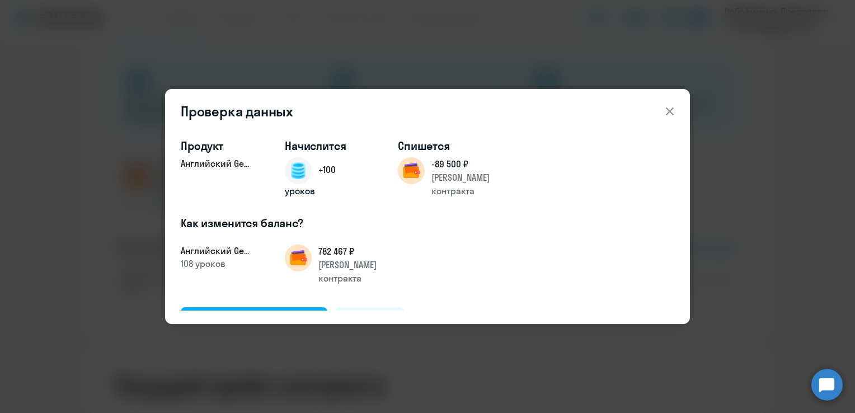
click at [674, 109] on icon at bounding box center [669, 111] width 13 height 13
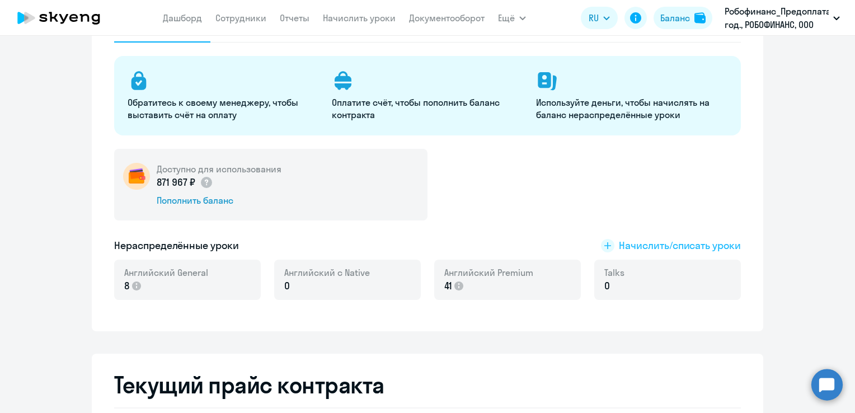
click at [697, 244] on span "Начислить/списать уроки" at bounding box center [680, 245] width 122 height 15
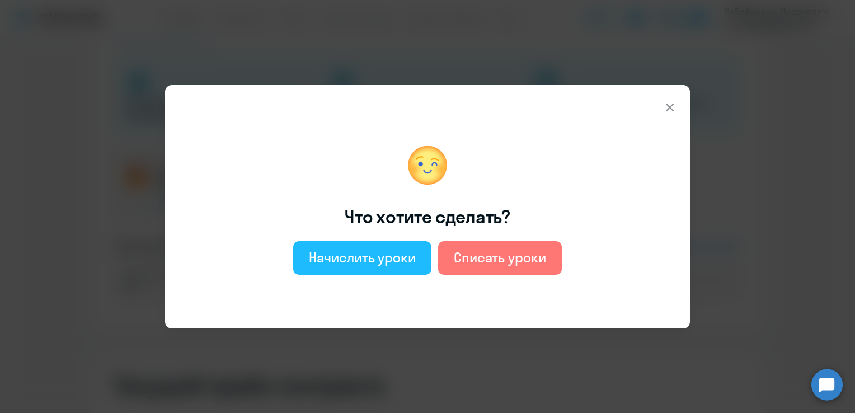
click at [408, 259] on div "Начислить уроки" at bounding box center [362, 258] width 107 height 18
select select "english_adult_not_native_speaker"
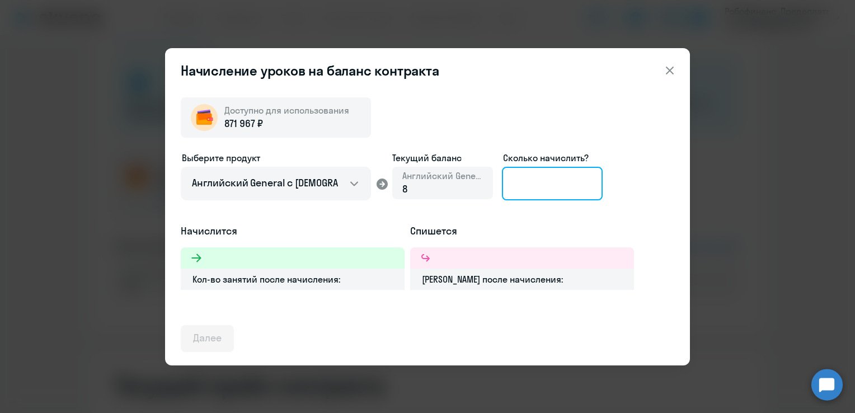
click at [584, 187] on input at bounding box center [552, 184] width 101 height 34
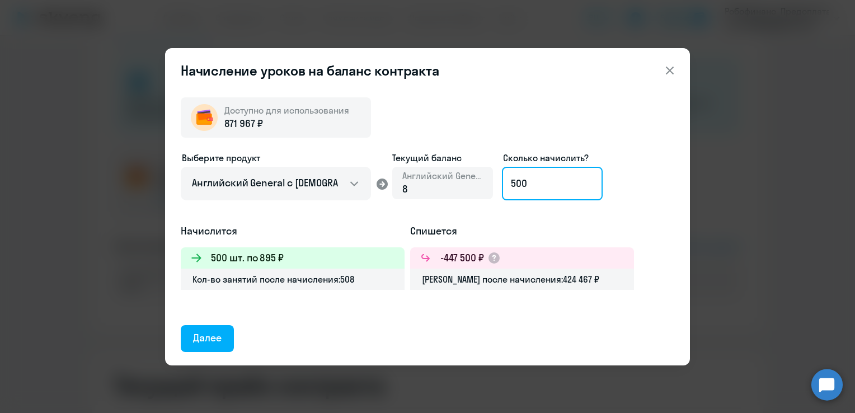
drag, startPoint x: 538, startPoint y: 186, endPoint x: 414, endPoint y: 167, distance: 125.1
click at [414, 167] on div "Выберите продукт Английский General с русскоговорящим преподавателем Английский…" at bounding box center [428, 187] width 494 height 73
drag, startPoint x: 226, startPoint y: 120, endPoint x: 264, endPoint y: 129, distance: 39.1
click at [264, 129] on div "871 967 ₽" at bounding box center [286, 123] width 125 height 15
drag, startPoint x: 559, startPoint y: 186, endPoint x: 475, endPoint y: 182, distance: 84.0
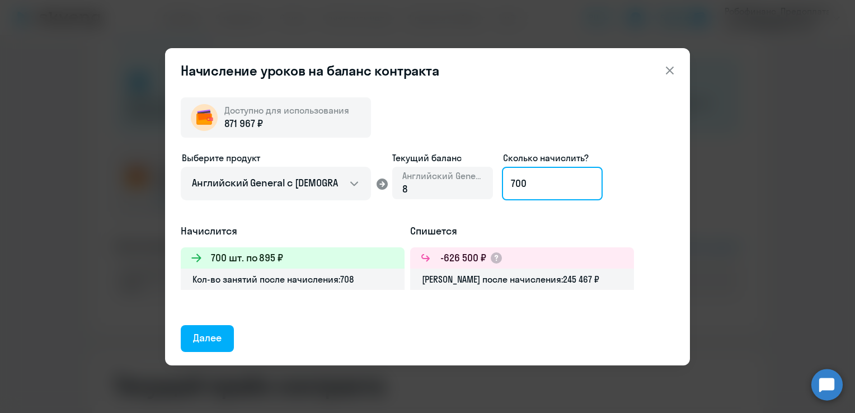
click at [475, 182] on div "Выберите продукт Английский General с русскоговорящим преподавателем Английский…" at bounding box center [428, 187] width 494 height 73
drag, startPoint x: 549, startPoint y: 195, endPoint x: 463, endPoint y: 194, distance: 86.2
click at [467, 194] on div "Выберите продукт Английский General с русскоговорящим преподавателем Английский…" at bounding box center [428, 187] width 494 height 73
type input "100"
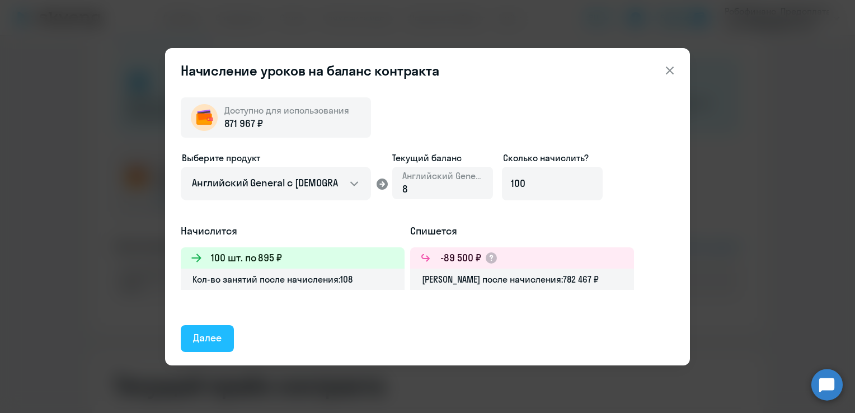
click at [221, 337] on div "Далее" at bounding box center [207, 338] width 29 height 15
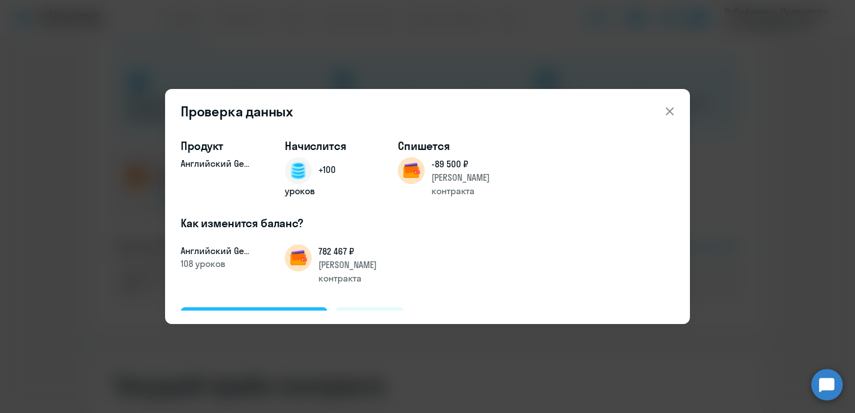
click at [275, 313] on div "Подтвердить и начислить" at bounding box center [254, 320] width 122 height 15
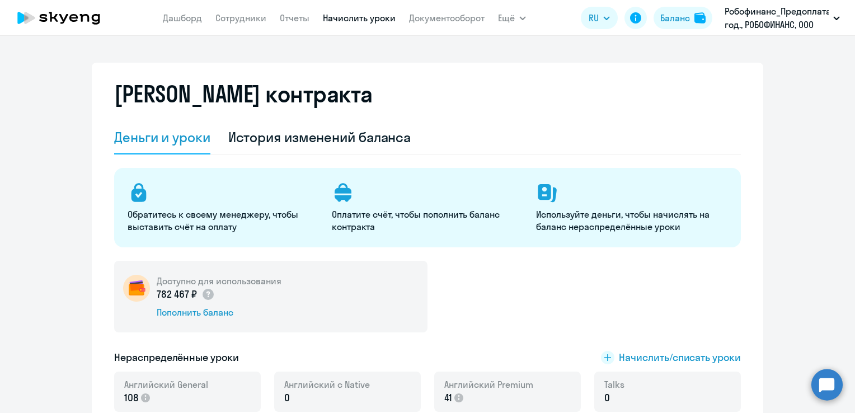
click at [364, 21] on link "Начислить уроки" at bounding box center [359, 17] width 73 height 11
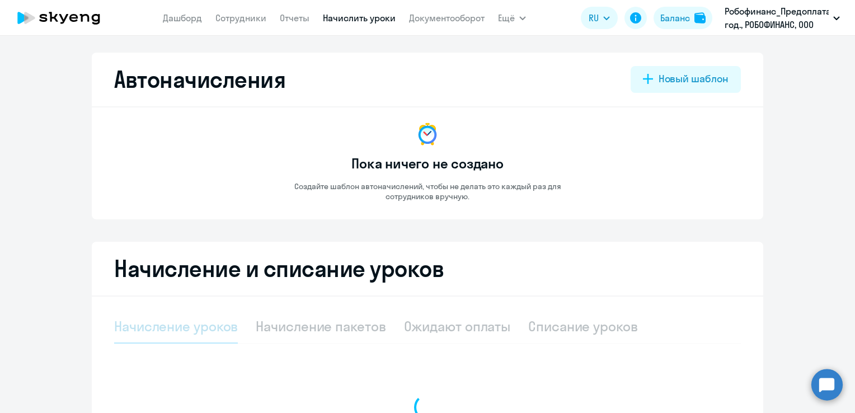
select select "10"
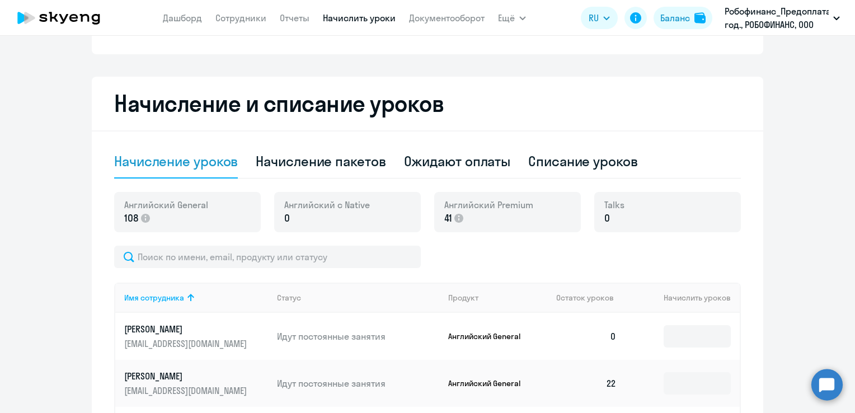
scroll to position [168, 0]
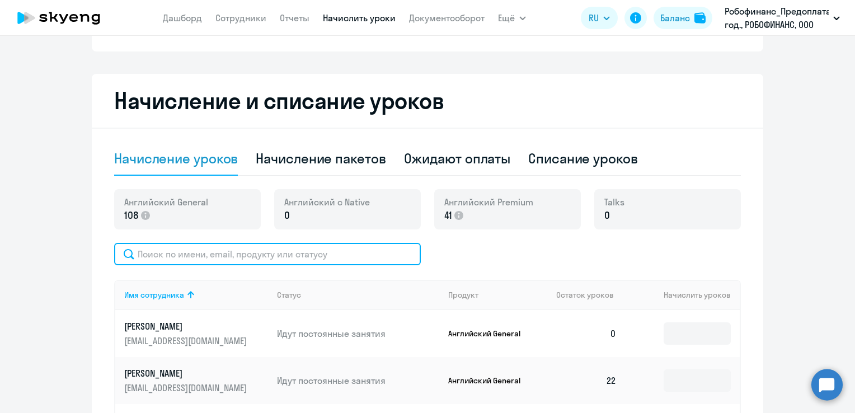
click at [340, 254] on input "text" at bounding box center [267, 254] width 307 height 22
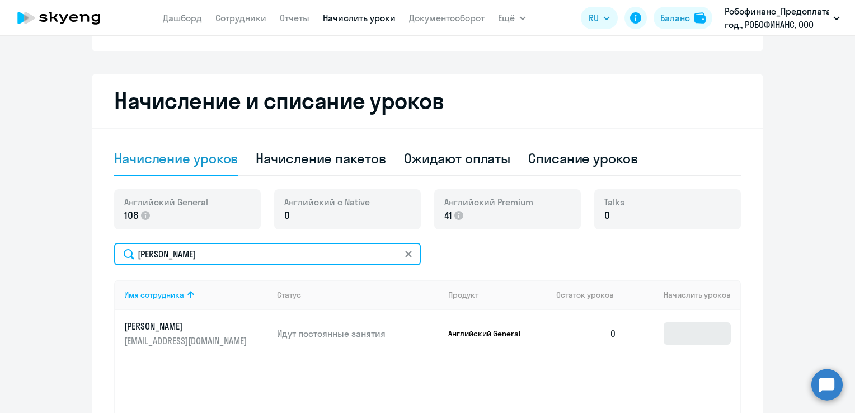
type input "[PERSON_NAME]"
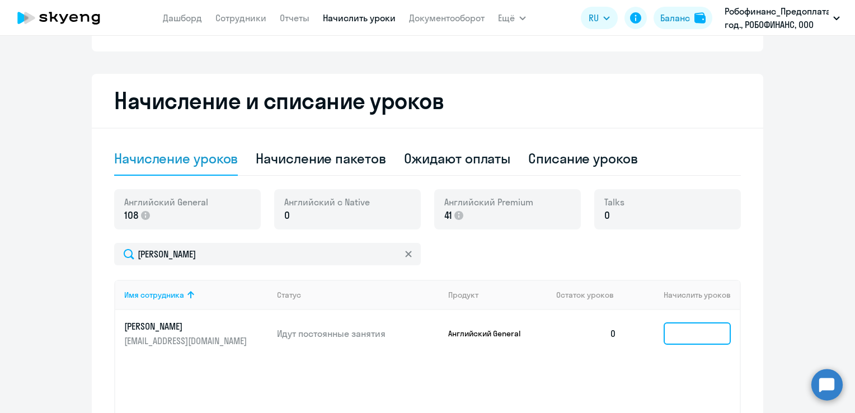
click at [704, 324] on input at bounding box center [697, 333] width 67 height 22
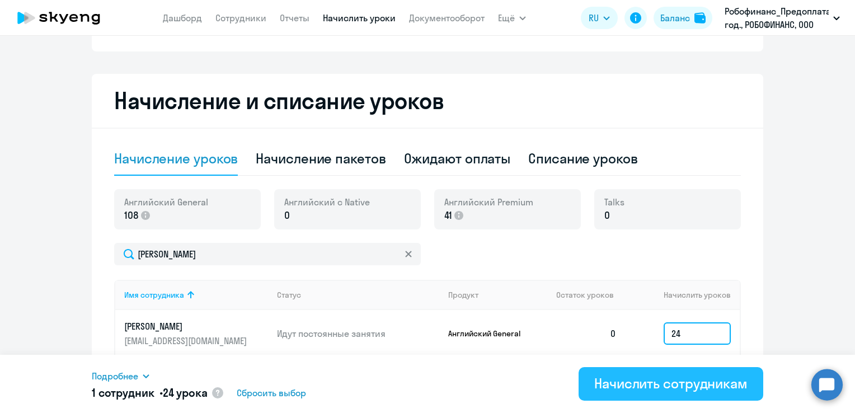
type input "24"
click at [639, 379] on div "Начислить сотрудникам" at bounding box center [670, 383] width 153 height 18
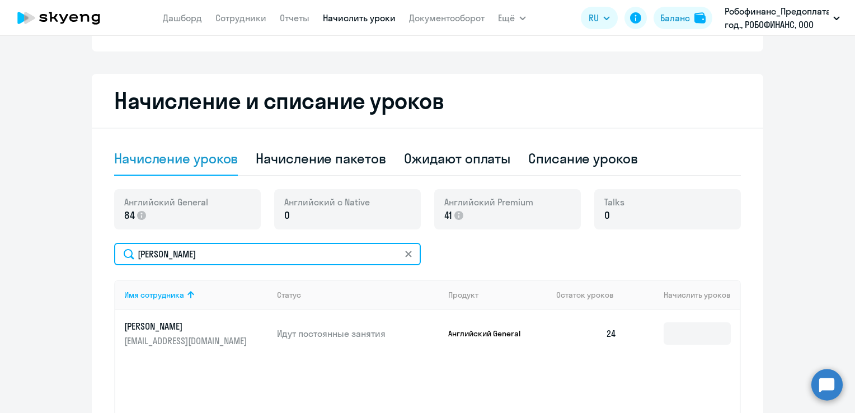
drag, startPoint x: 244, startPoint y: 247, endPoint x: -2, endPoint y: 225, distance: 247.2
click at [0, 225] on html "[PERSON_NAME] Отчеты Начислить уроки Документооборот Ещё Все продукты Дашборд С…" at bounding box center [427, 206] width 855 height 413
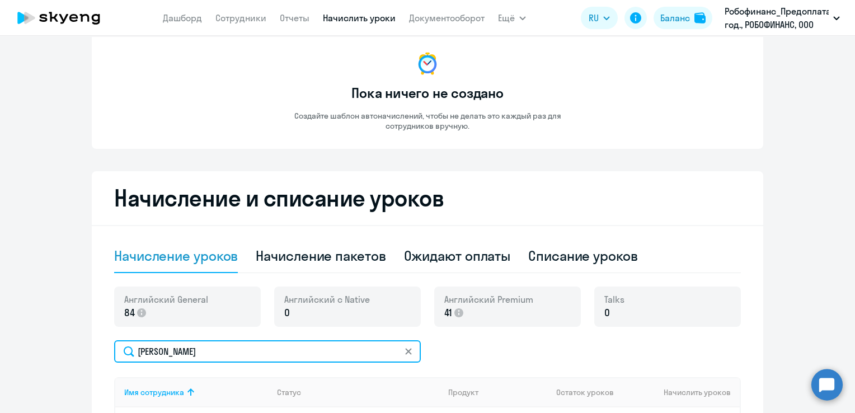
scroll to position [0, 0]
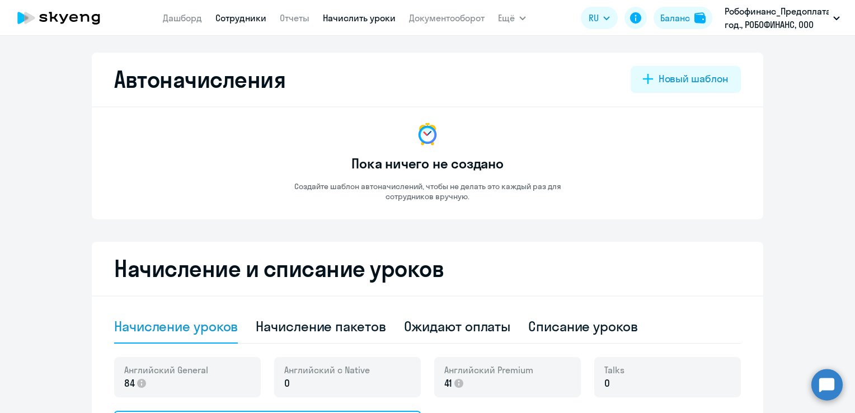
type input "[PERSON_NAME]"
click at [245, 22] on link "Сотрудники" at bounding box center [240, 17] width 51 height 11
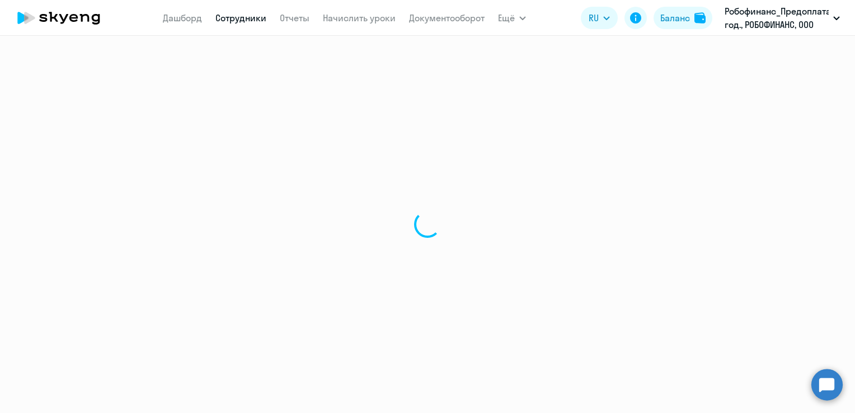
select select "30"
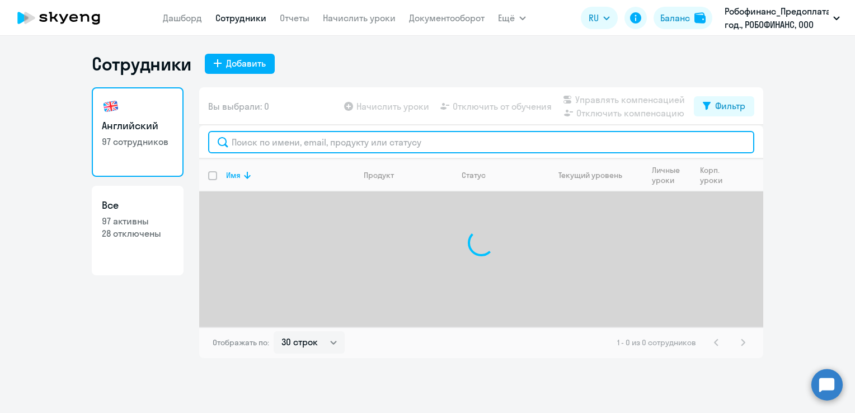
click at [330, 144] on input "text" at bounding box center [481, 142] width 546 height 22
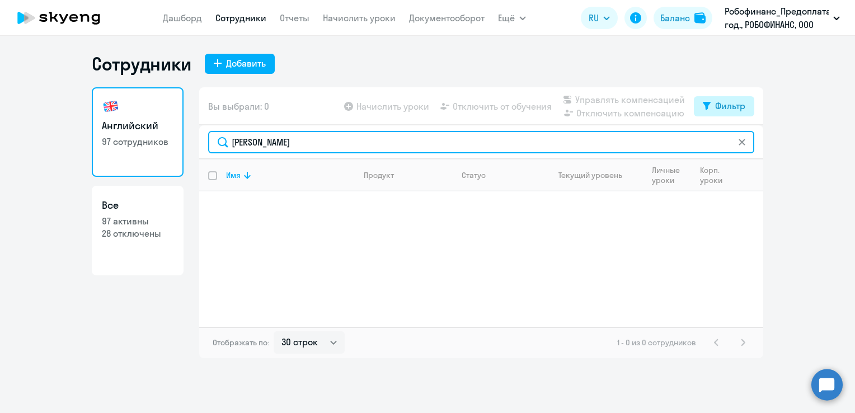
type input "[PERSON_NAME]"
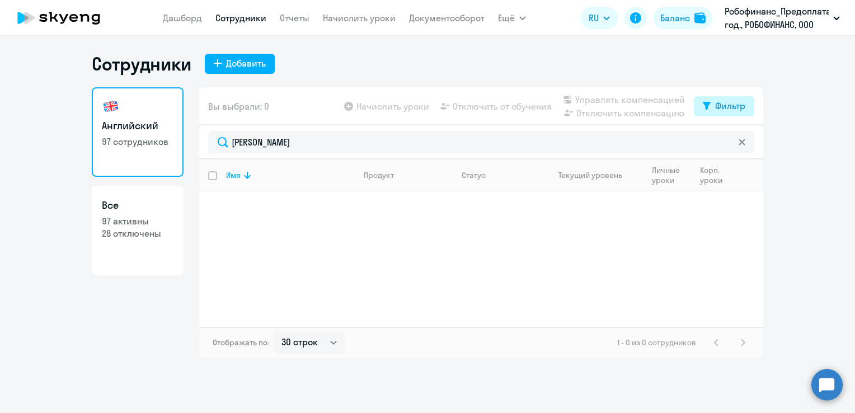
click at [712, 111] on button "Фильтр" at bounding box center [724, 106] width 60 height 20
click at [739, 144] on span at bounding box center [735, 142] width 19 height 11
click at [726, 143] on input "checkbox" at bounding box center [726, 142] width 1 height 1
checkbox input "true"
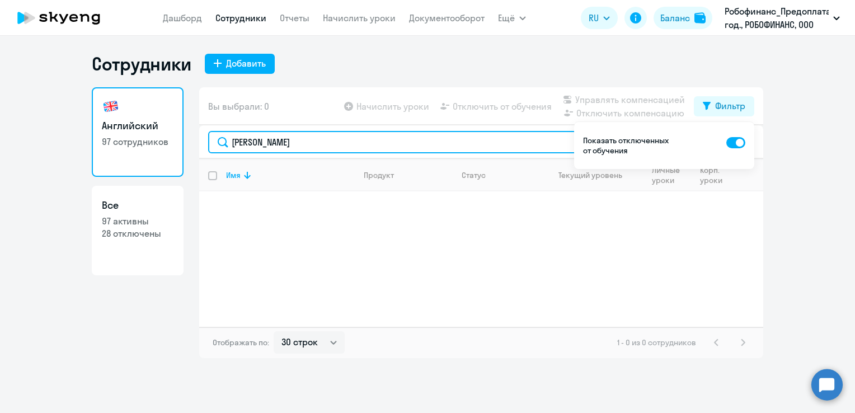
drag, startPoint x: 306, startPoint y: 147, endPoint x: 177, endPoint y: 63, distance: 154.0
click at [163, 136] on div "Английский 97 сотрудников Все 97 активны 28 отключены Вы выбрали: 0 Начислить у…" at bounding box center [428, 222] width 672 height 271
type input "mezhonova"
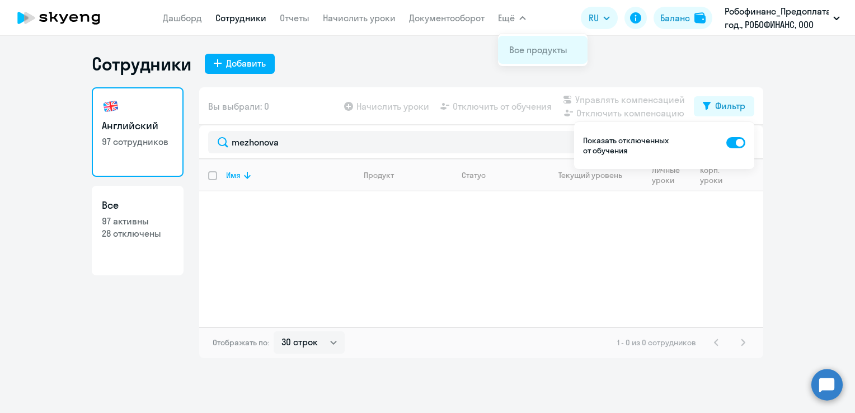
click at [509, 45] on link "Все продукты" at bounding box center [538, 49] width 58 height 11
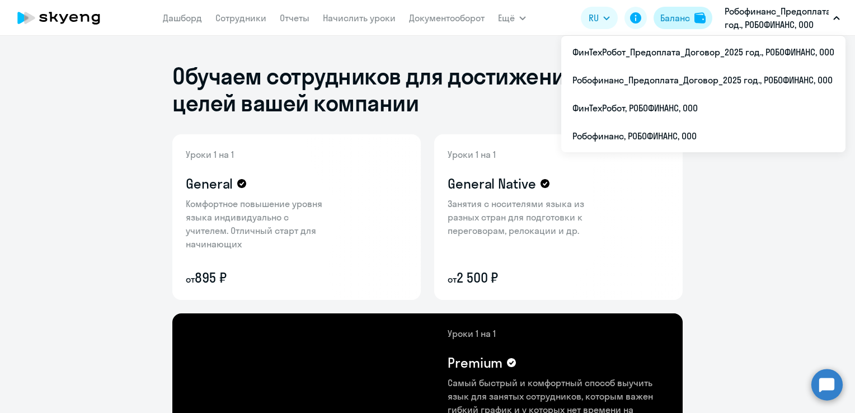
click at [678, 15] on div "Баланс" at bounding box center [675, 17] width 30 height 13
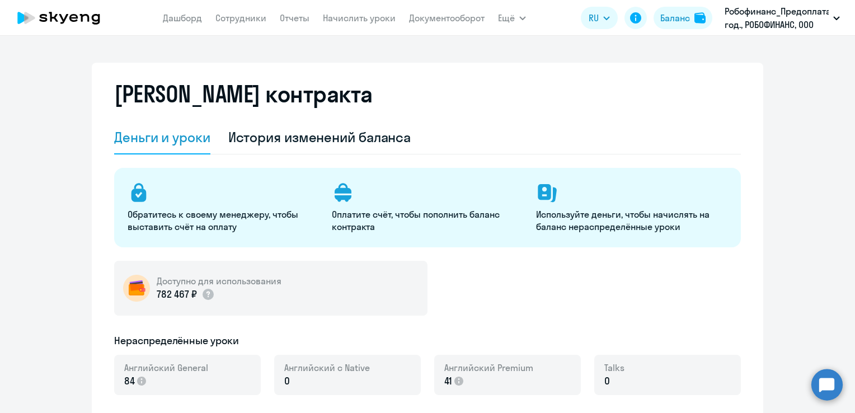
select select "english_adult_not_native_speaker"
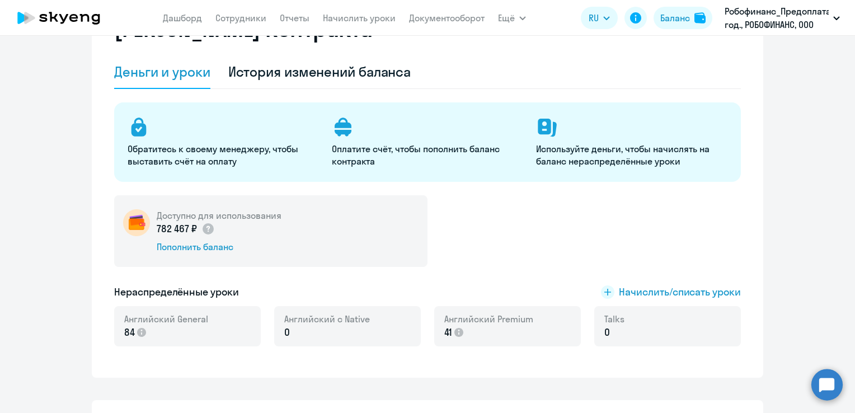
scroll to position [168, 0]
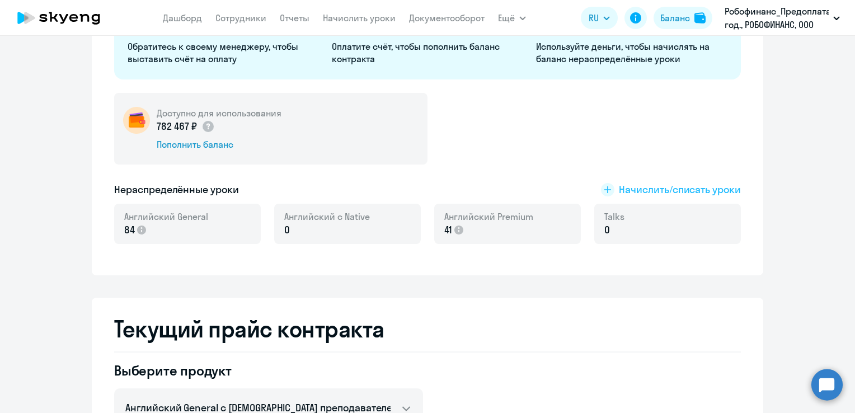
click at [679, 188] on span "Начислить/списать уроки" at bounding box center [680, 189] width 122 height 15
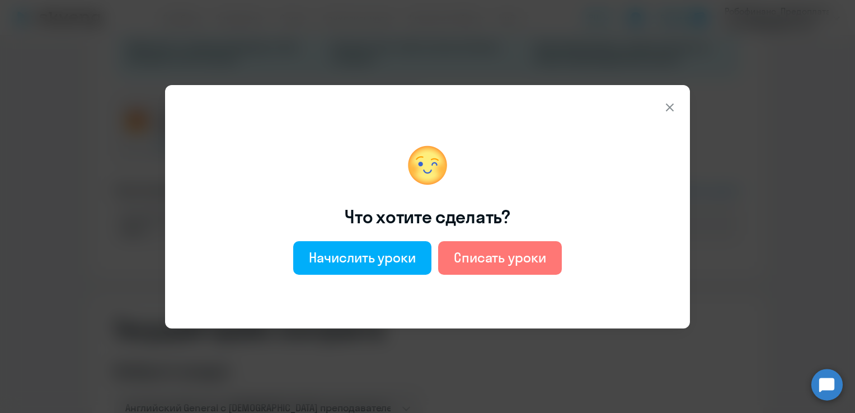
click at [663, 107] on icon at bounding box center [669, 107] width 13 height 13
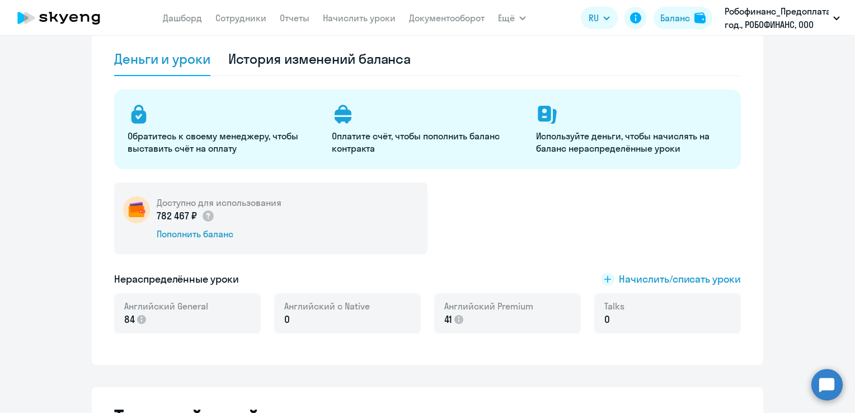
scroll to position [0, 0]
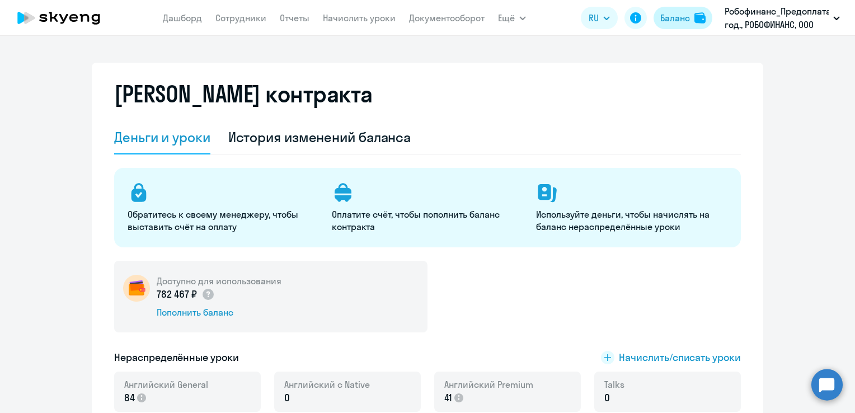
click at [686, 16] on div "Баланс" at bounding box center [675, 17] width 30 height 13
click at [672, 17] on div "Баланс" at bounding box center [675, 17] width 30 height 13
click at [683, 21] on div "Баланс" at bounding box center [675, 17] width 30 height 13
click at [321, 137] on div "История изменений баланса" at bounding box center [319, 137] width 183 height 18
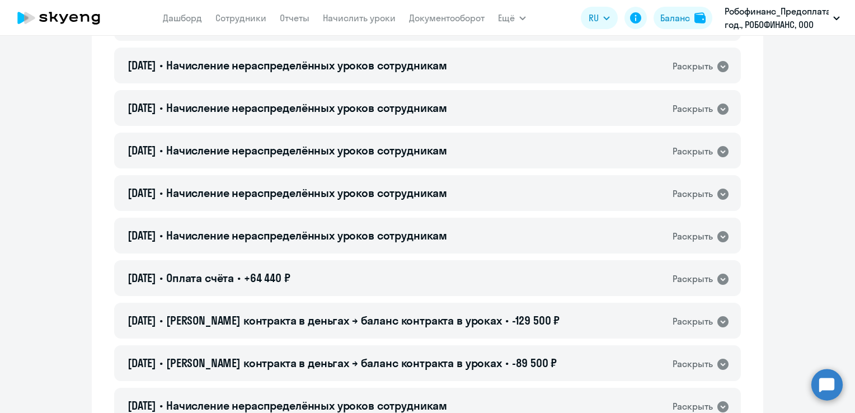
scroll to position [392, 0]
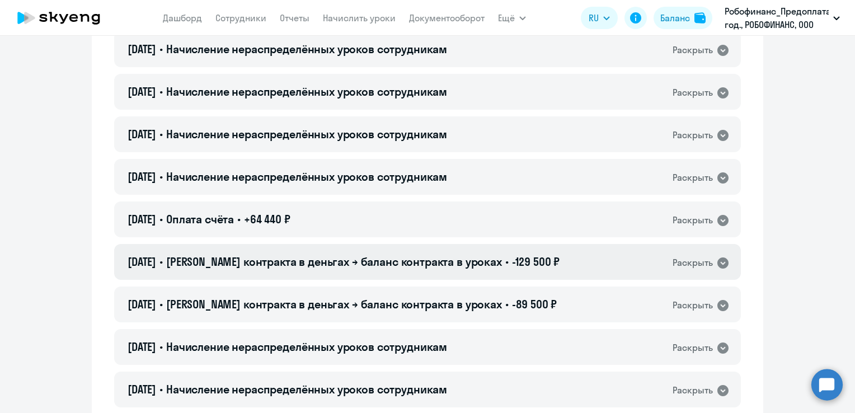
click at [720, 263] on icon at bounding box center [722, 262] width 13 height 13
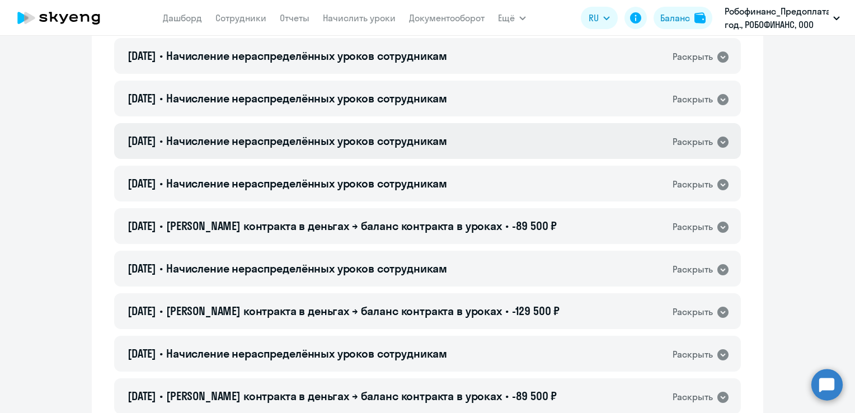
scroll to position [896, 0]
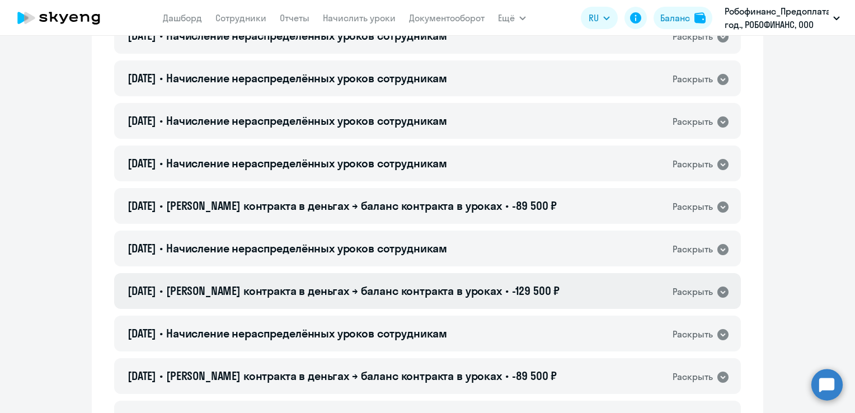
click at [723, 287] on icon at bounding box center [723, 292] width 11 height 11
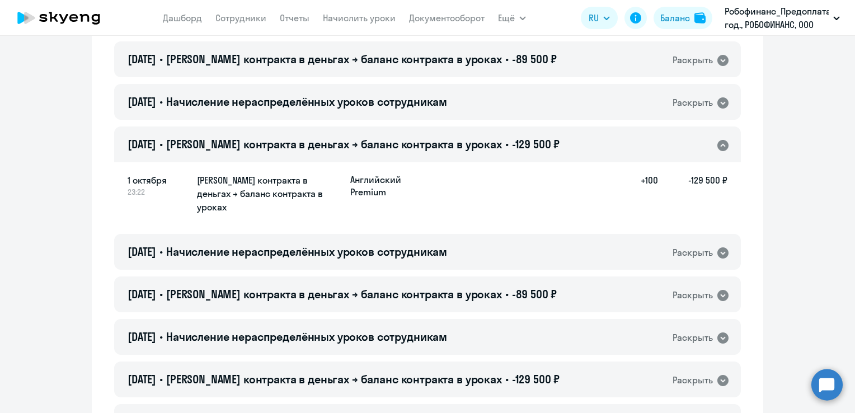
scroll to position [1063, 0]
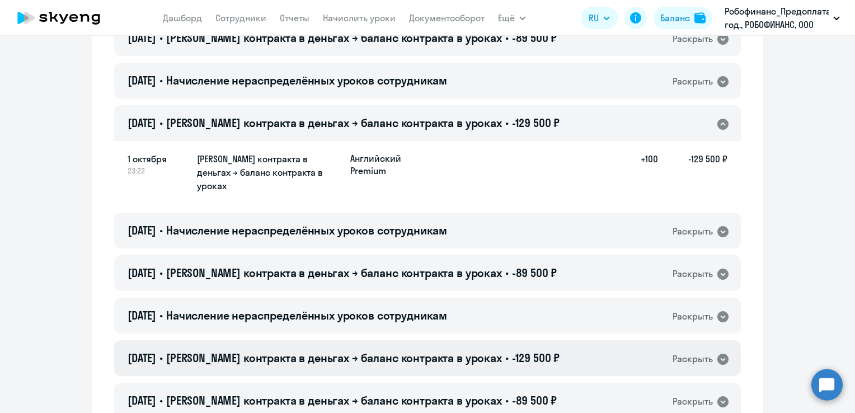
click at [723, 354] on icon at bounding box center [723, 359] width 11 height 11
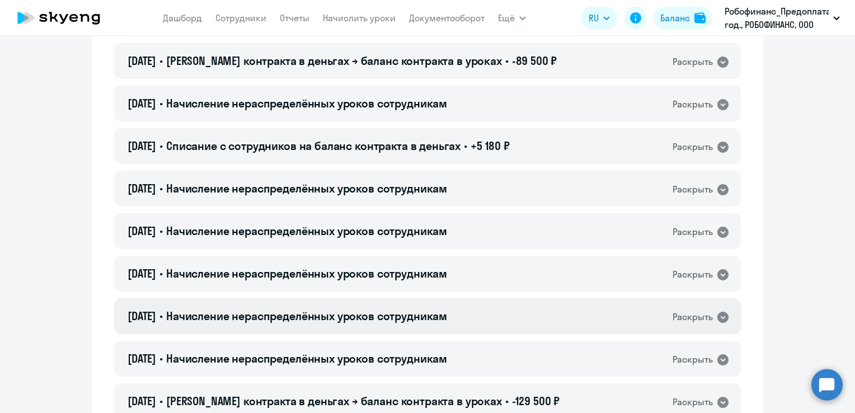
scroll to position [1567, 0]
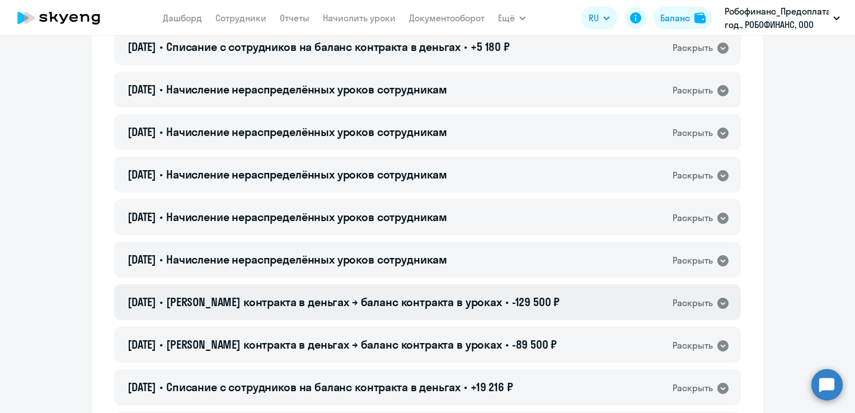
click at [727, 284] on div "[DATE] • Баланс контракта в деньгах → баланс контракта в уроках • -129 500 ₽ Ра…" at bounding box center [427, 302] width 627 height 36
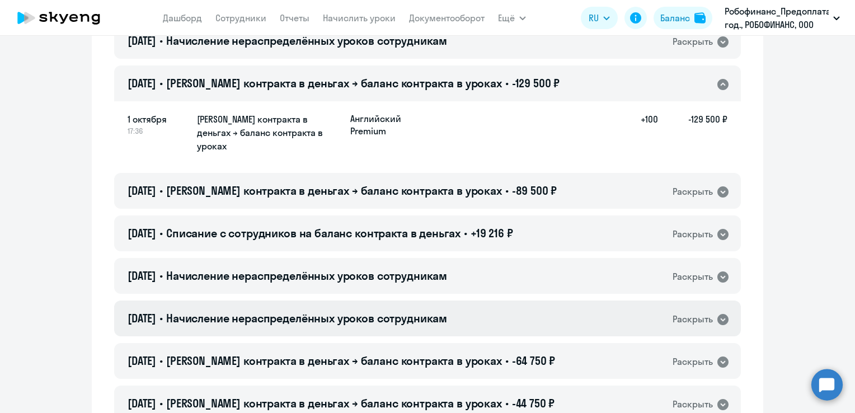
scroll to position [1679, 0]
